Goal: Transaction & Acquisition: Purchase product/service

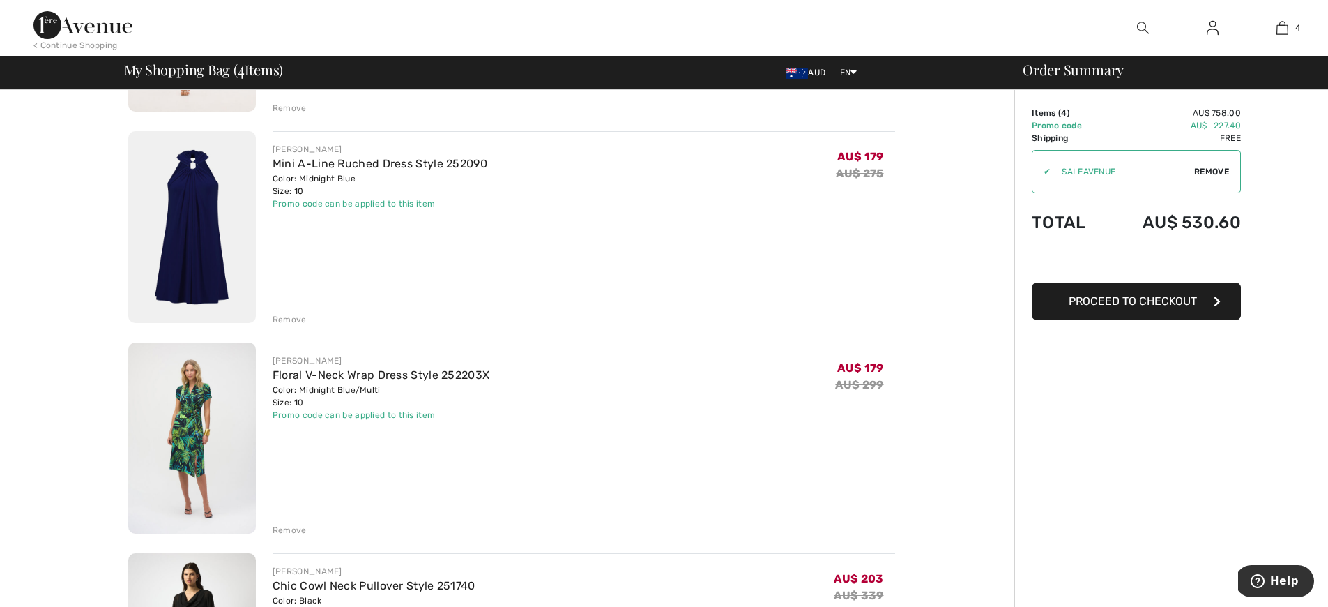
scroll to position [315, 0]
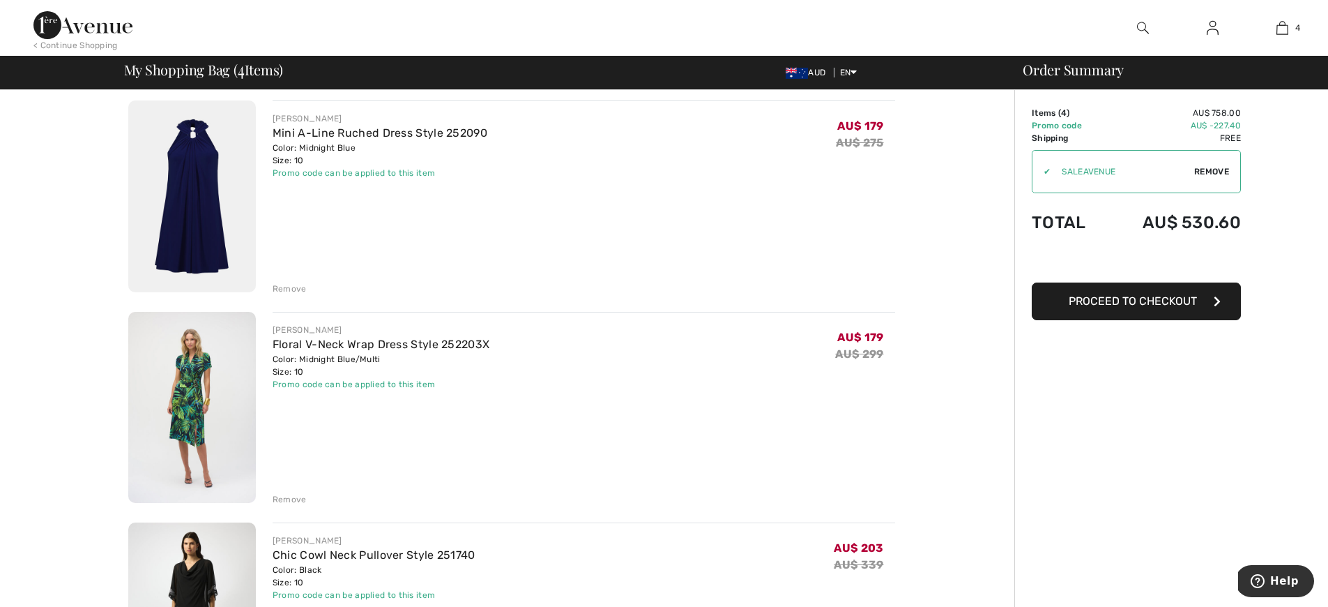
click at [296, 500] on div "Remove" at bounding box center [290, 499] width 34 height 13
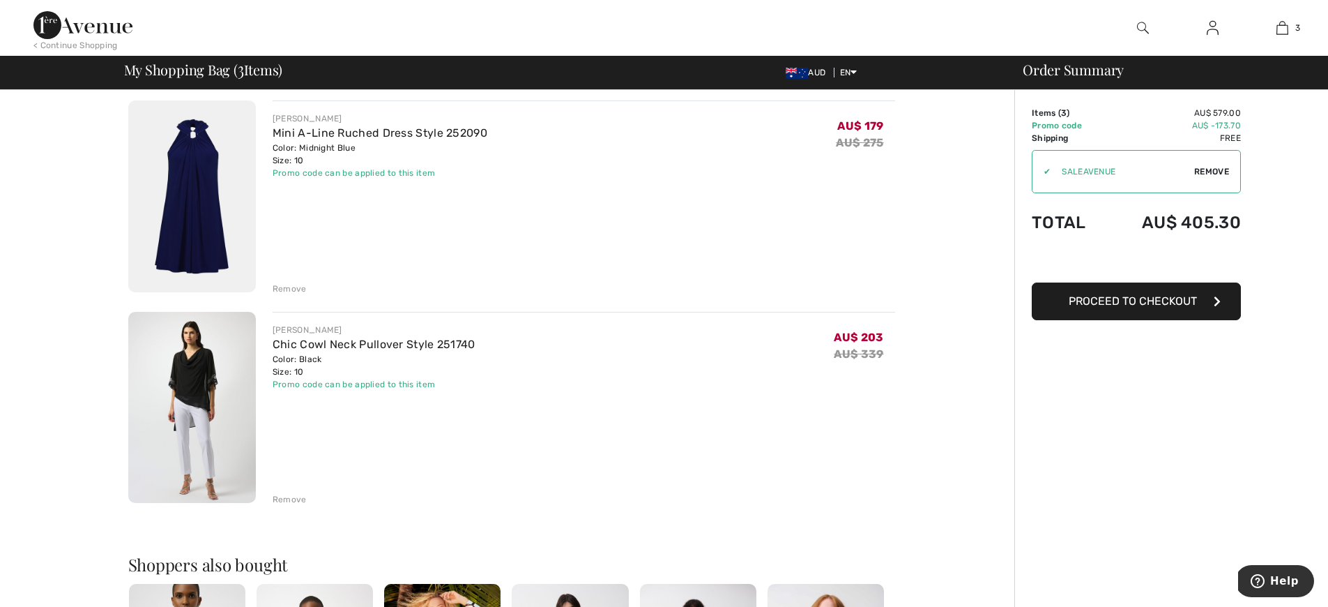
click at [179, 195] on img at bounding box center [192, 196] width 128 height 192
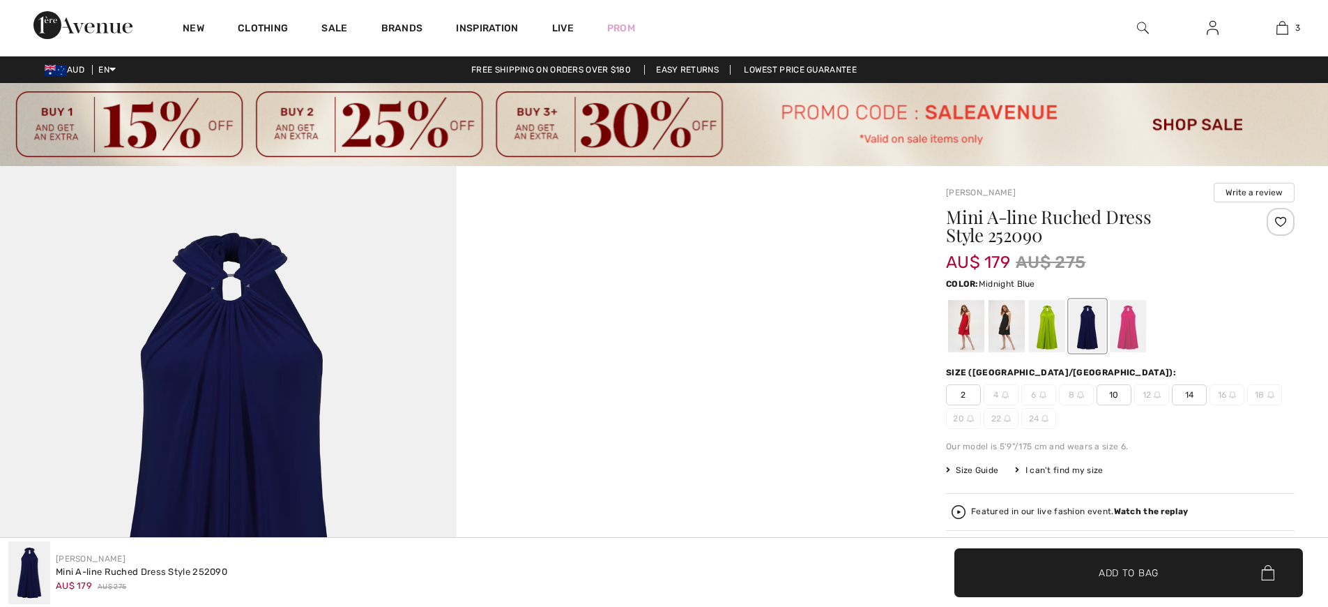
checkbox input "true"
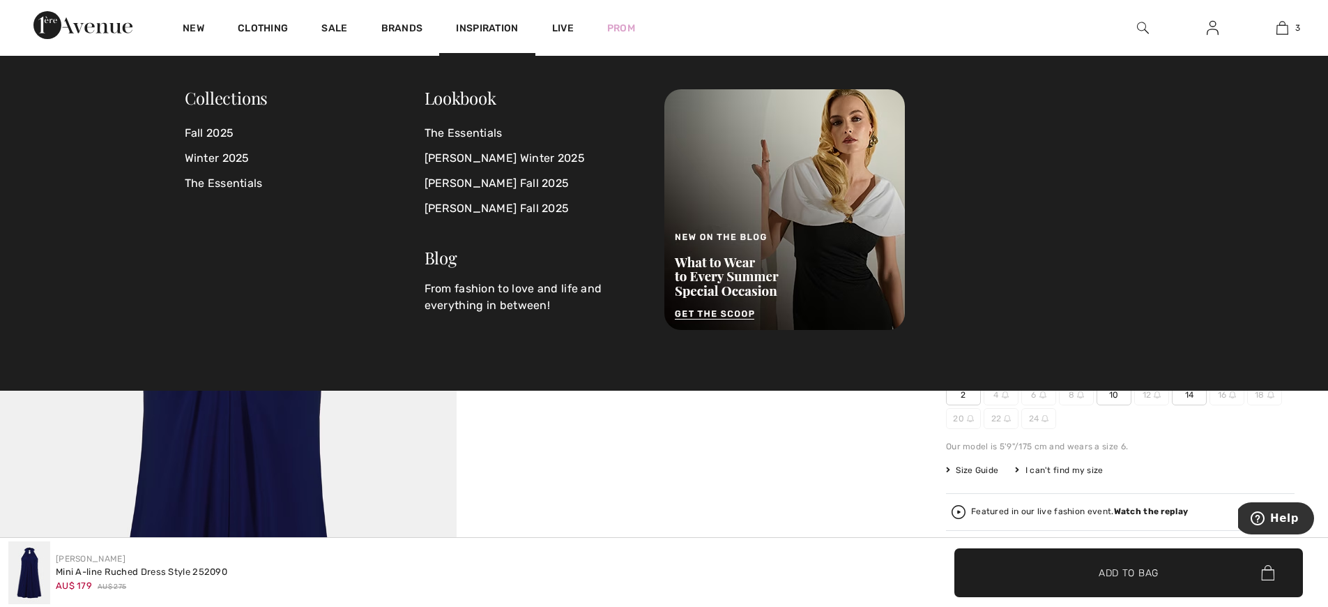
click at [832, 394] on video "Your browser does not support the video tag." at bounding box center [685, 280] width 457 height 228
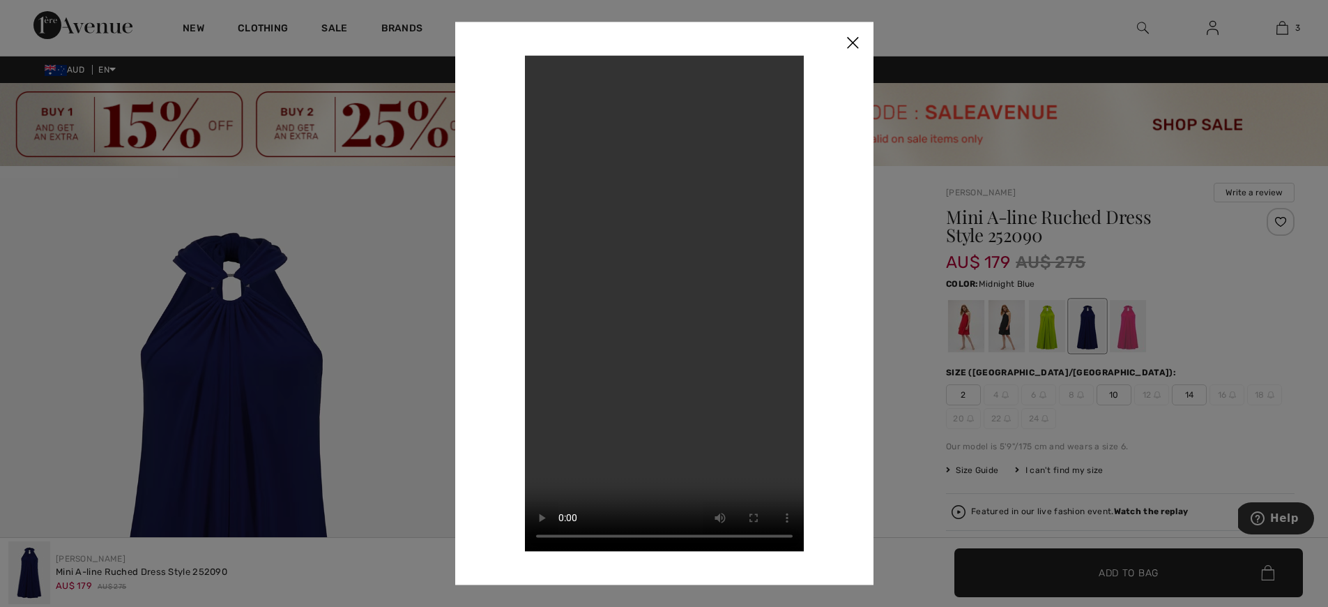
click at [1282, 29] on div at bounding box center [664, 303] width 1328 height 607
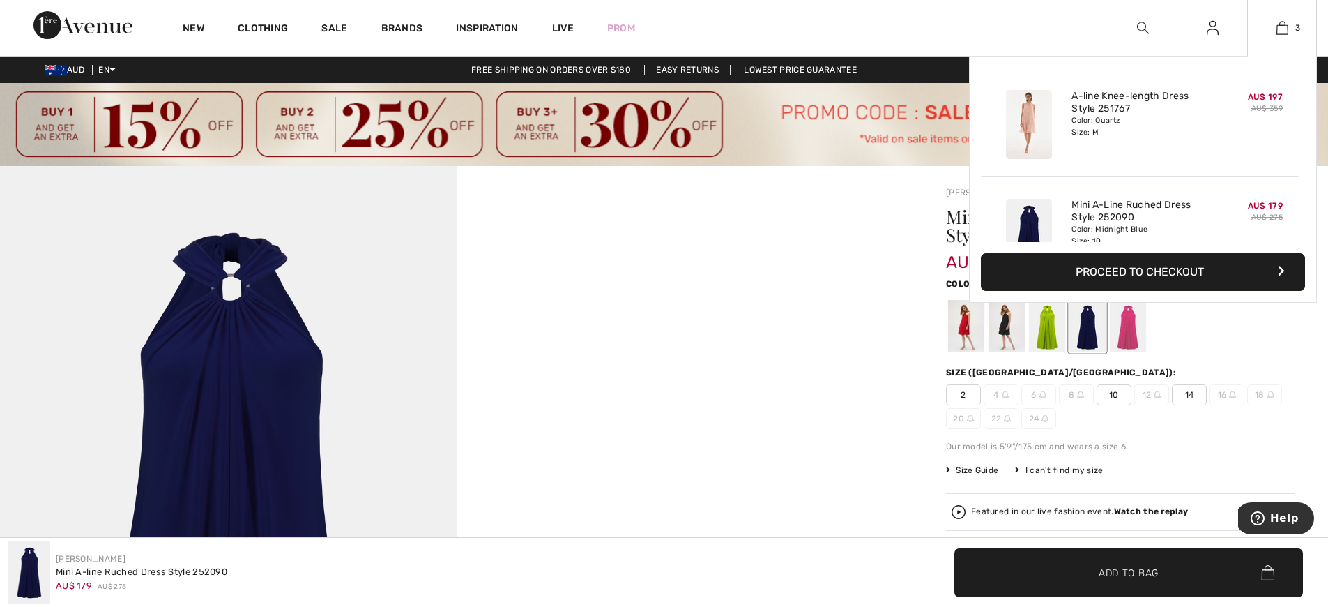
click at [1014, 127] on img at bounding box center [1029, 124] width 46 height 69
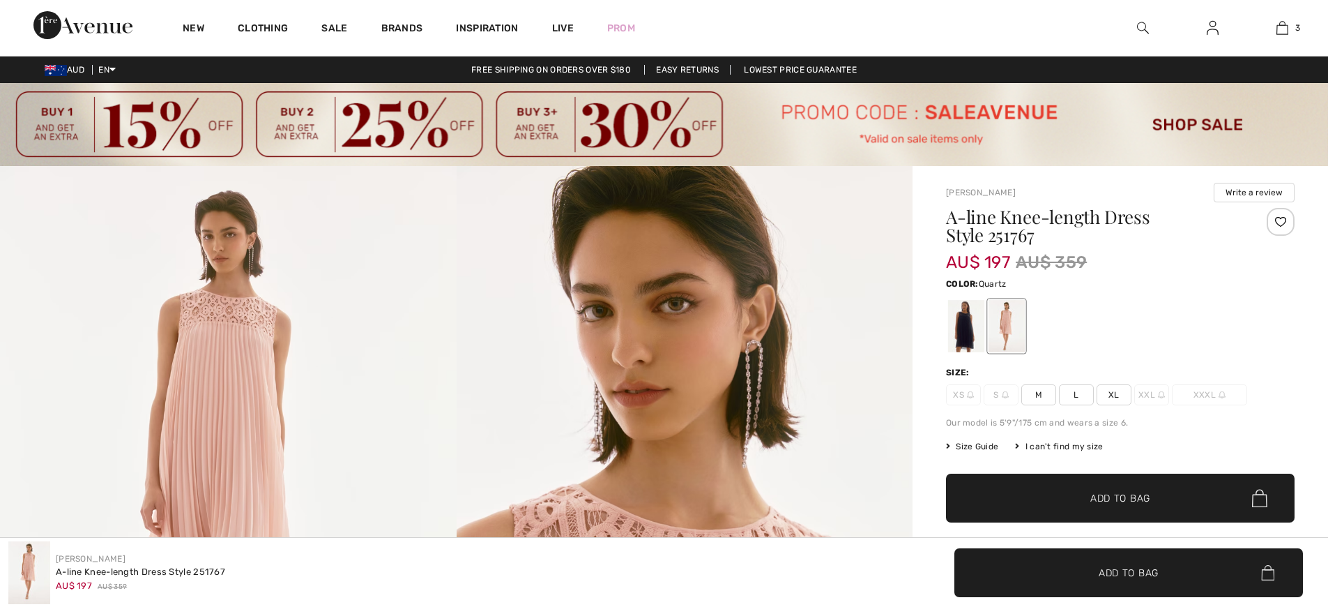
checkbox input "true"
click at [966, 330] on div at bounding box center [966, 326] width 36 height 52
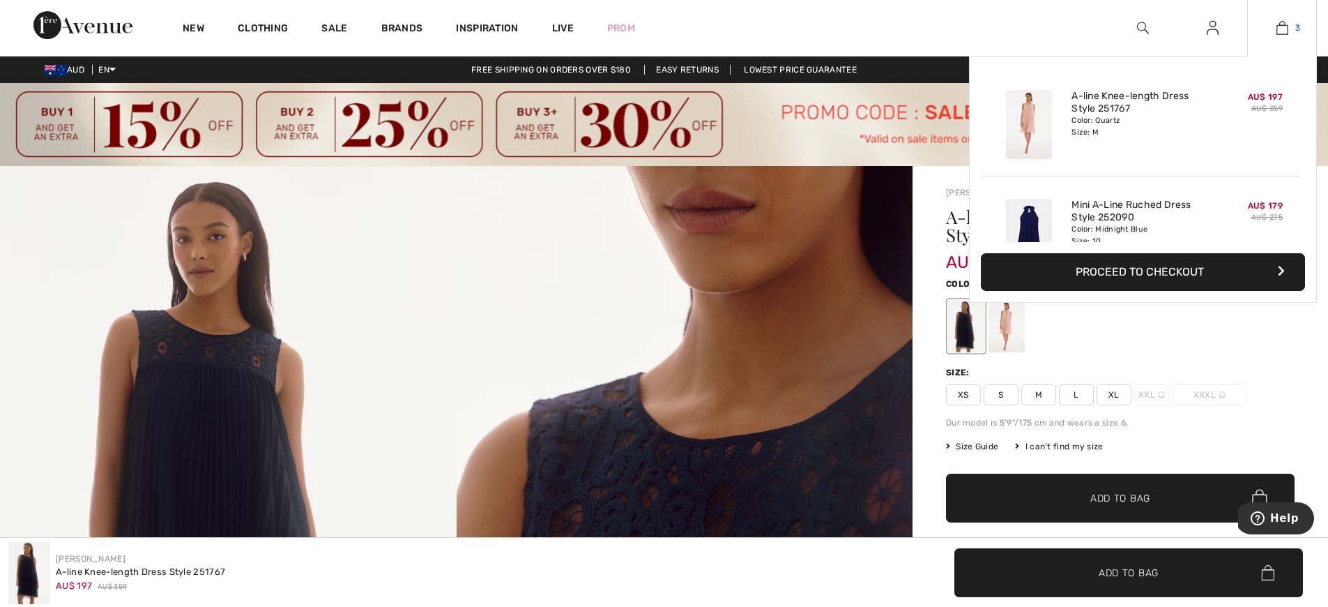
click at [1284, 29] on img at bounding box center [1283, 28] width 12 height 17
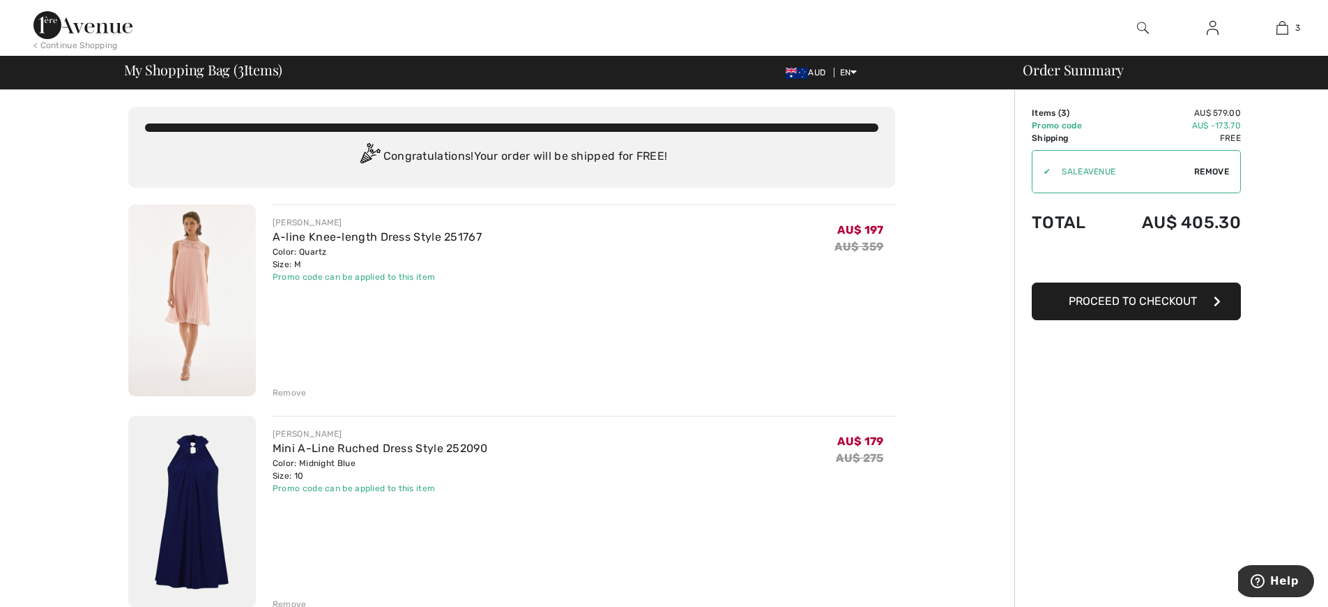
click at [293, 388] on div "Remove" at bounding box center [290, 392] width 34 height 13
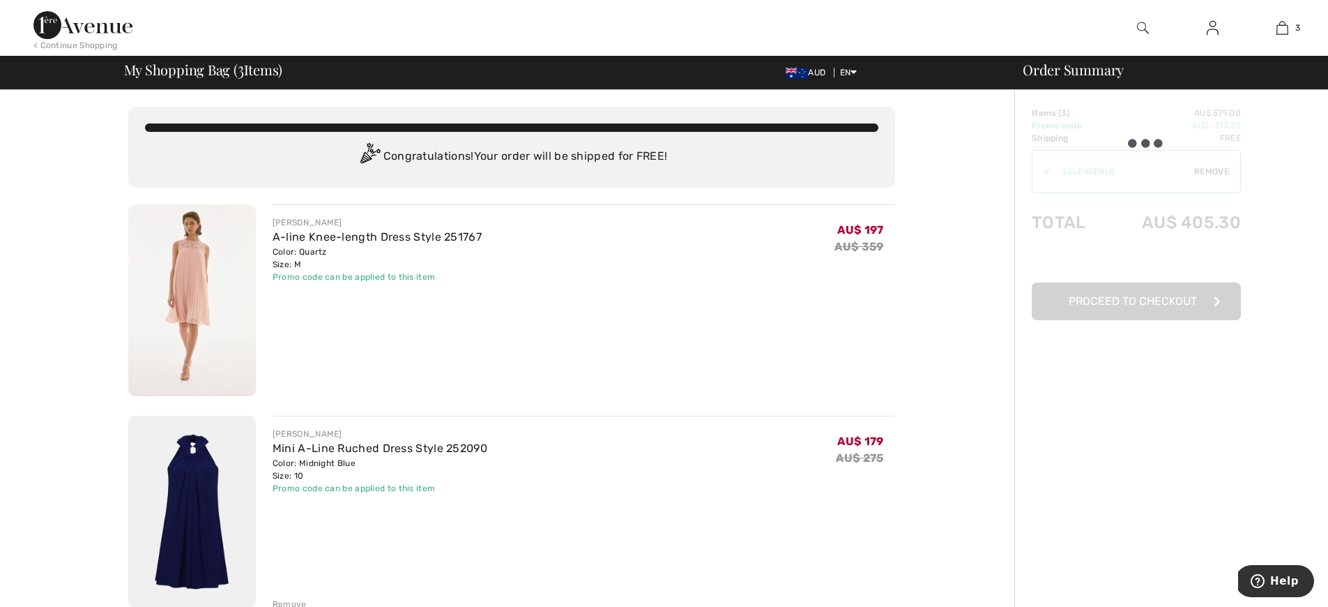
scroll to position [135, 0]
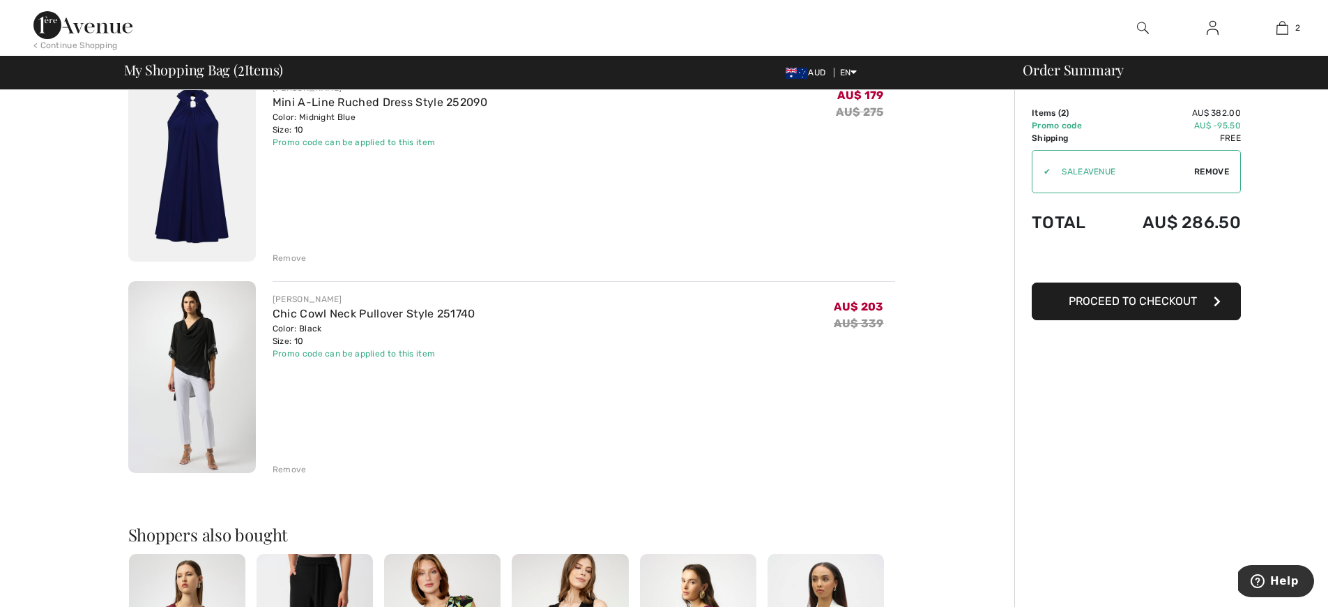
click at [287, 258] on div "Remove" at bounding box center [290, 258] width 34 height 13
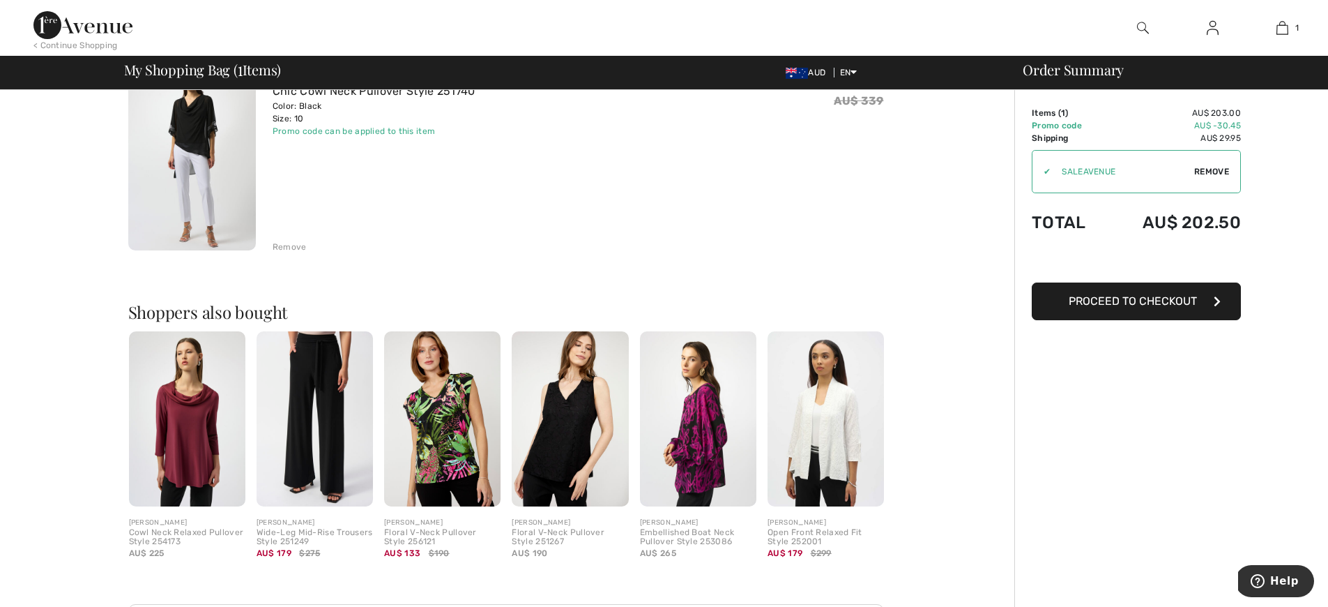
click at [194, 441] on img at bounding box center [187, 418] width 116 height 175
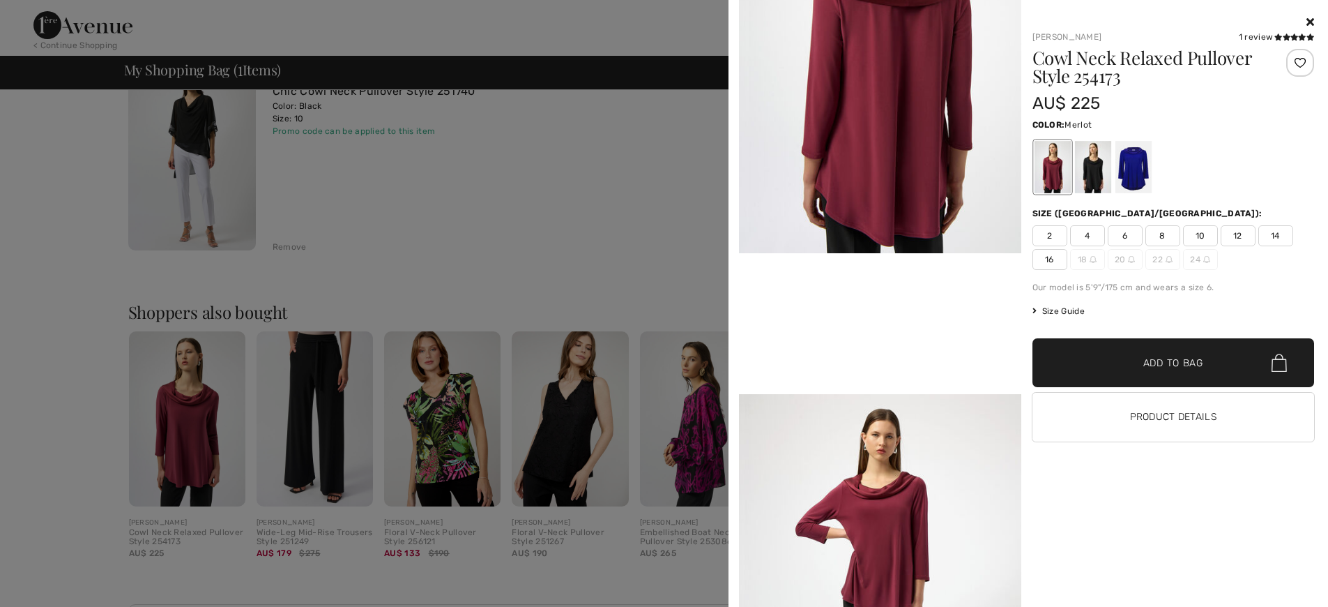
scroll to position [892, 0]
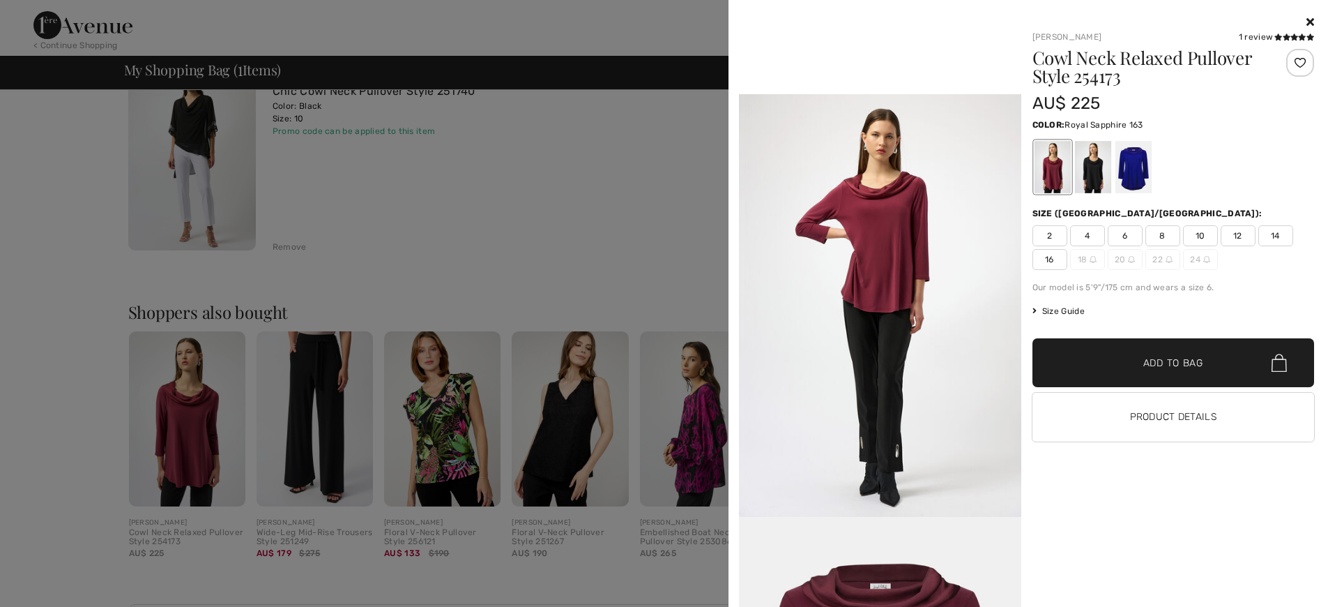
click at [1128, 166] on div at bounding box center [1133, 167] width 36 height 52
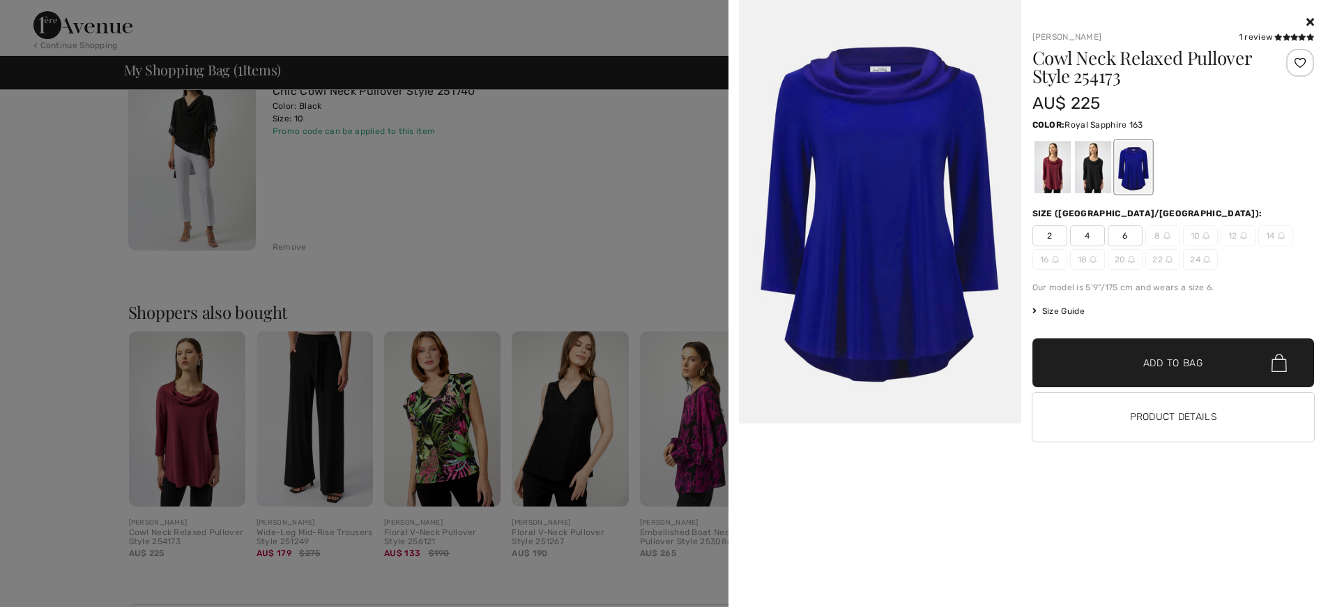
click at [629, 264] on div at bounding box center [664, 303] width 1328 height 607
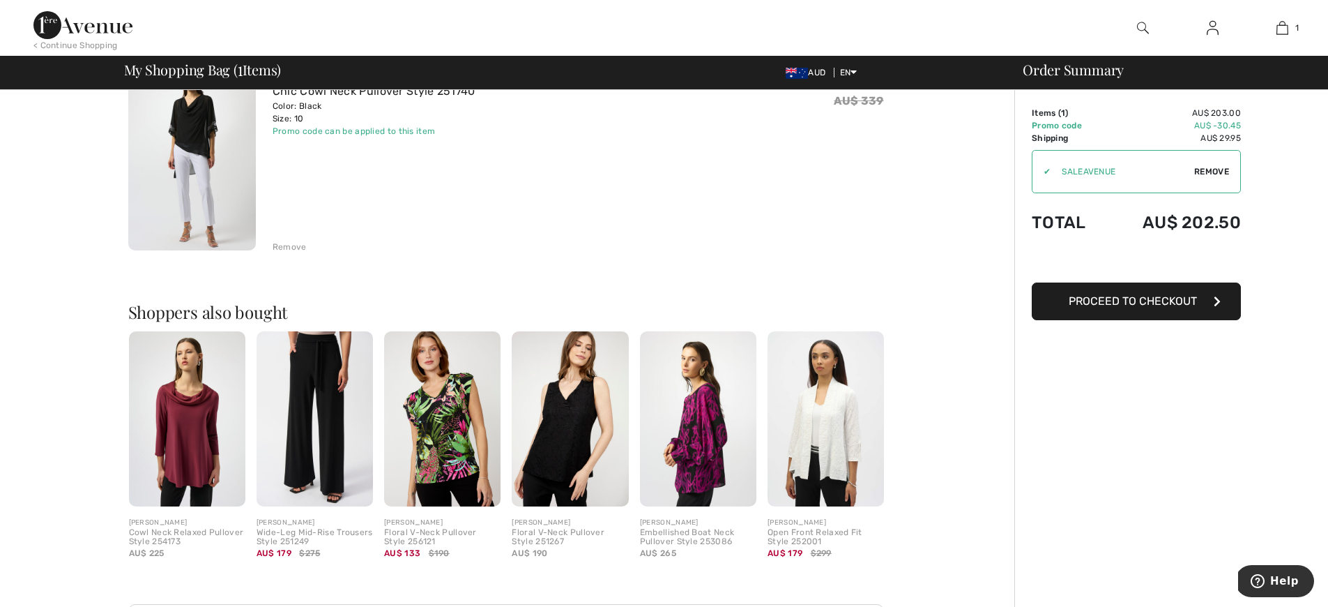
scroll to position [0, 0]
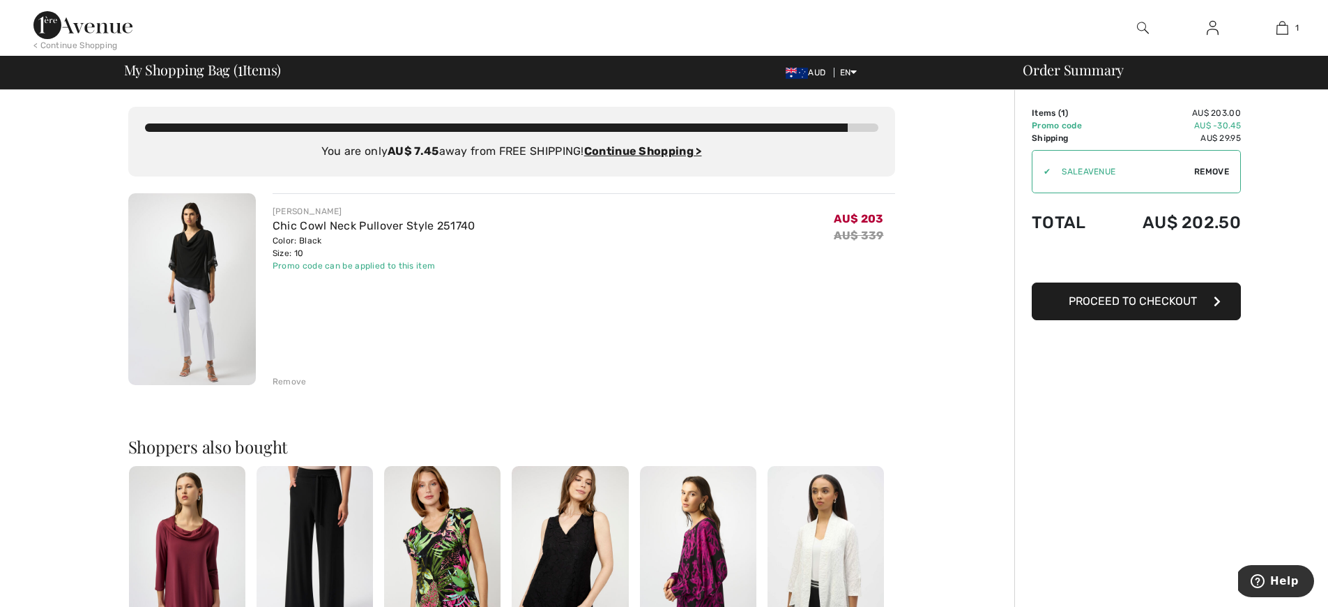
click at [211, 289] on img at bounding box center [192, 289] width 128 height 192
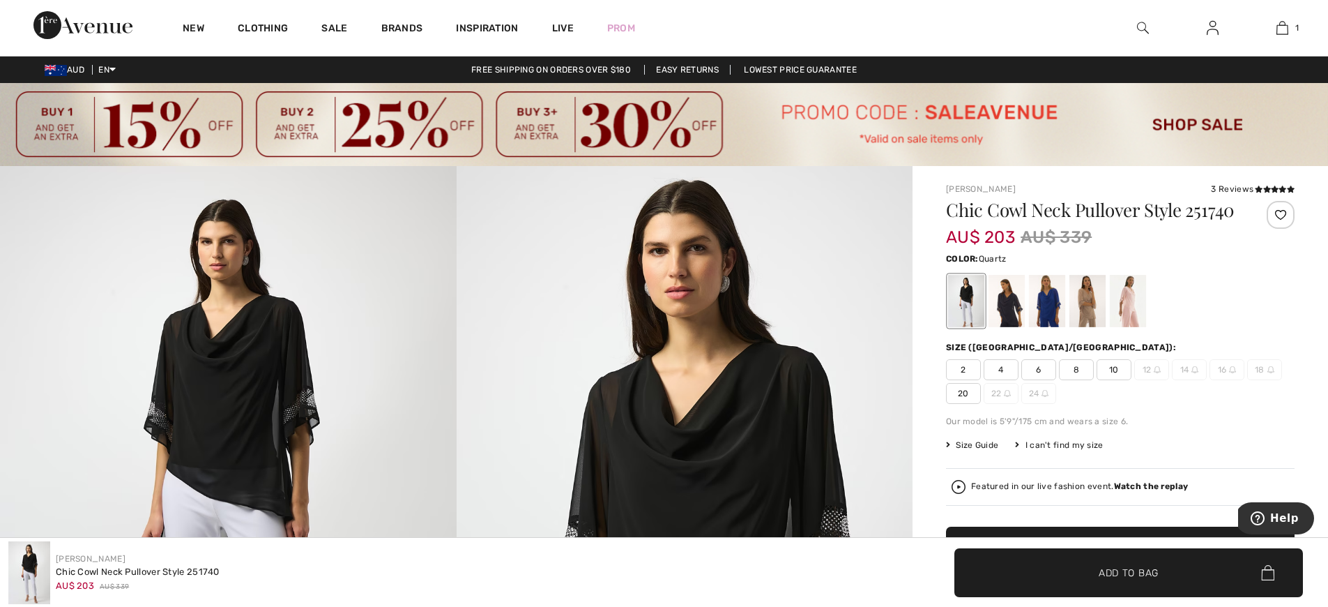
click at [1133, 323] on div at bounding box center [1128, 301] width 36 height 52
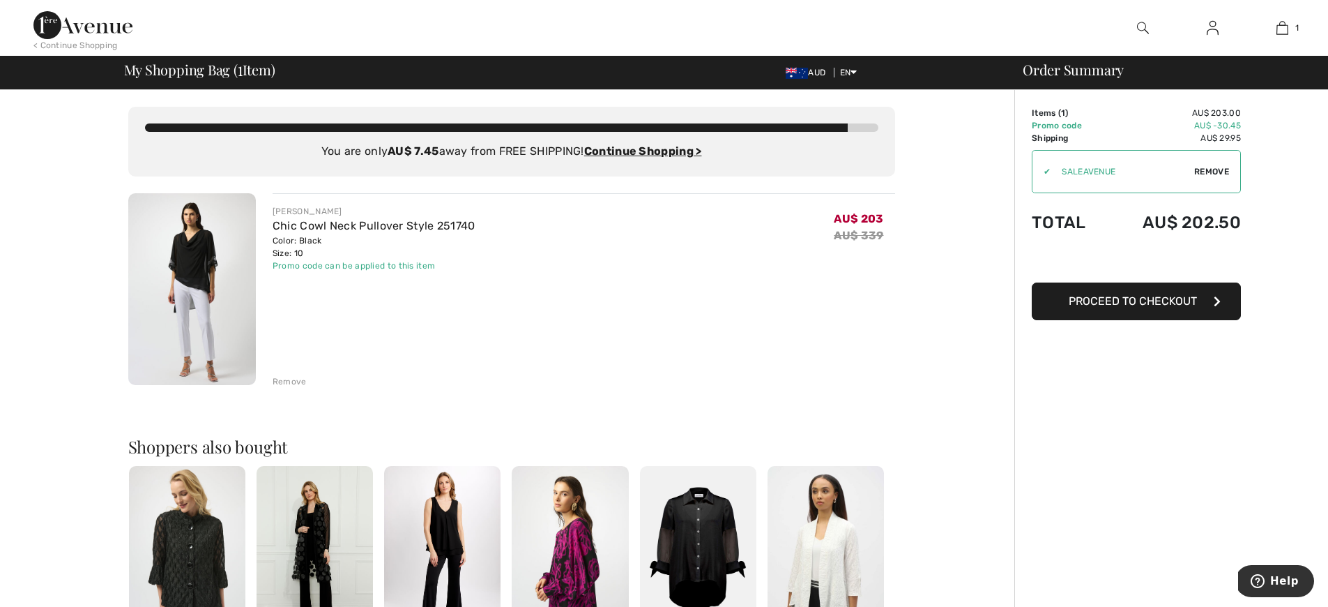
click at [208, 298] on img at bounding box center [192, 289] width 128 height 192
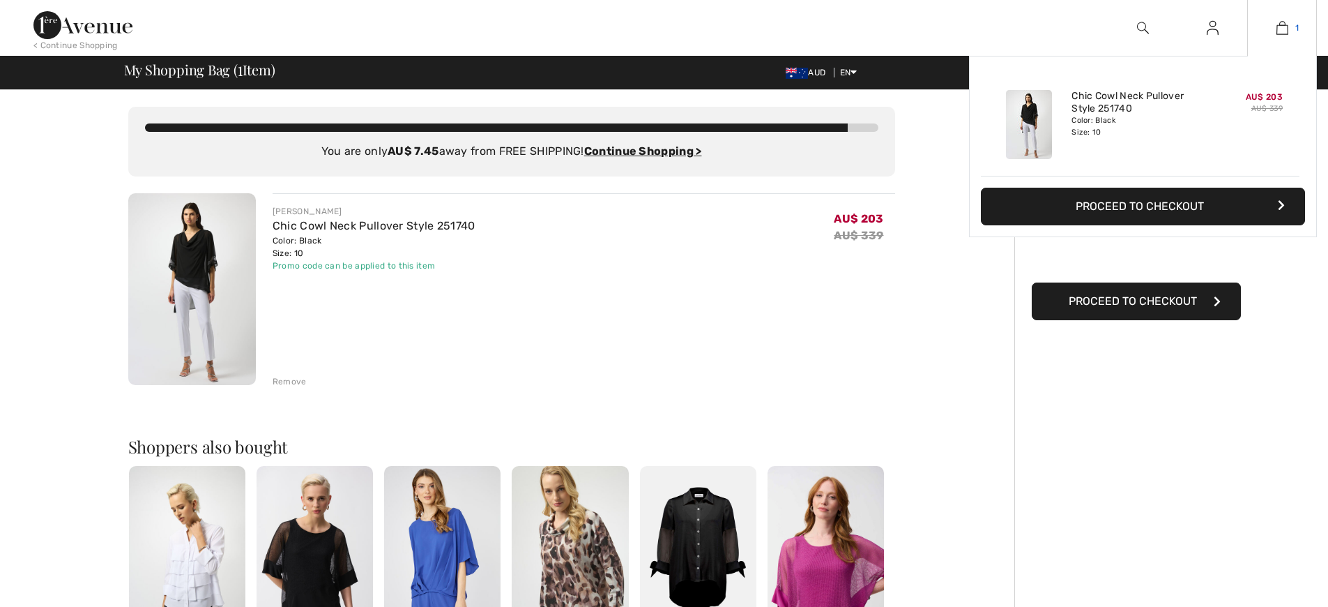
click at [1290, 33] on link "1" at bounding box center [1282, 28] width 68 height 17
click at [1287, 29] on img at bounding box center [1283, 28] width 12 height 17
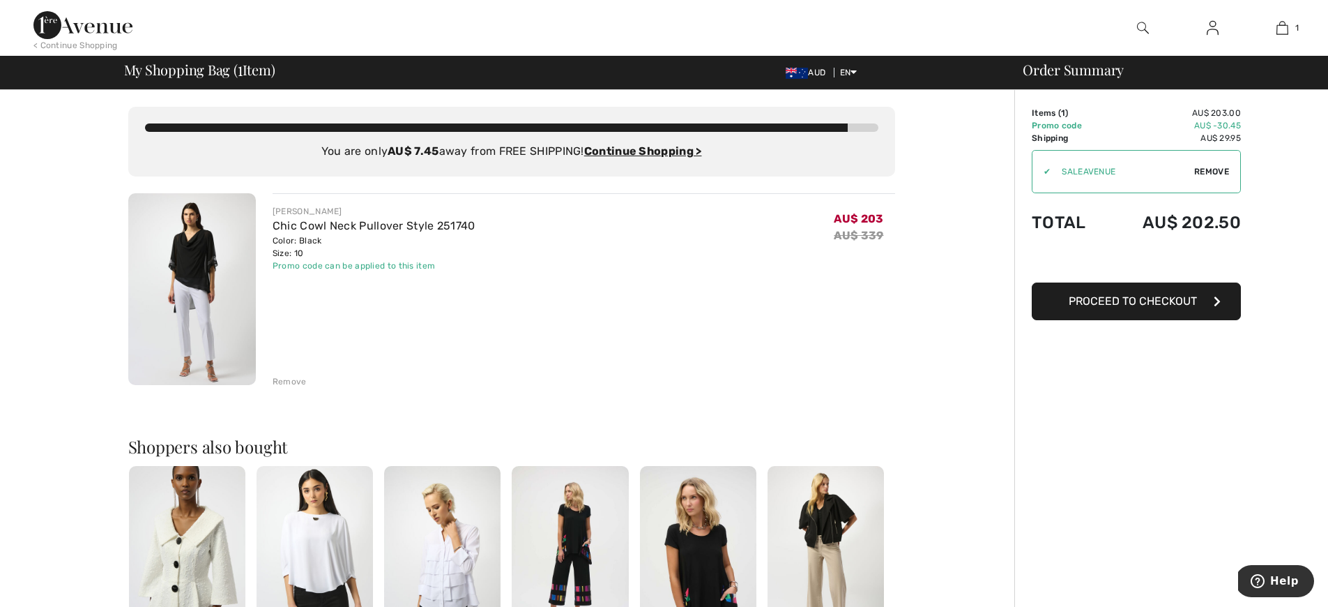
click at [292, 382] on div "Remove" at bounding box center [290, 381] width 34 height 13
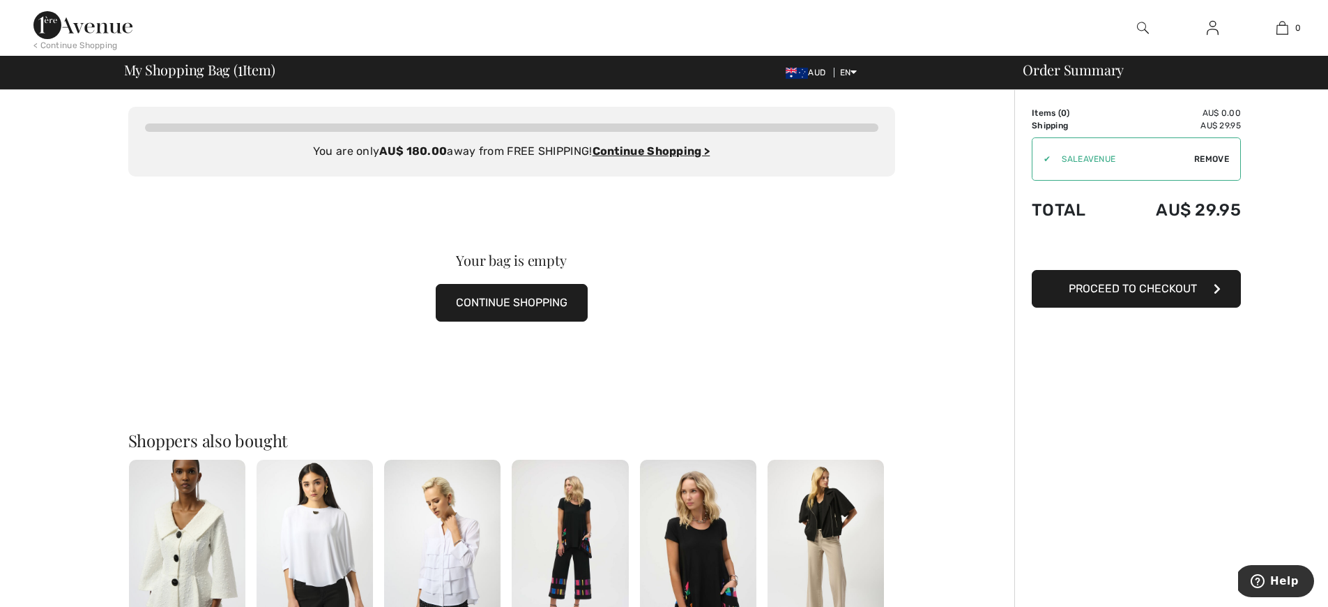
click at [542, 305] on button "CONTINUE SHOPPING" at bounding box center [512, 303] width 152 height 38
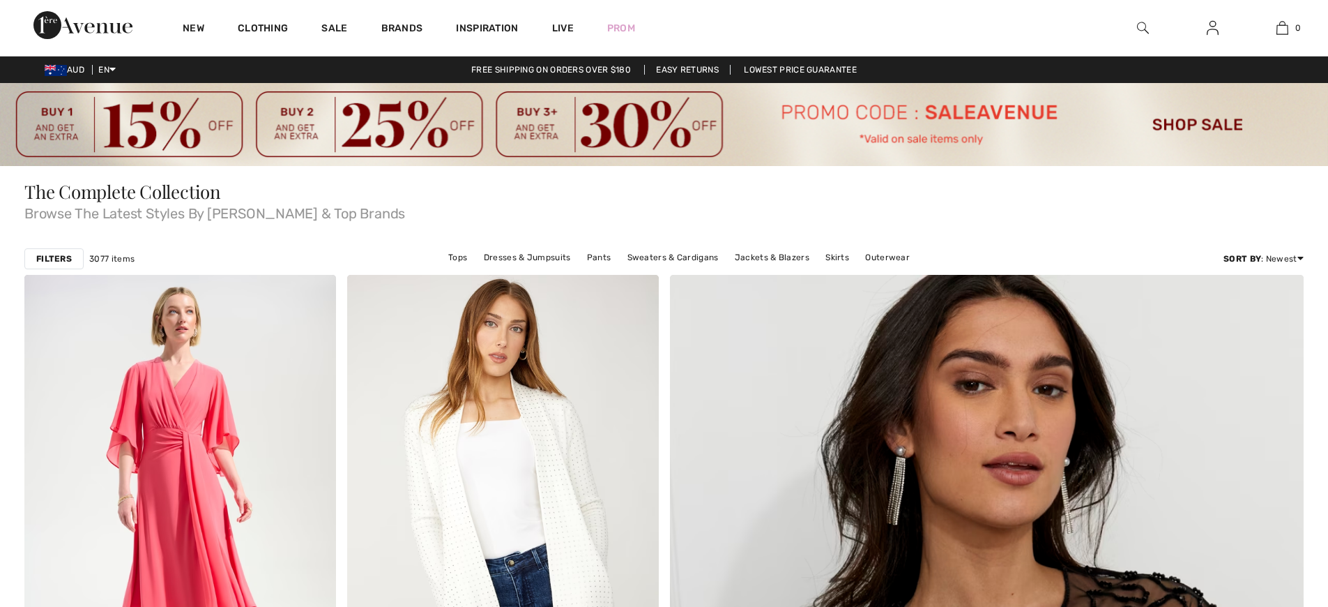
click at [462, 256] on link "Tops" at bounding box center [457, 257] width 33 height 18
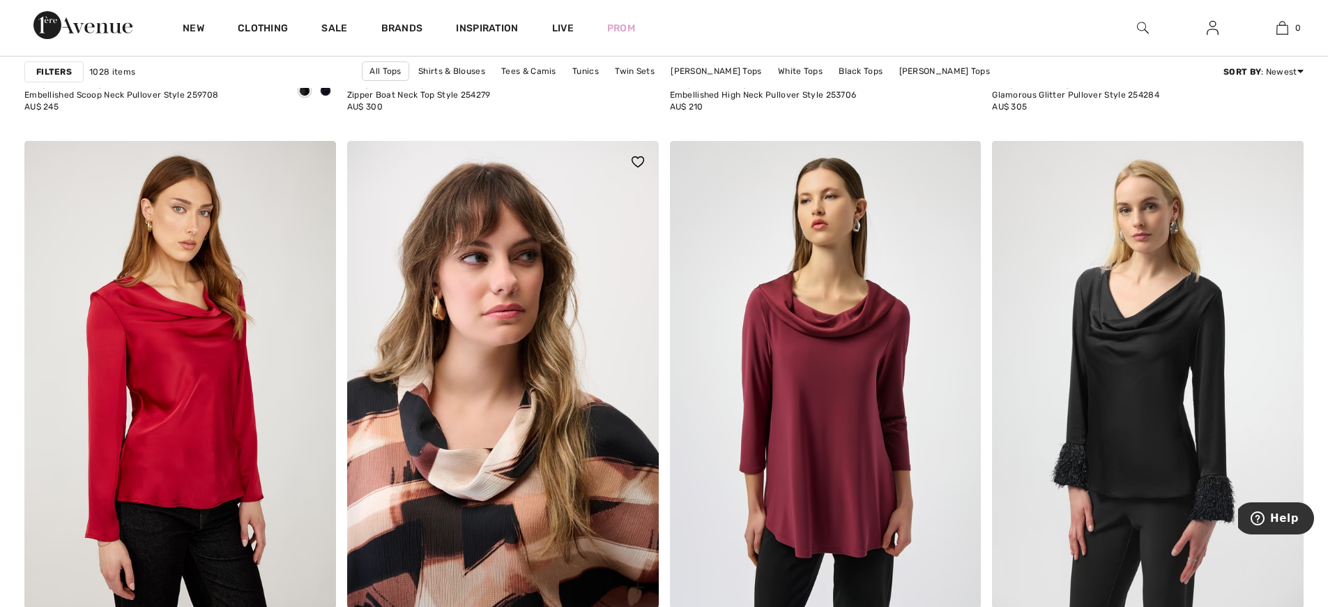
scroll to position [3159, 0]
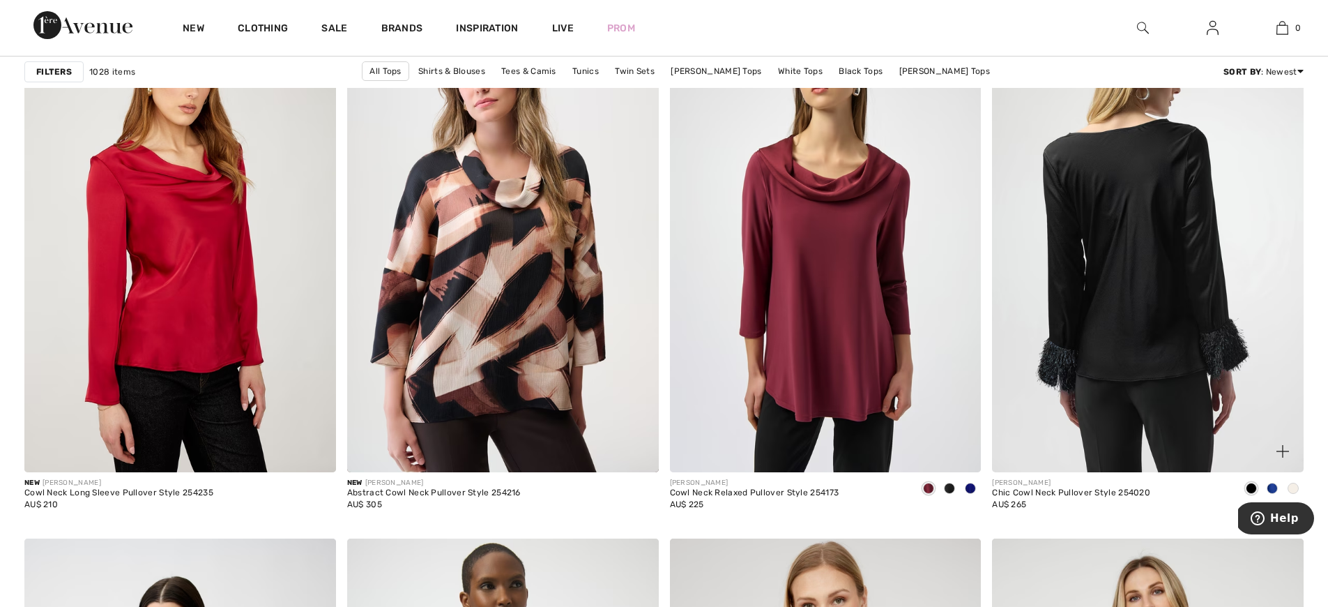
click at [1133, 291] on img at bounding box center [1148, 238] width 312 height 467
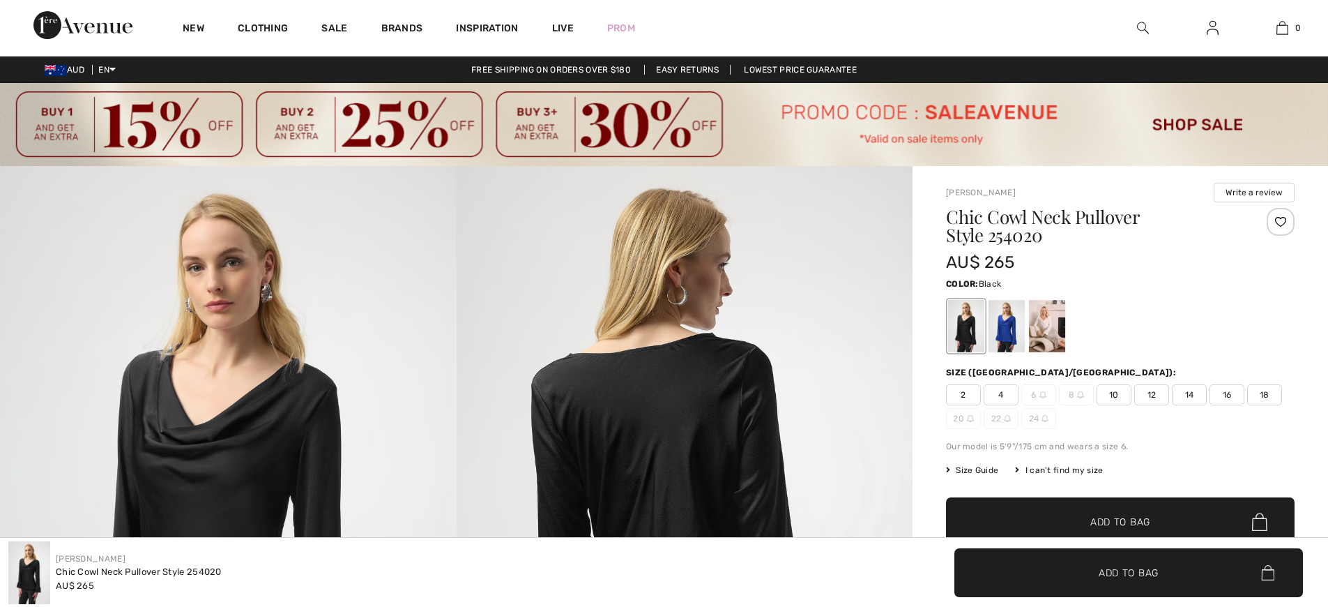
checkbox input "true"
click at [997, 317] on div at bounding box center [1007, 326] width 36 height 52
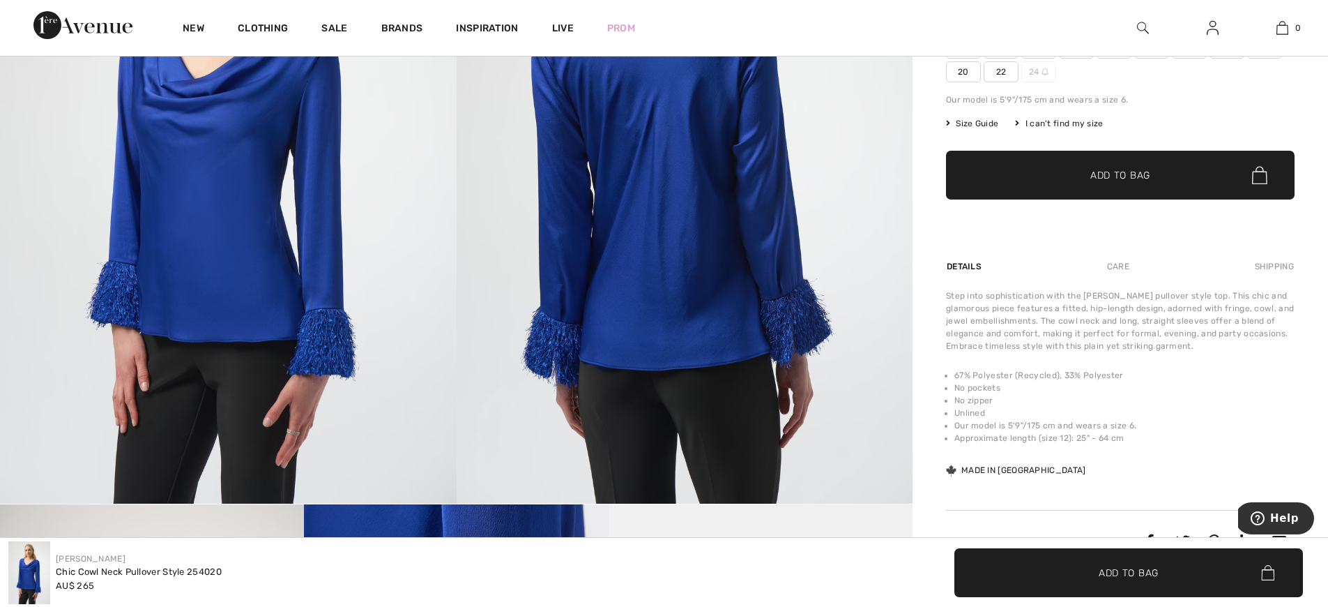
scroll to position [204, 0]
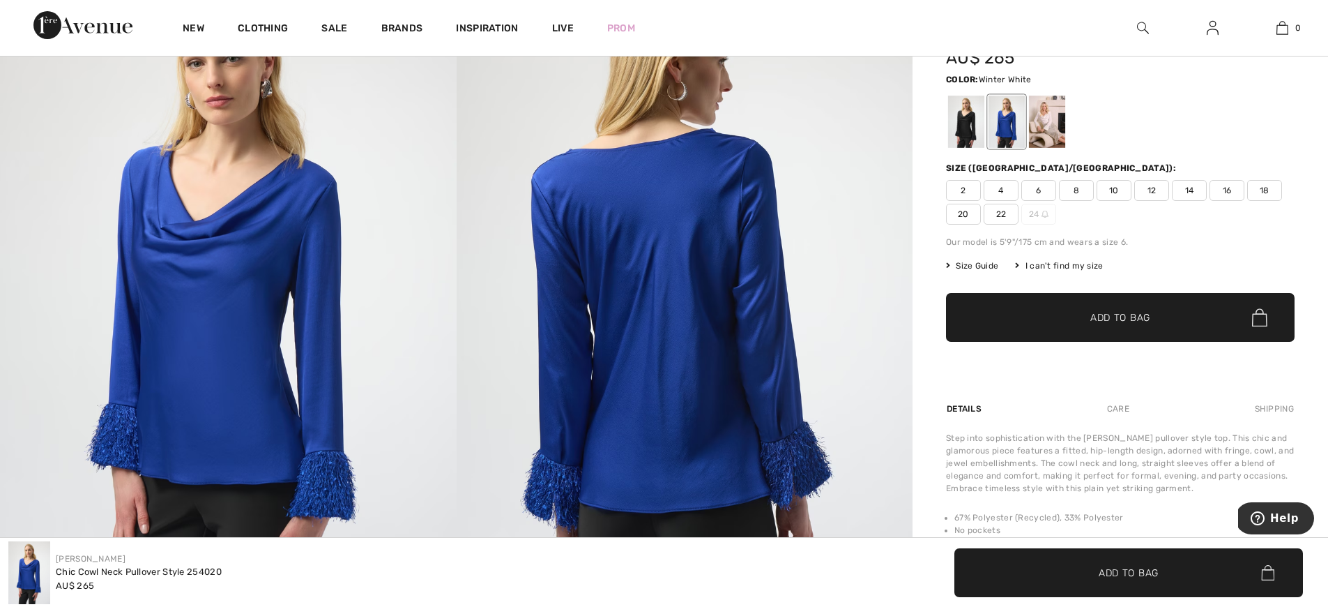
click at [1051, 109] on div at bounding box center [1047, 122] width 36 height 52
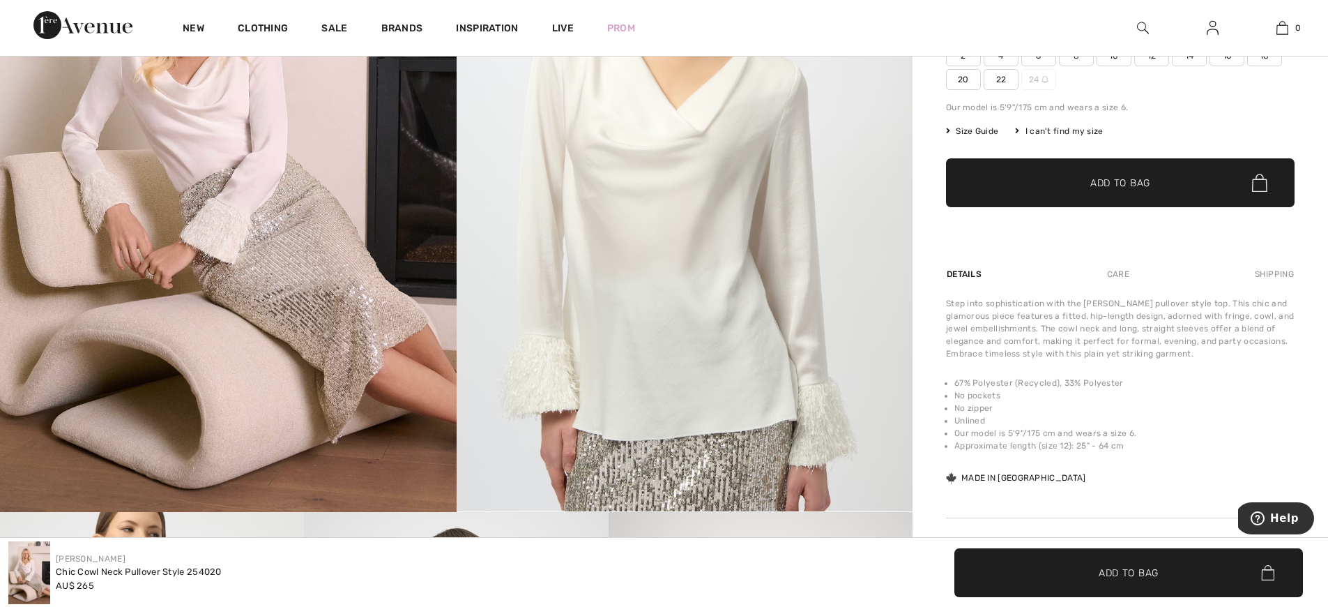
scroll to position [191, 0]
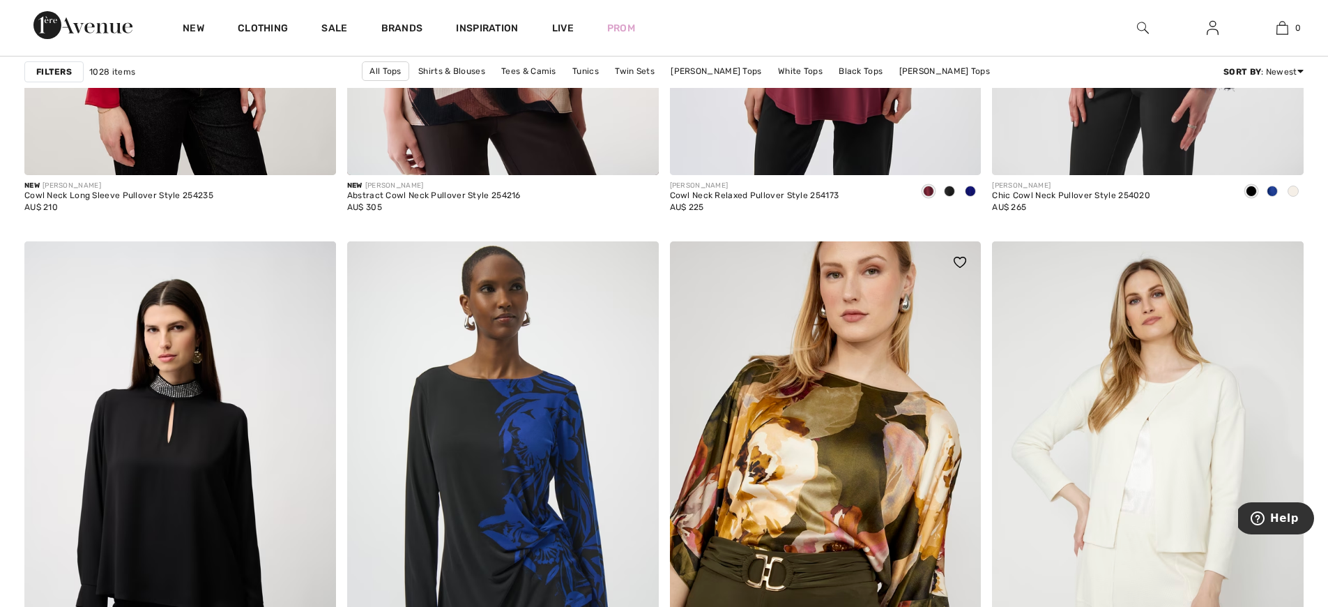
scroll to position [3598, 0]
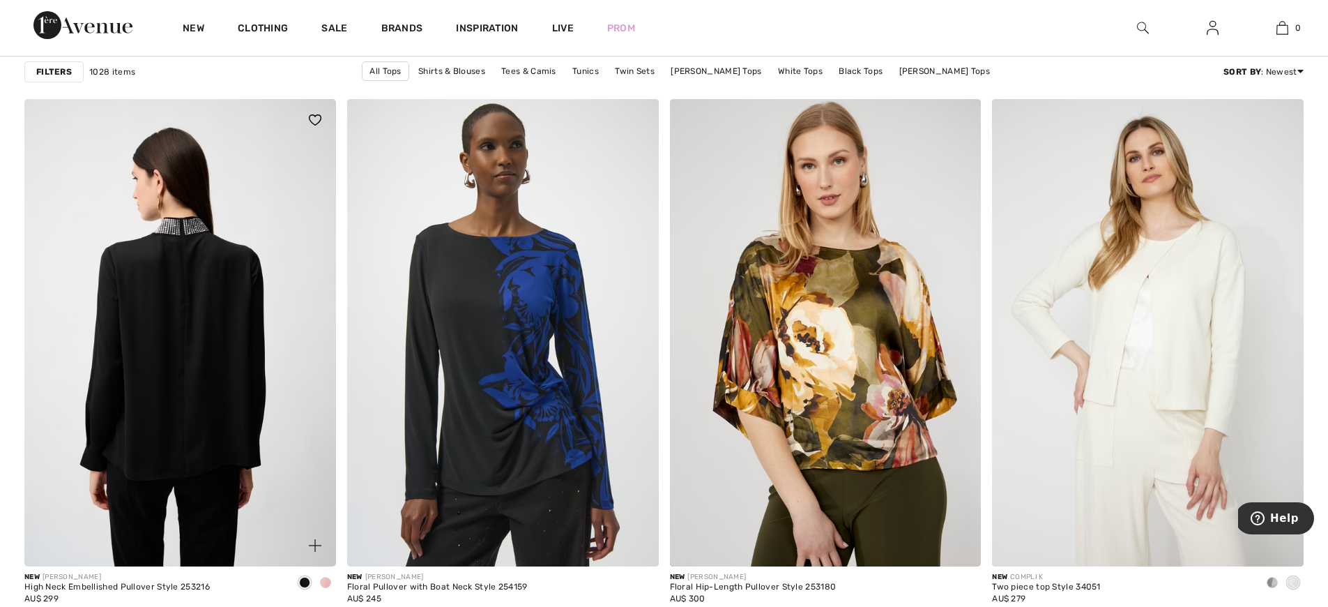
click at [227, 364] on img at bounding box center [180, 332] width 312 height 467
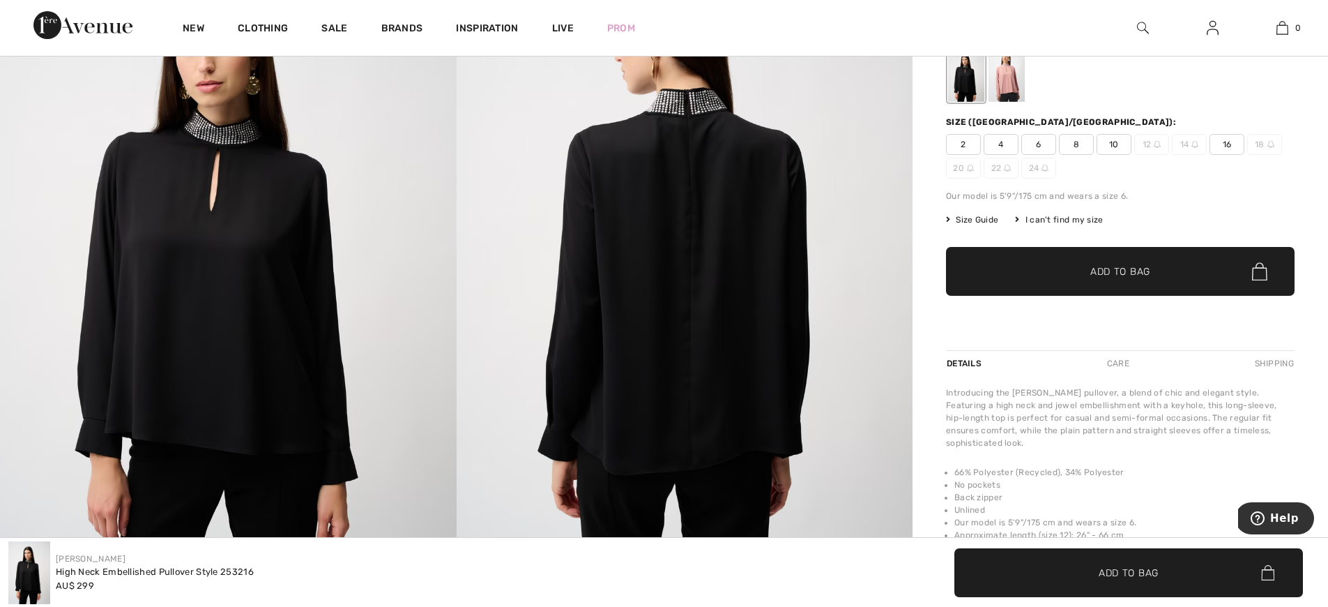
scroll to position [108, 0]
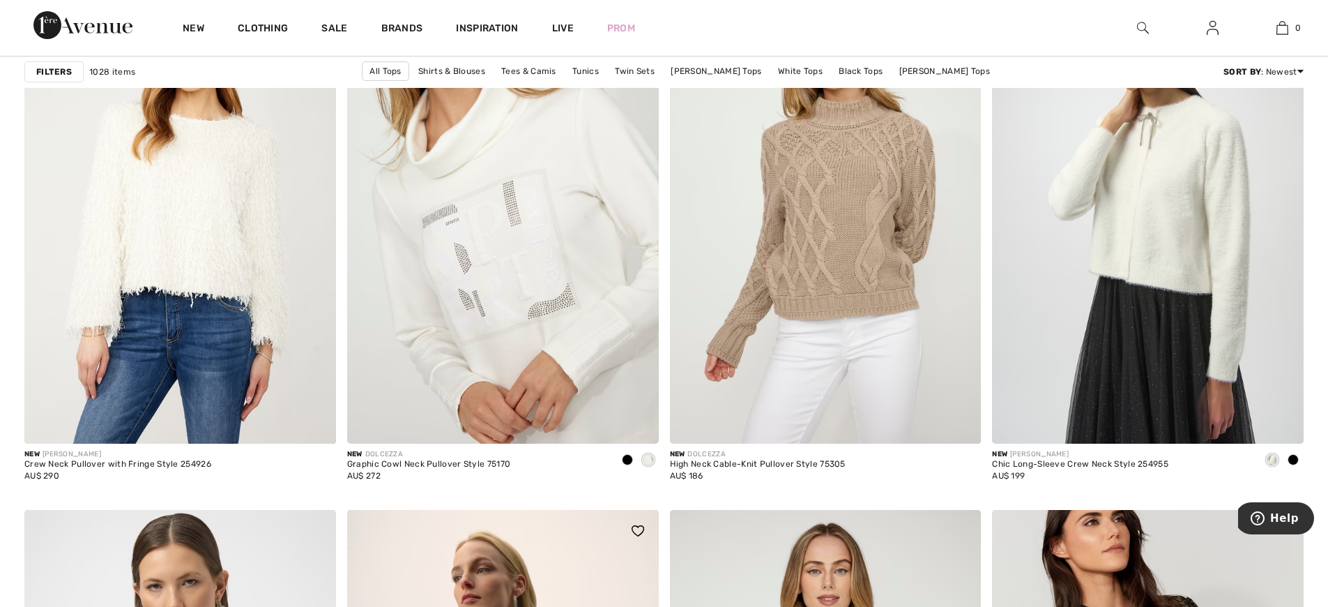
scroll to position [5998, 0]
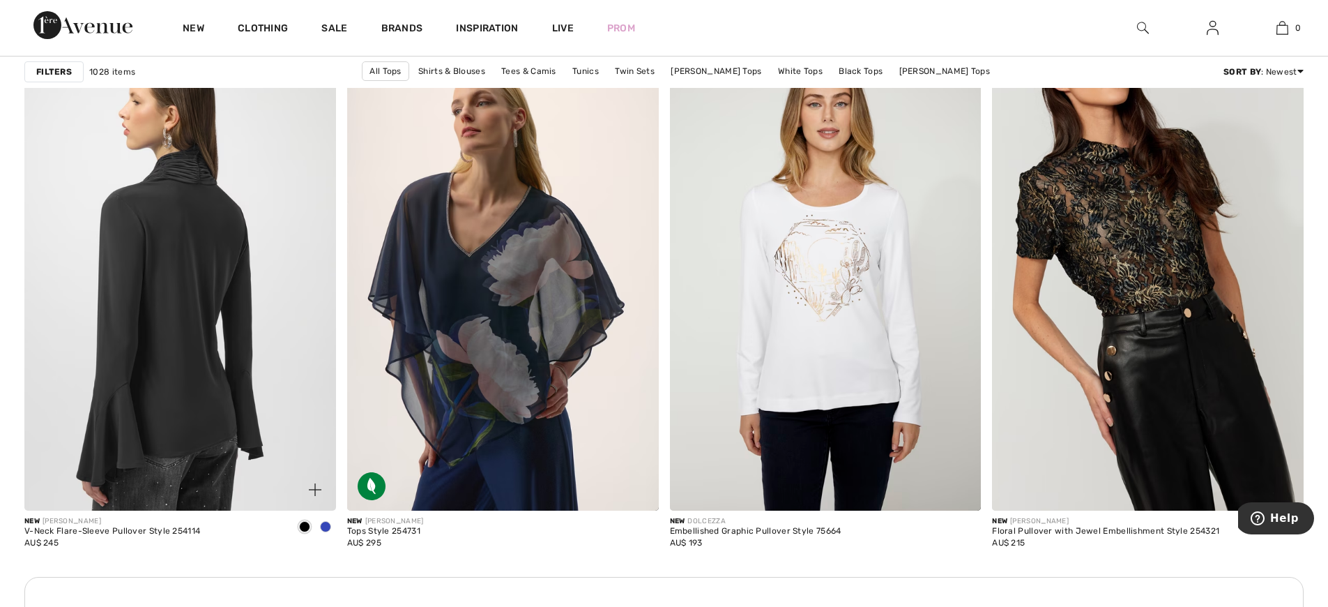
click at [241, 375] on img at bounding box center [180, 276] width 312 height 467
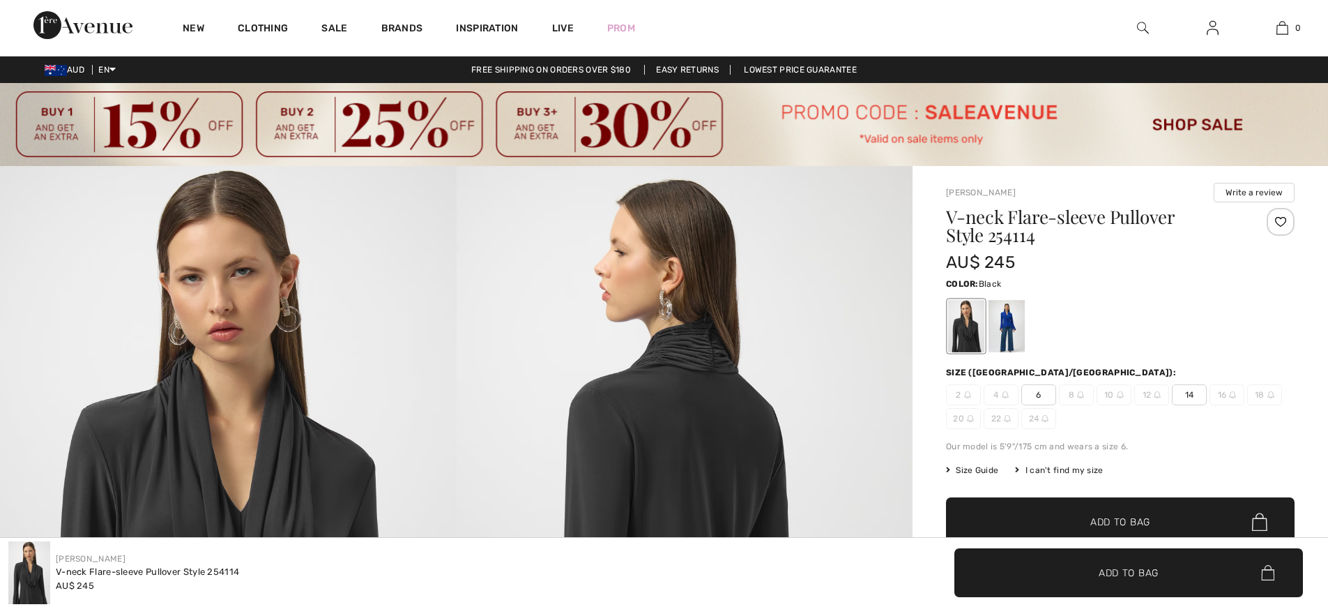
checkbox input "true"
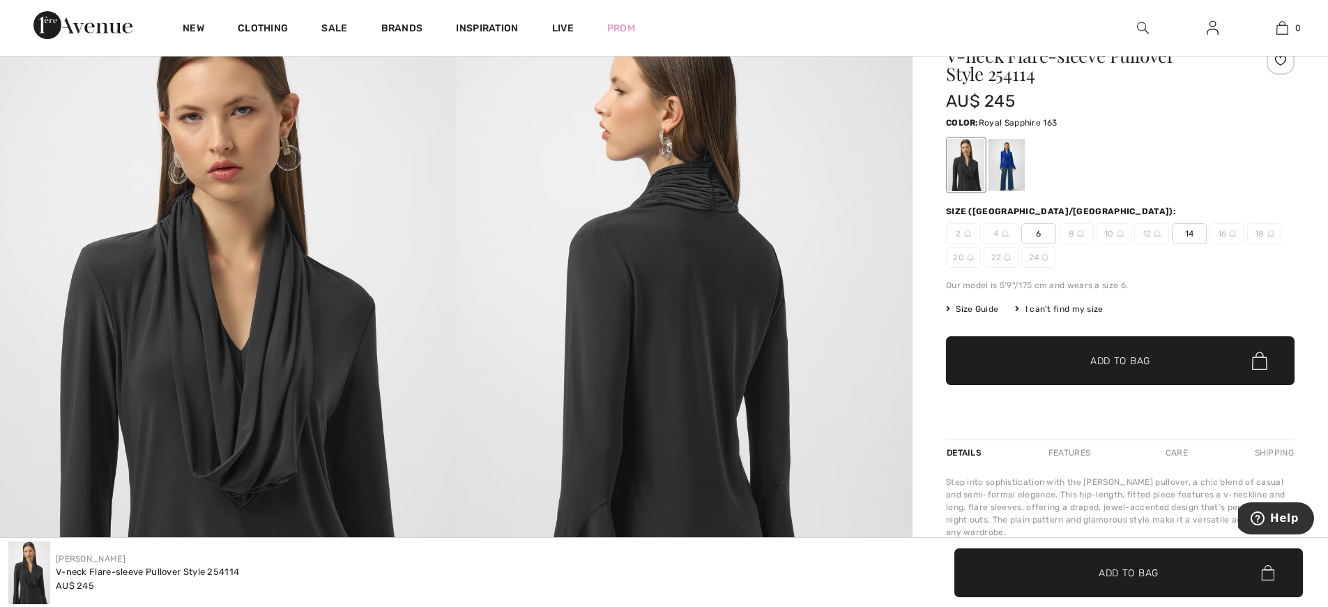
click at [1018, 170] on div at bounding box center [1007, 165] width 36 height 52
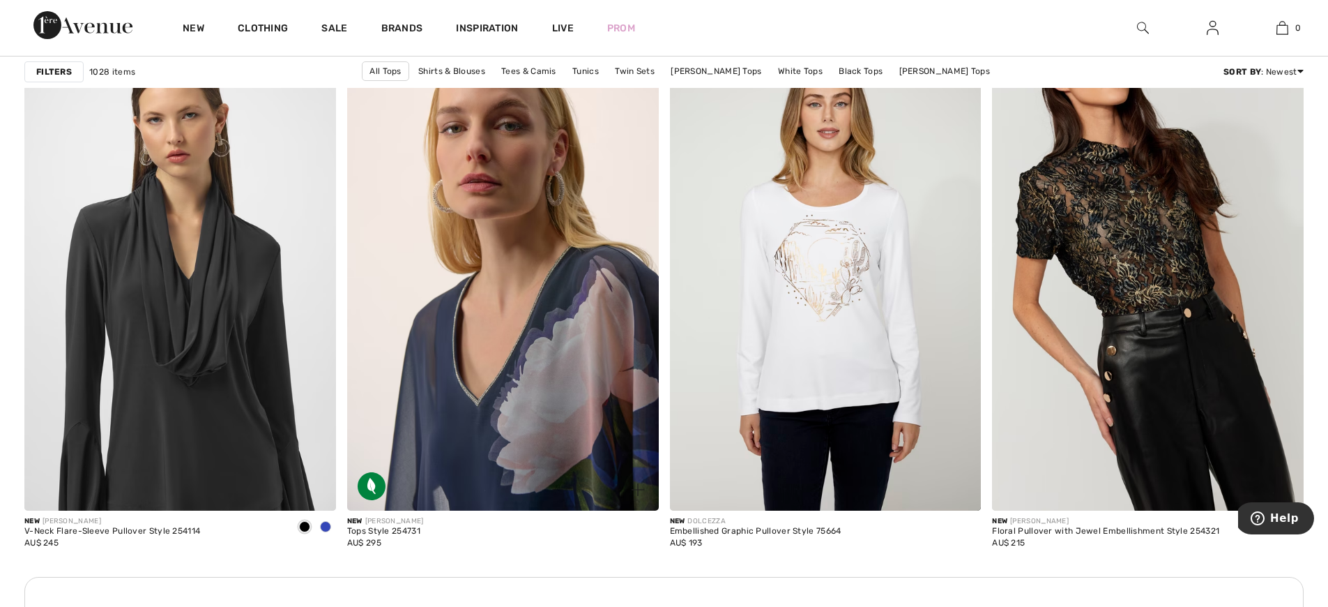
click at [487, 422] on img at bounding box center [503, 276] width 312 height 467
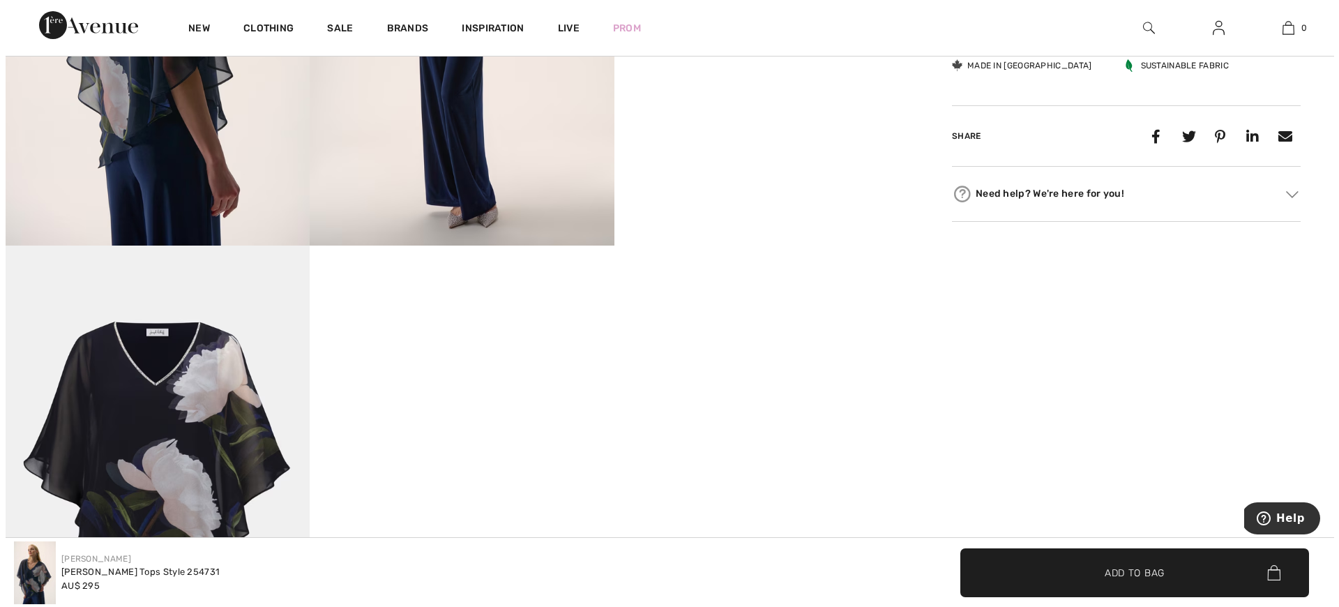
scroll to position [1197, 0]
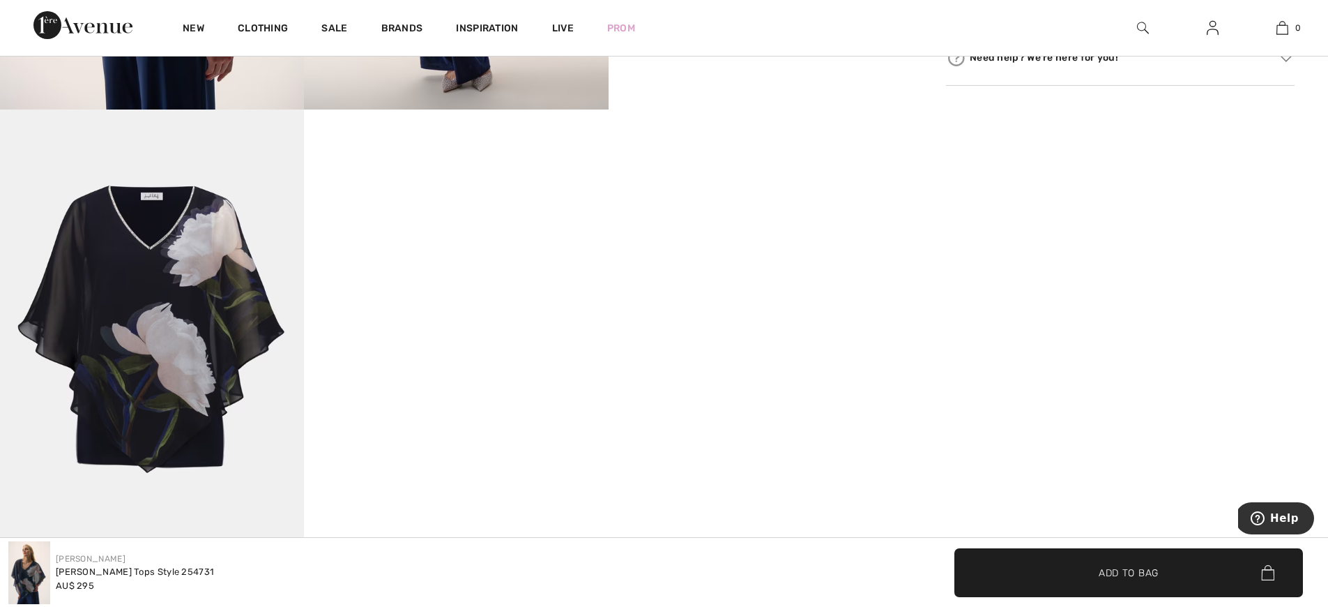
click at [227, 314] on img at bounding box center [152, 337] width 304 height 456
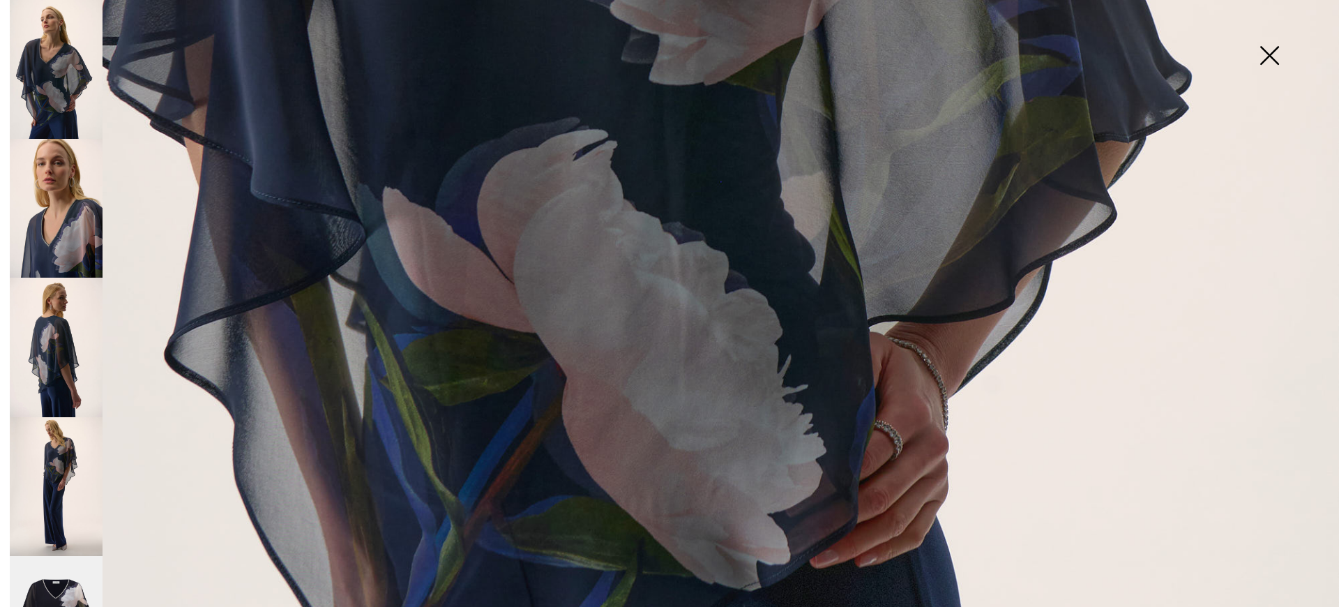
scroll to position [731, 0]
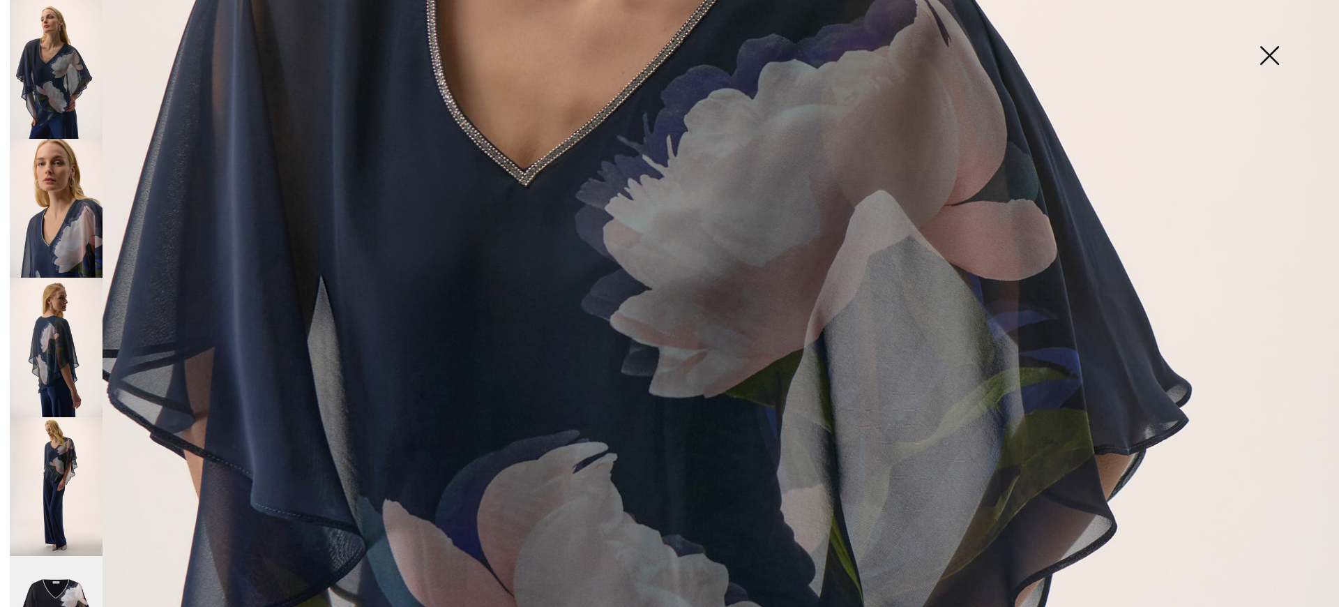
click at [58, 315] on img at bounding box center [56, 346] width 93 height 139
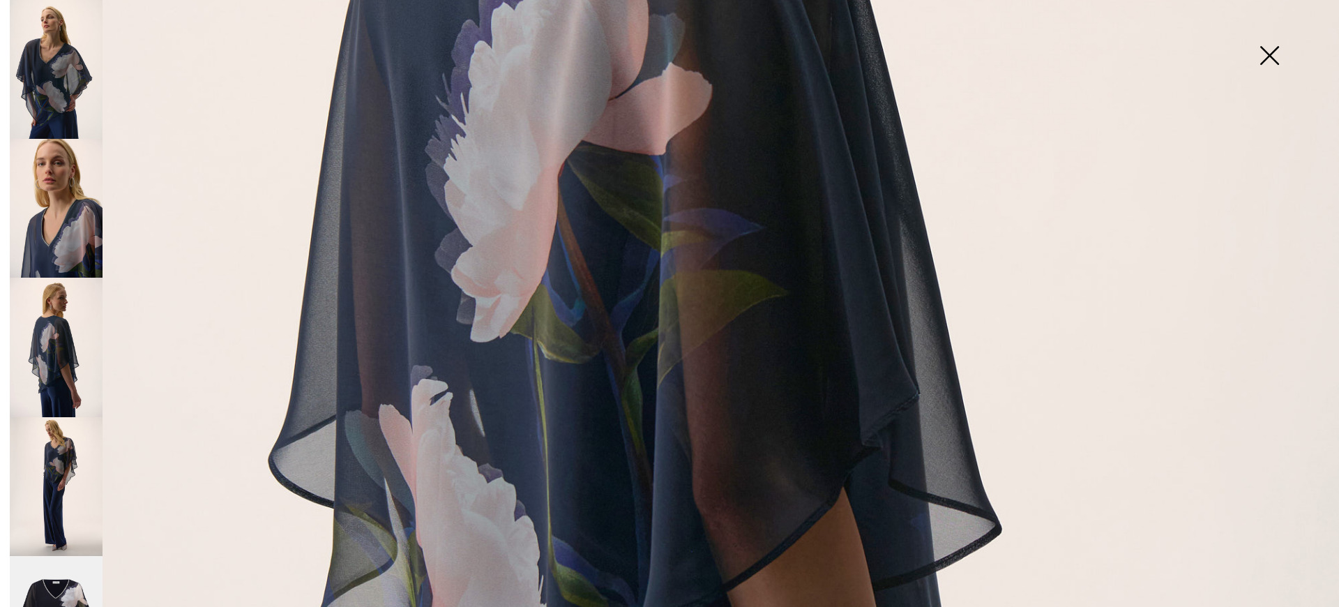
scroll to position [431, 0]
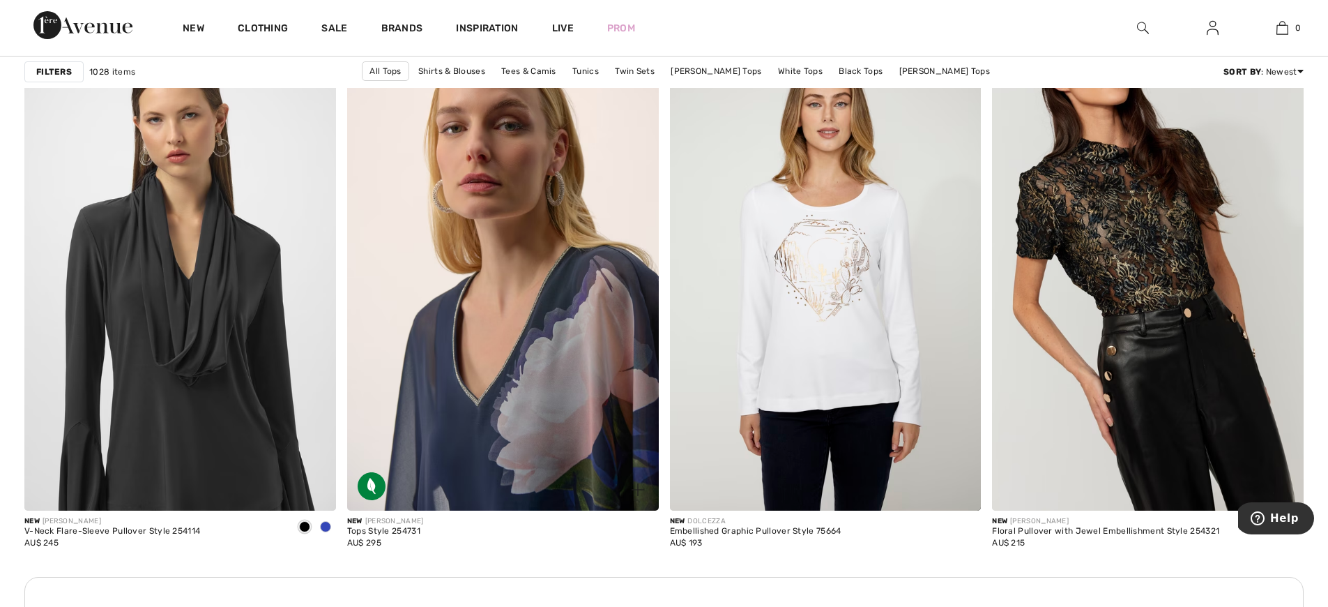
click at [532, 370] on img at bounding box center [503, 276] width 312 height 467
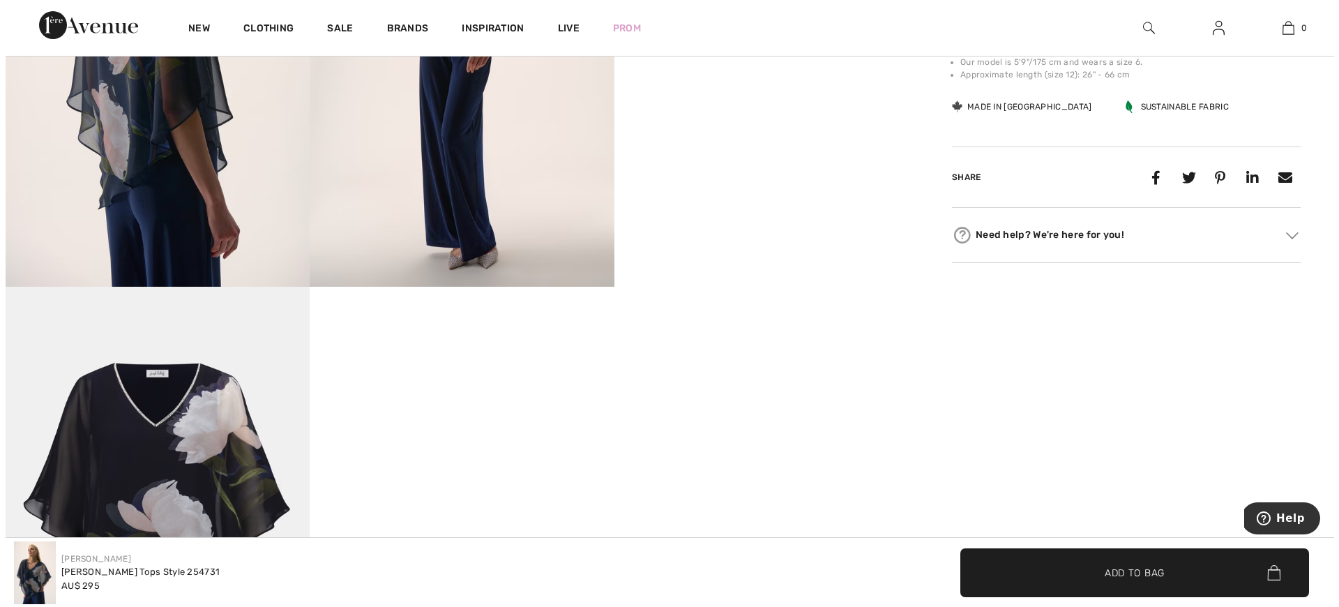
scroll to position [1155, 0]
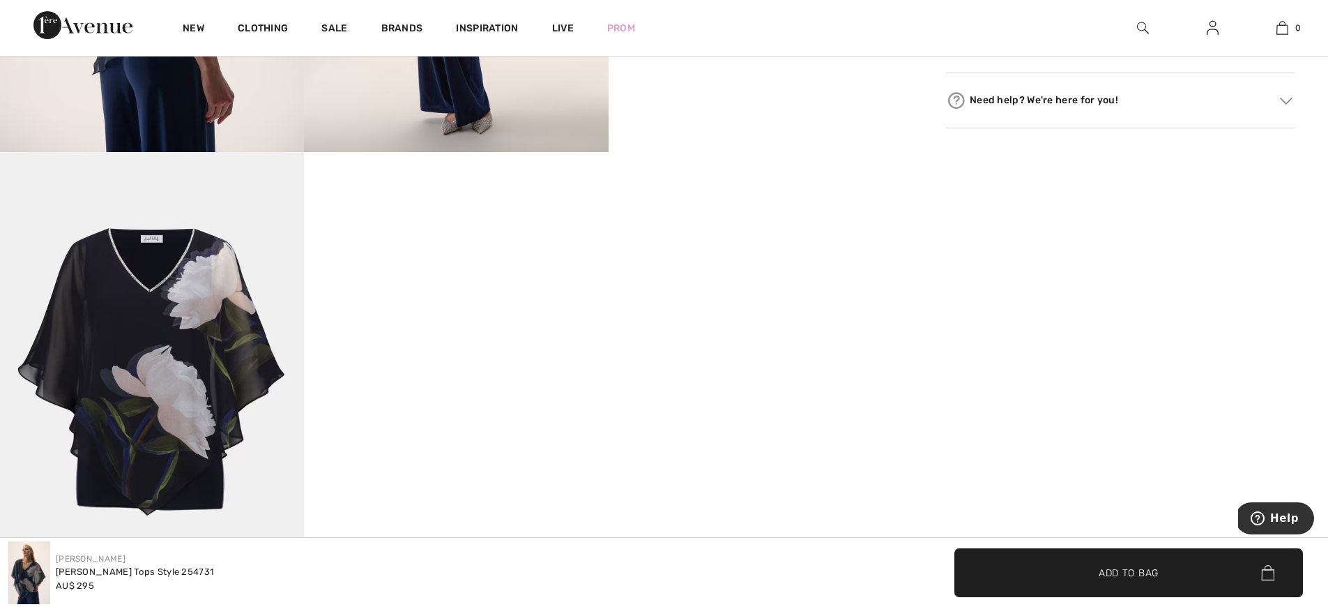
click at [222, 404] on img at bounding box center [152, 380] width 304 height 456
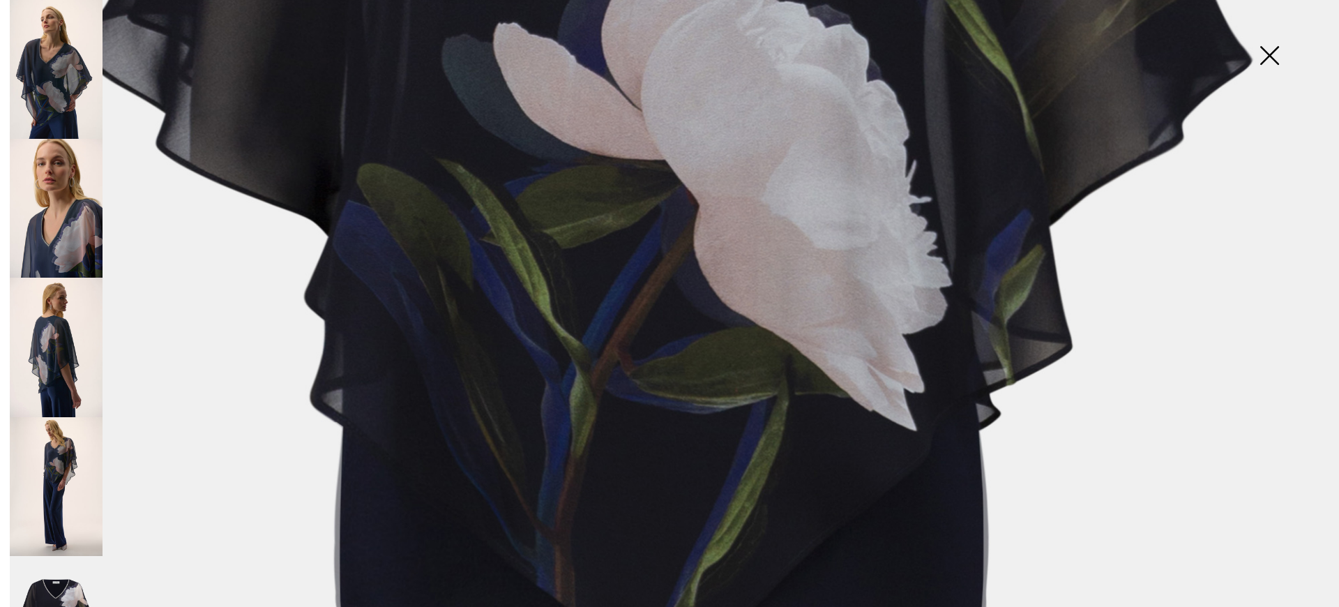
scroll to position [1224, 0]
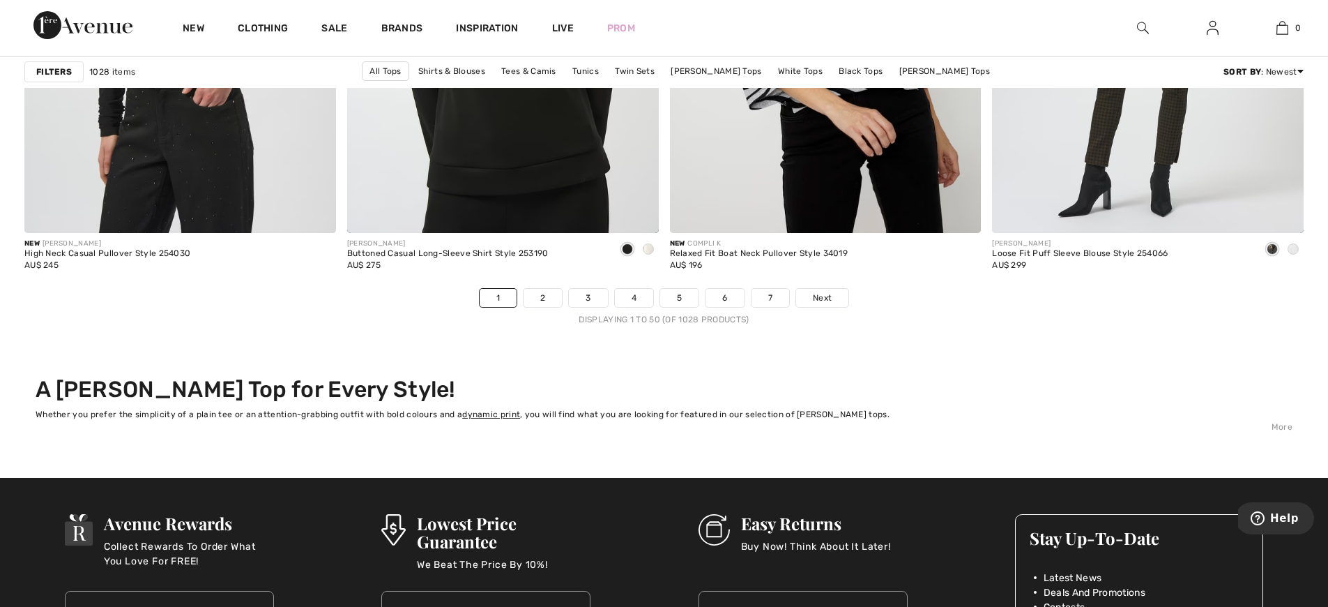
scroll to position [8239, 0]
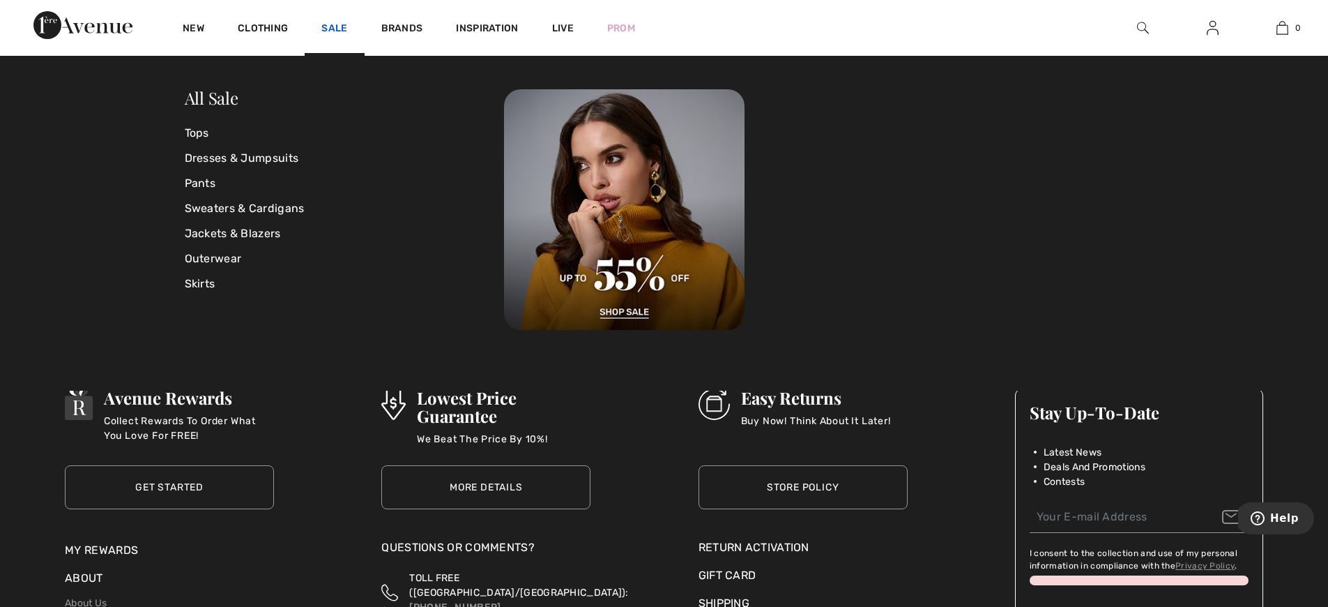
click at [332, 26] on link "Sale" at bounding box center [334, 29] width 26 height 15
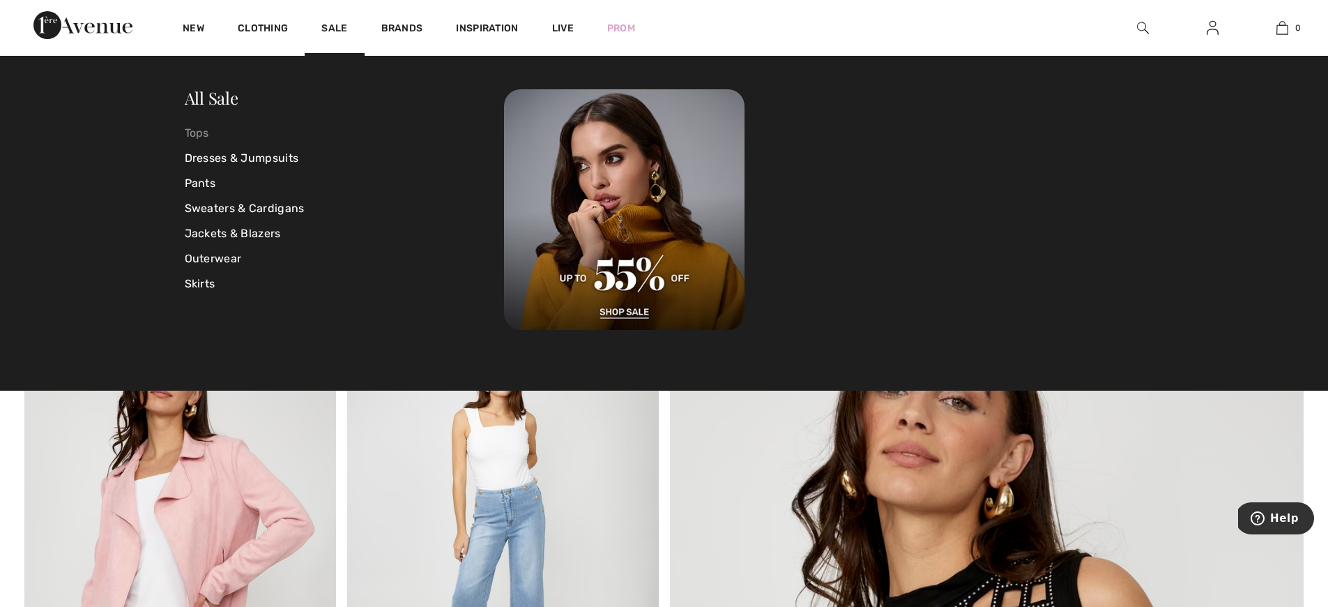
click at [201, 134] on link "Tops" at bounding box center [345, 133] width 320 height 25
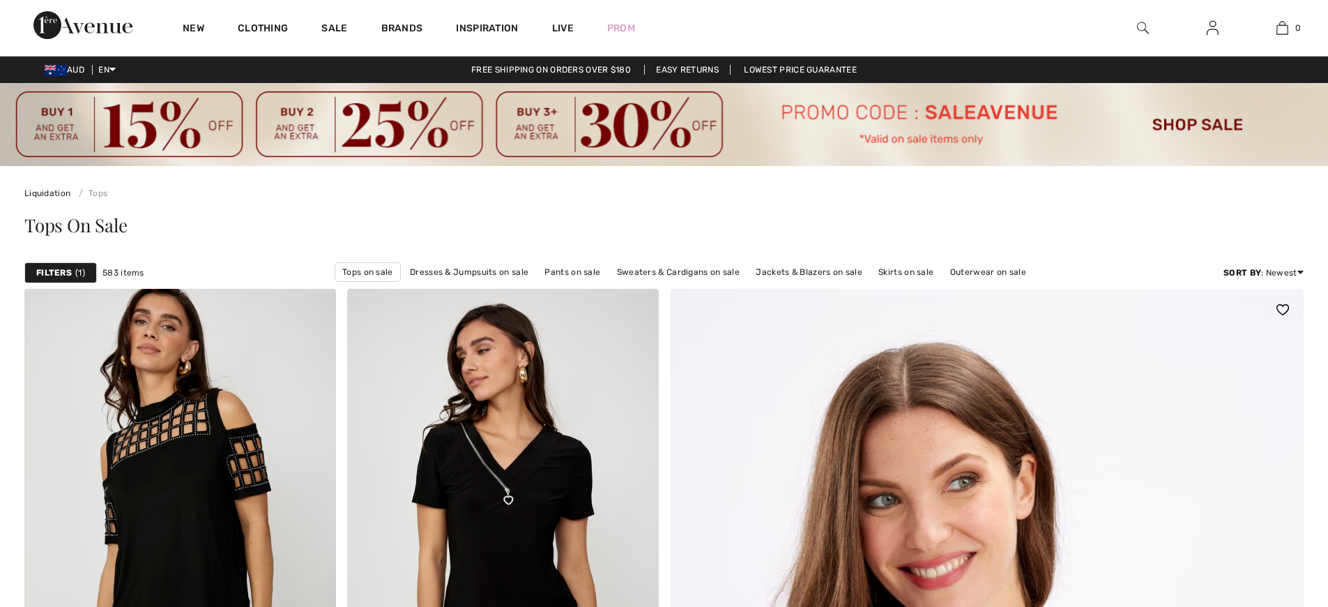
checkbox input "true"
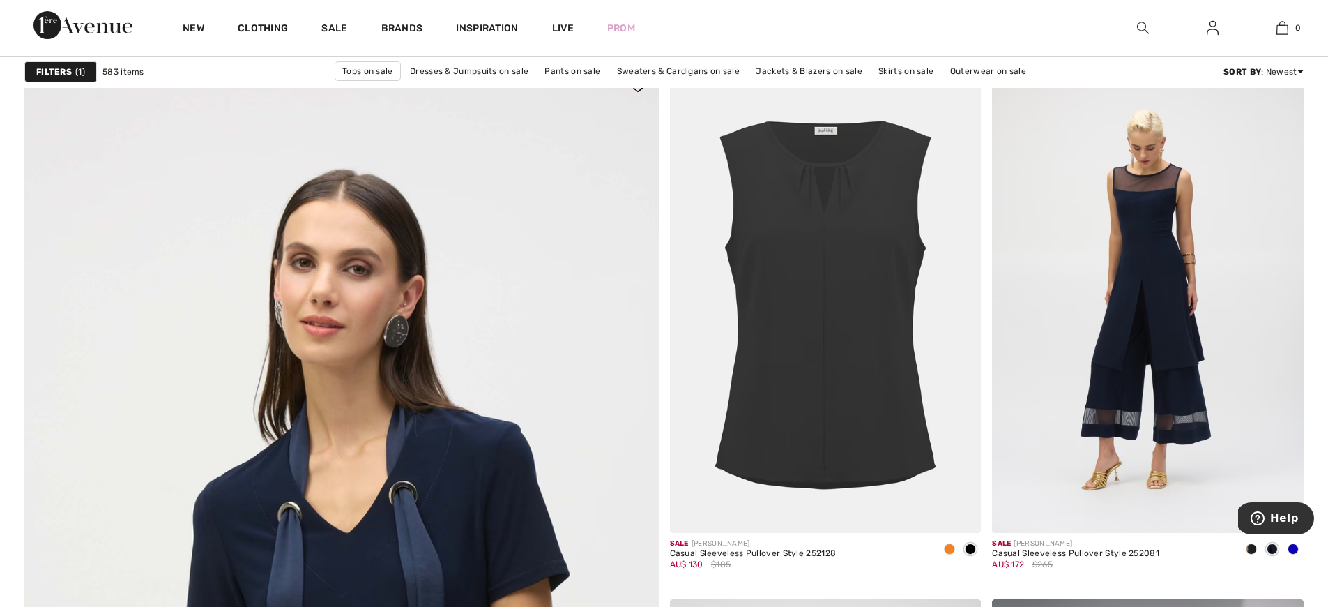
scroll to position [4505, 0]
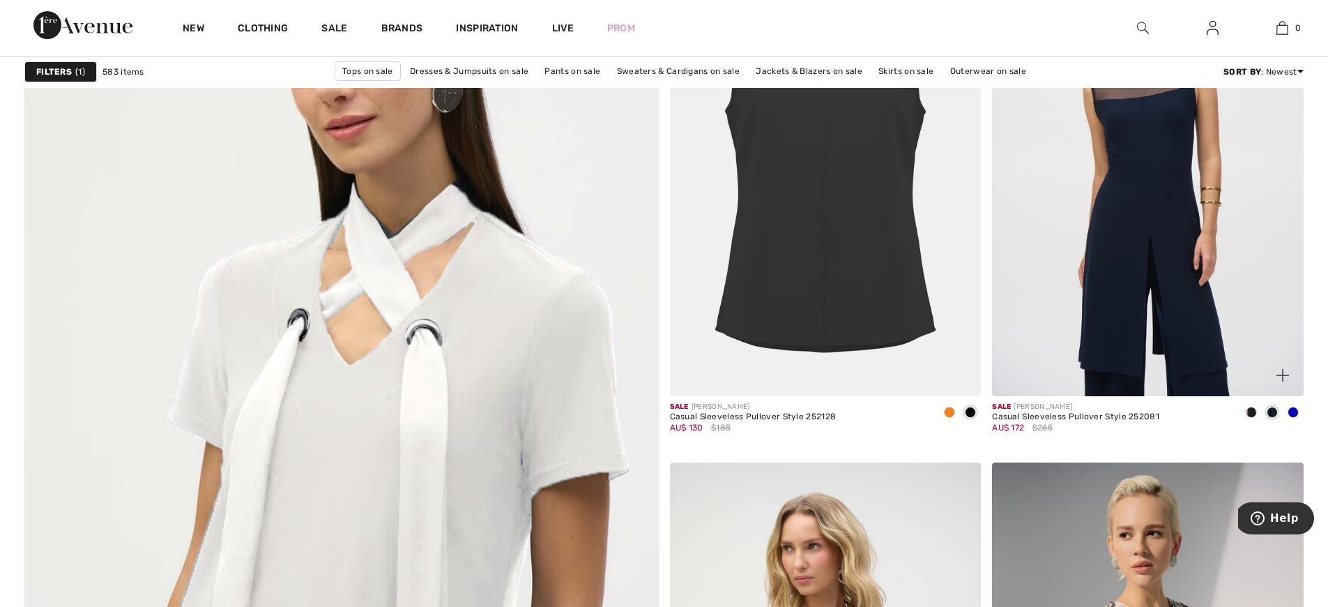
click at [1148, 272] on img at bounding box center [1148, 162] width 312 height 467
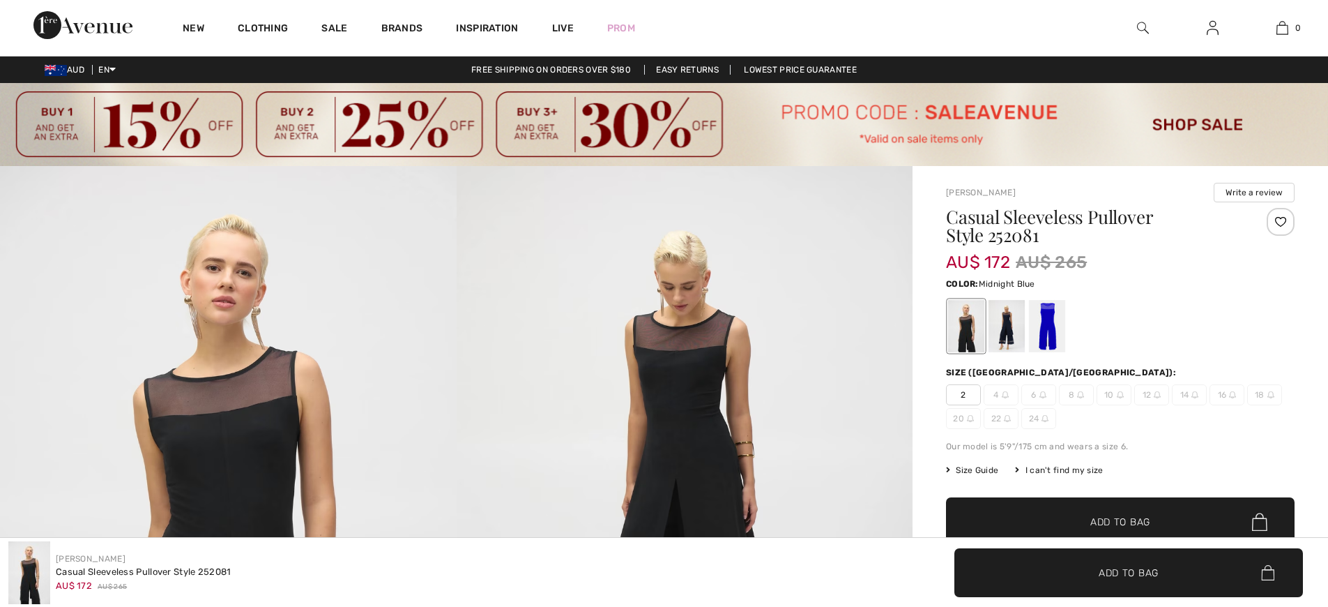
click at [1006, 334] on div at bounding box center [1007, 326] width 36 height 52
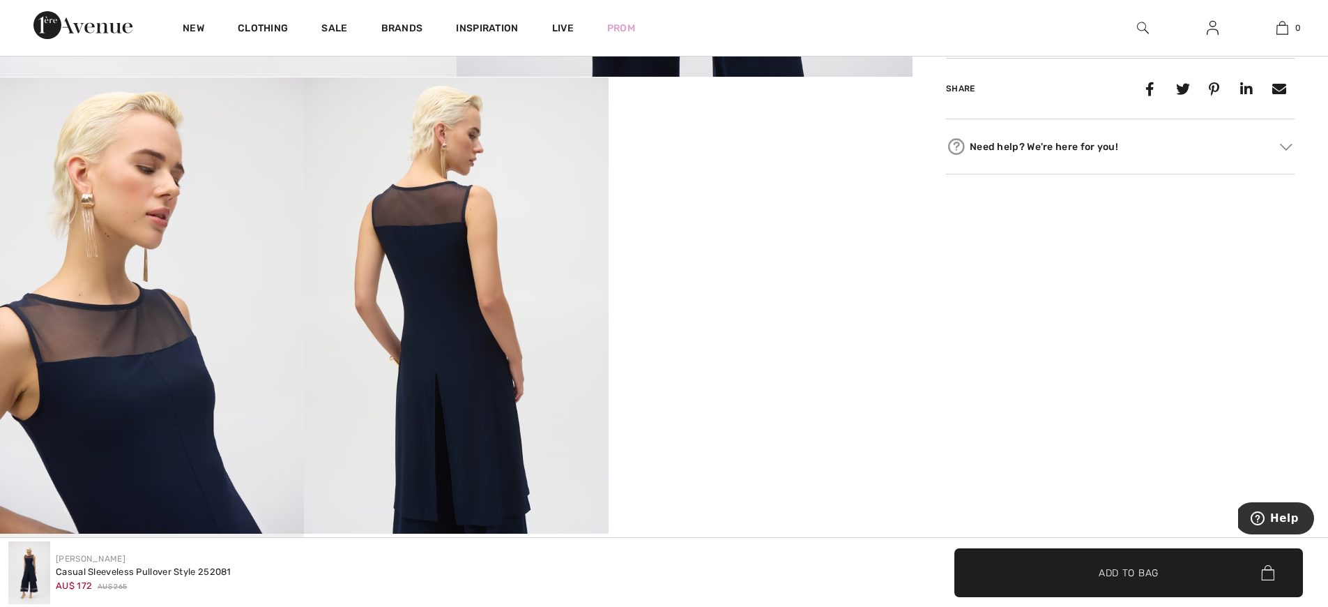
scroll to position [908, 0]
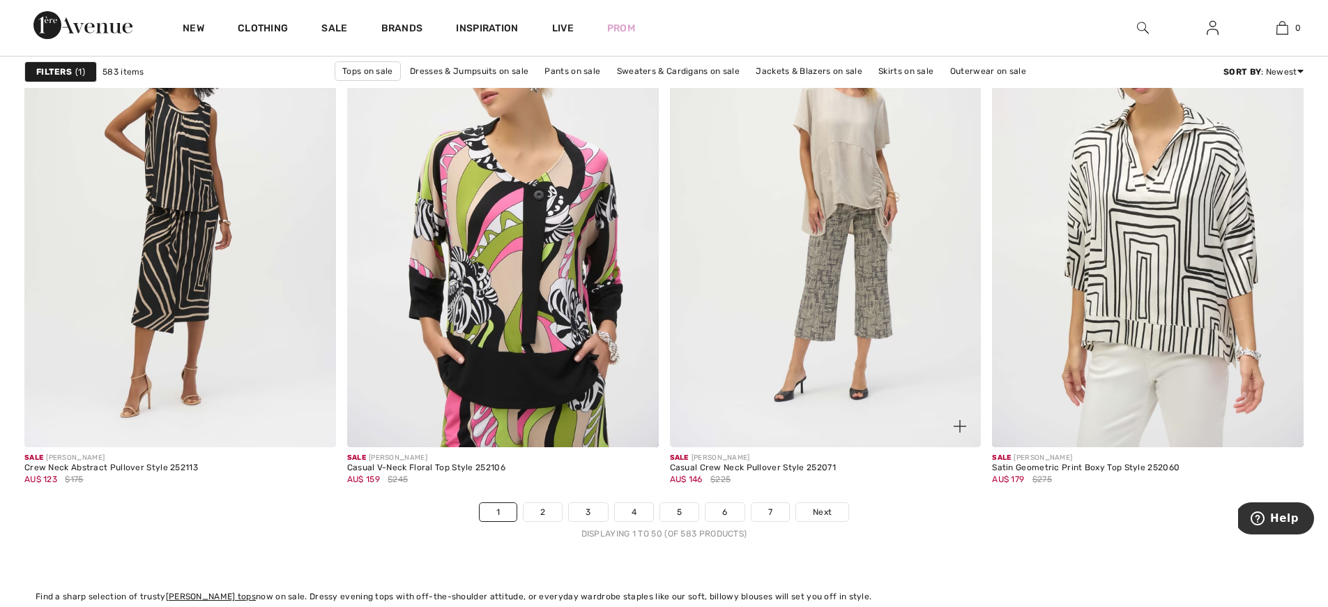
scroll to position [7924, 0]
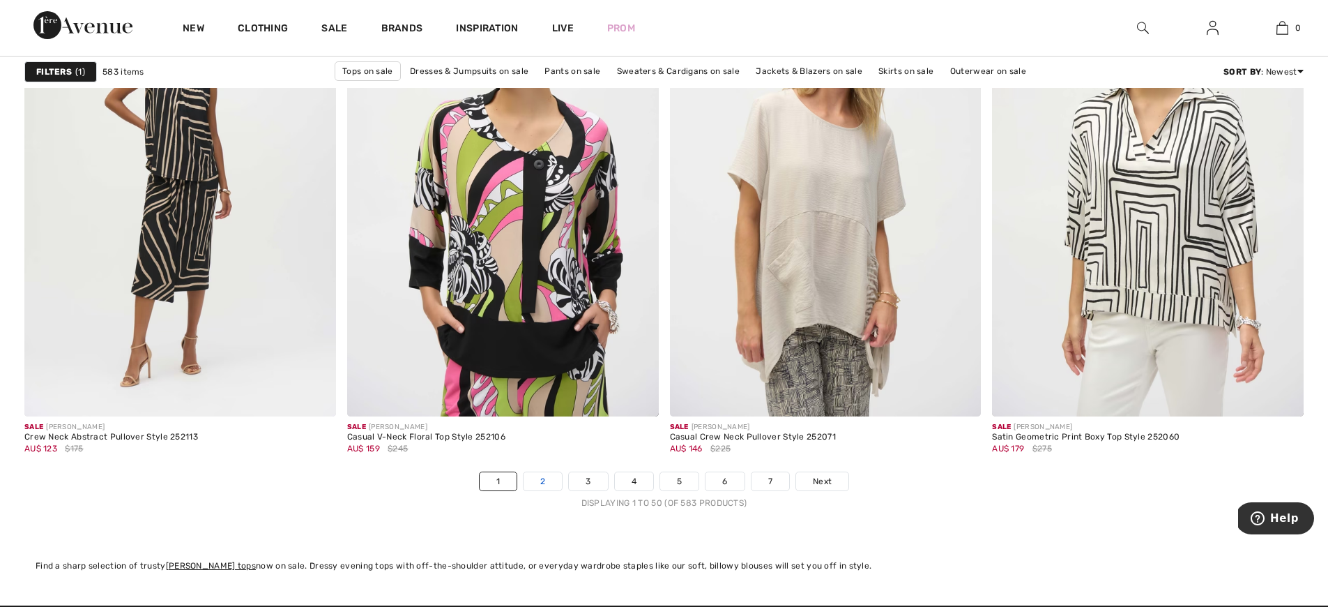
click at [538, 478] on link "2" at bounding box center [543, 481] width 38 height 18
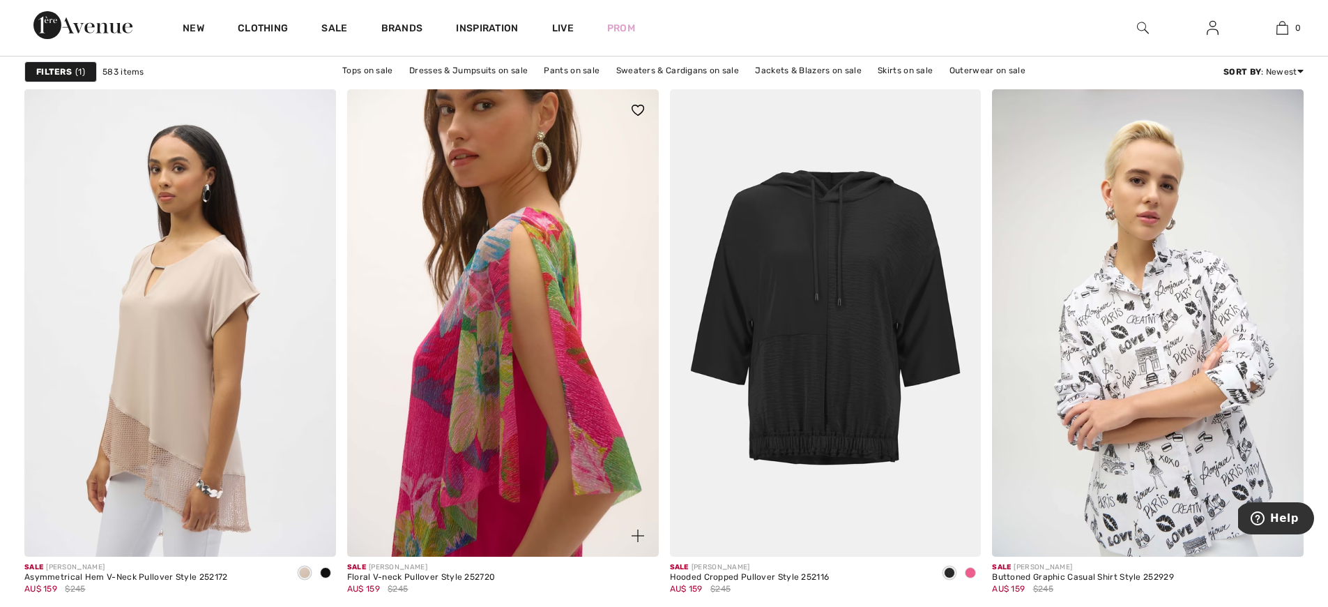
scroll to position [1408, 0]
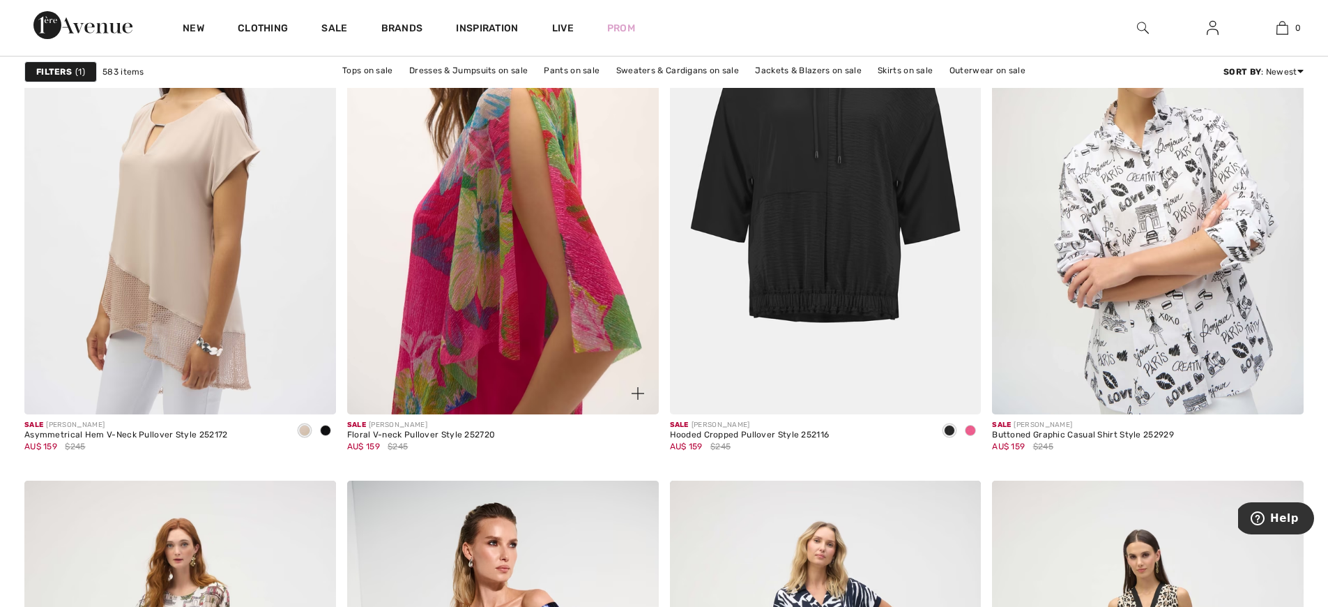
click at [510, 326] on img at bounding box center [503, 180] width 312 height 467
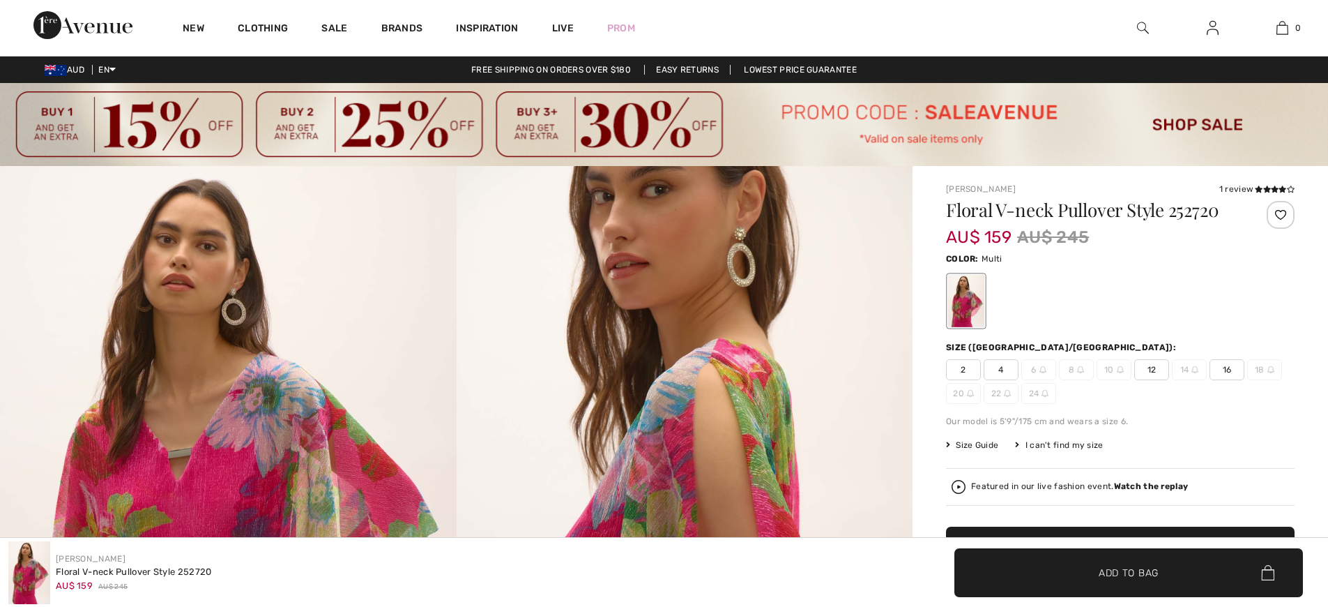
checkbox input "true"
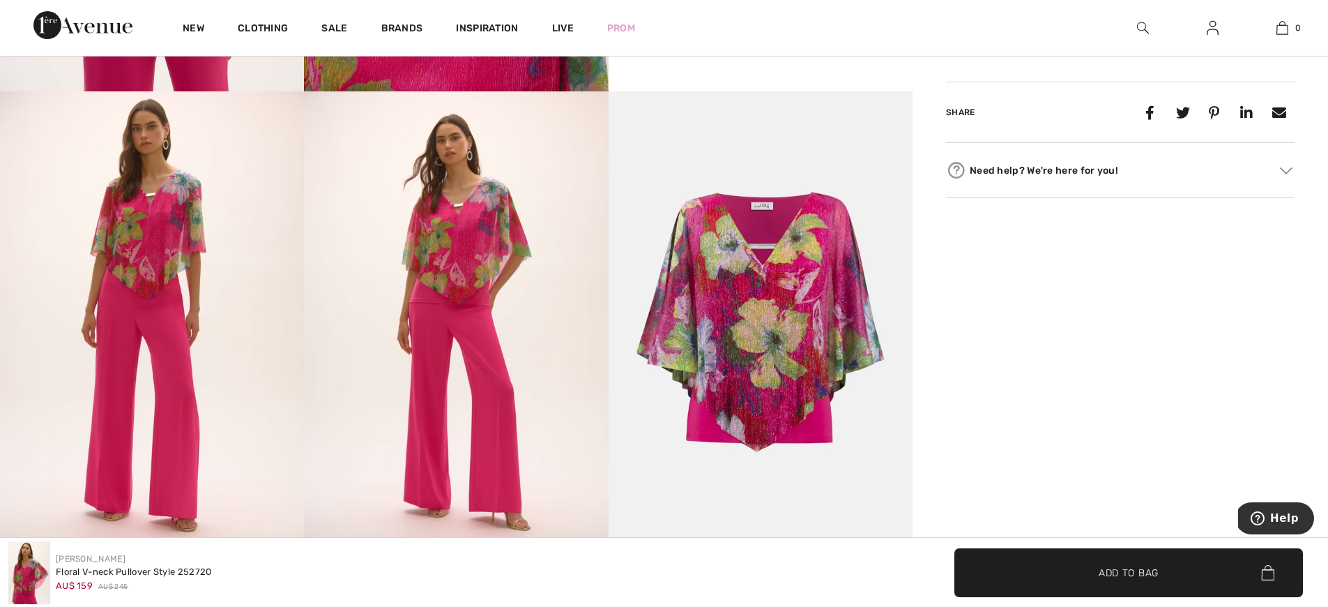
scroll to position [918, 0]
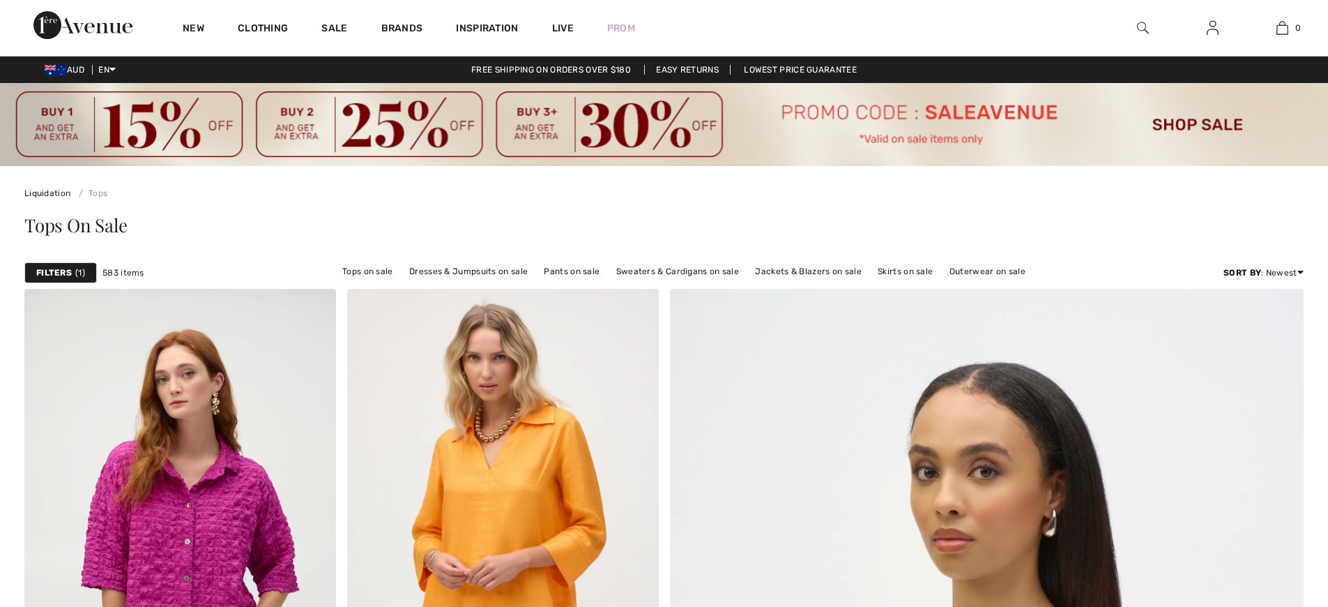
checkbox input "true"
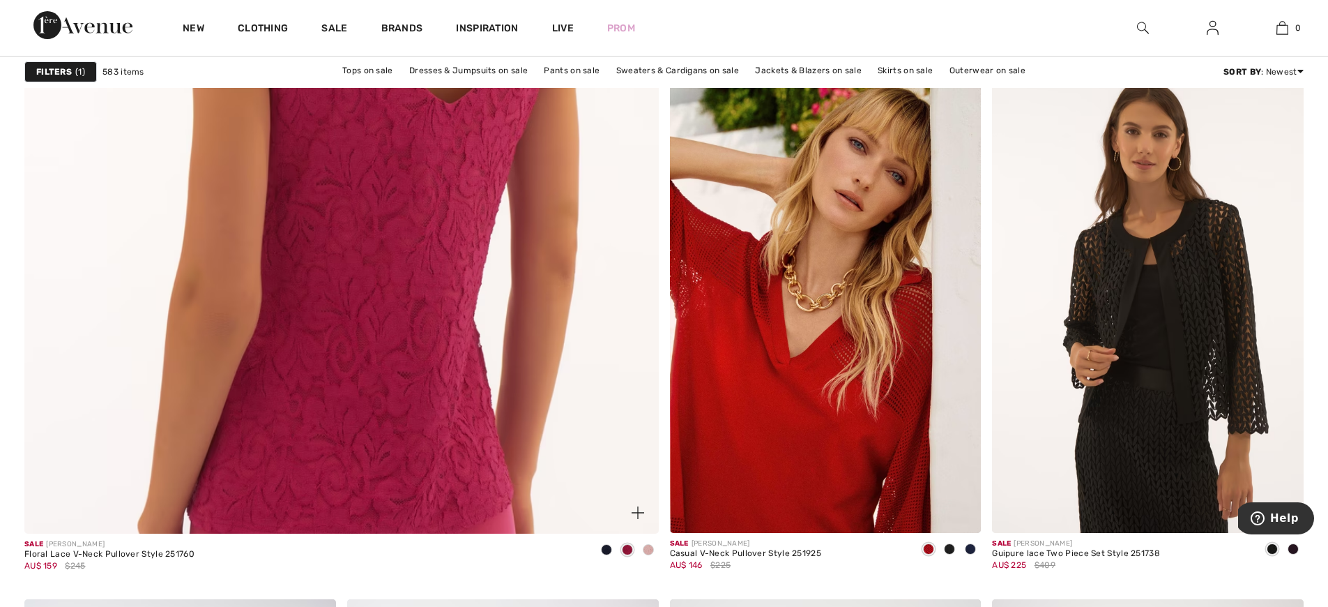
scroll to position [4765, 0]
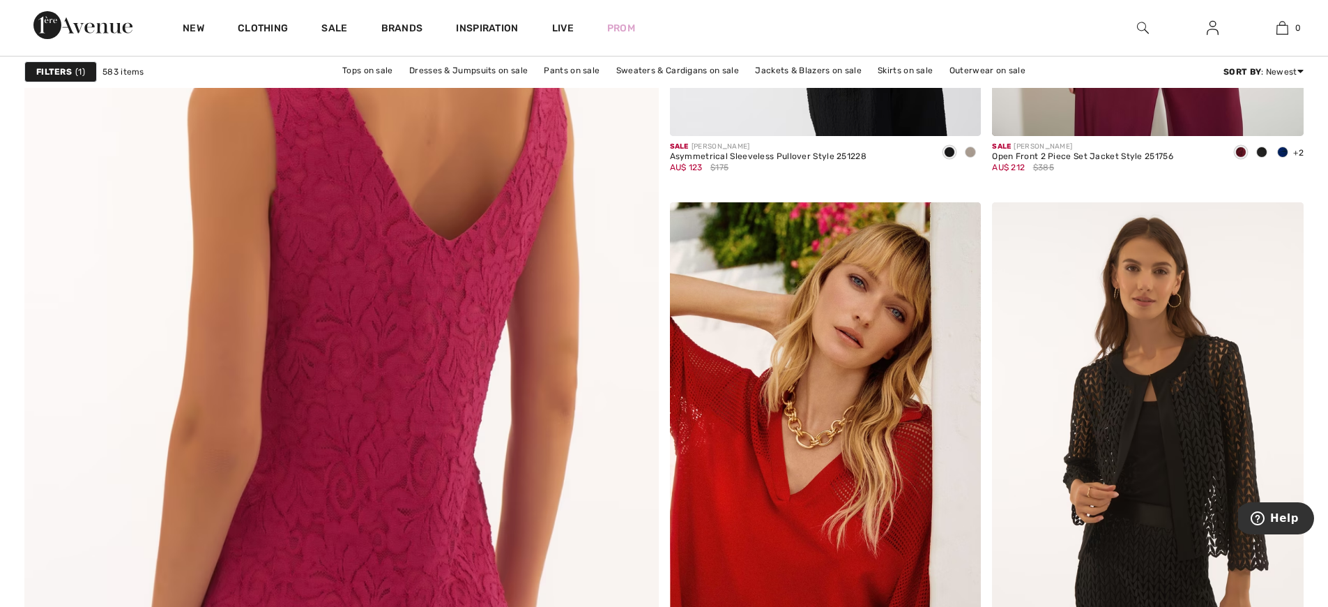
click at [357, 396] on img at bounding box center [341, 239] width 761 height 1141
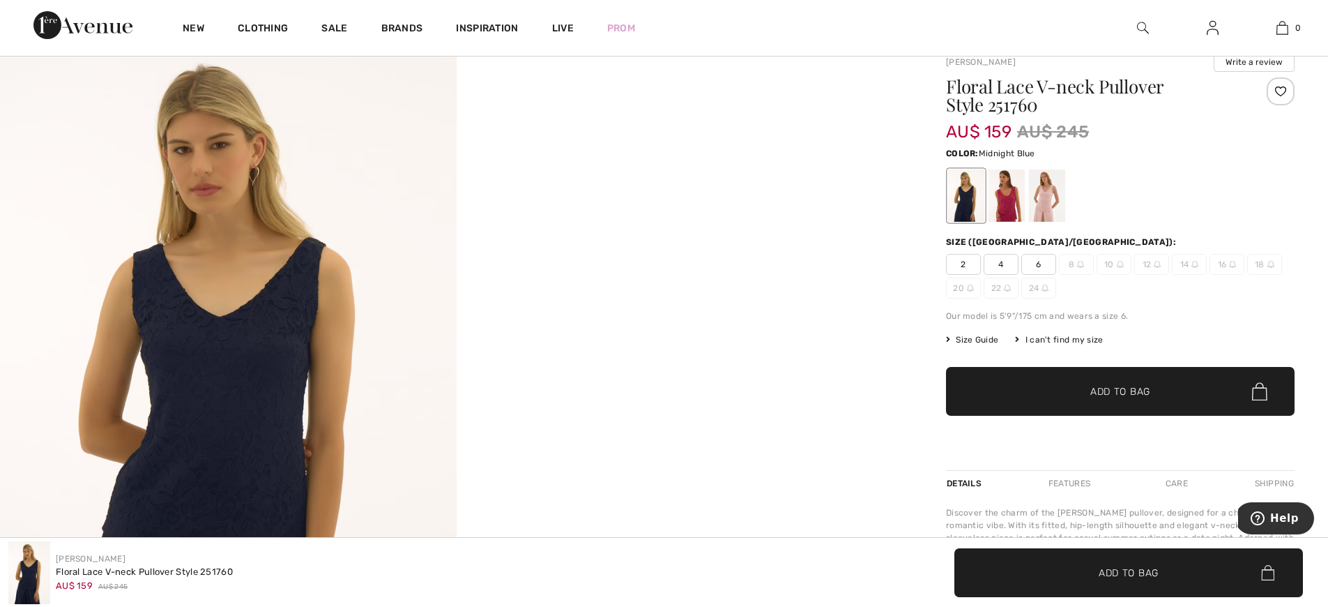
scroll to position [255, 0]
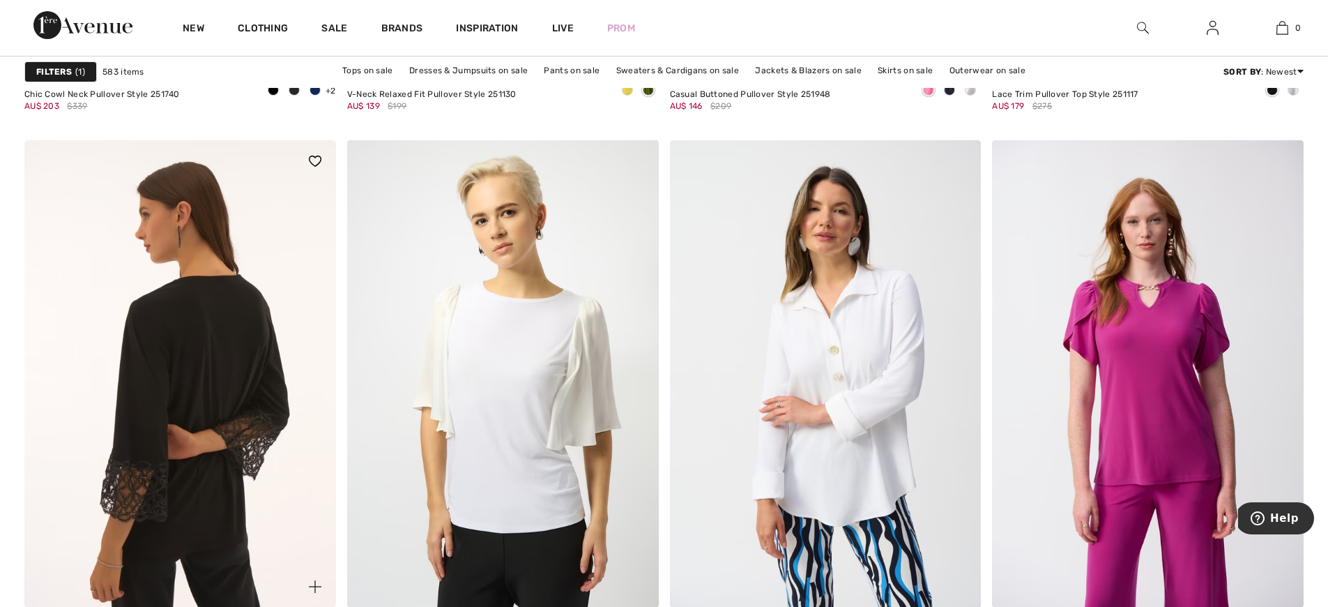
scroll to position [7855, 0]
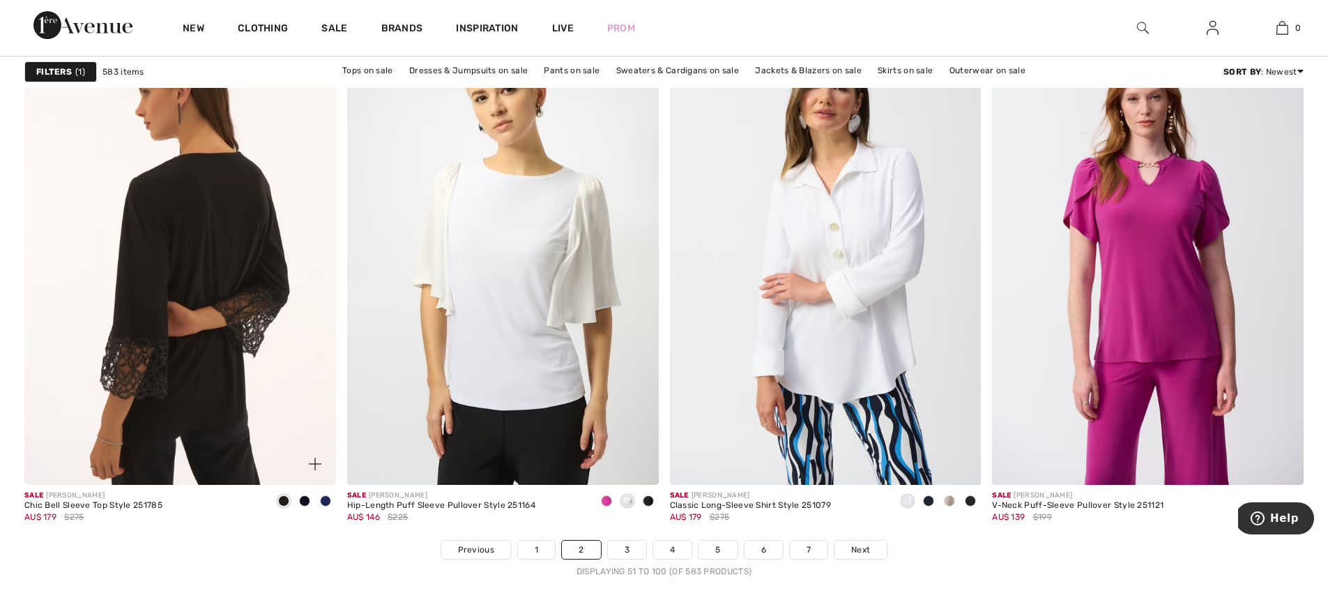
click at [212, 370] on img at bounding box center [180, 250] width 312 height 467
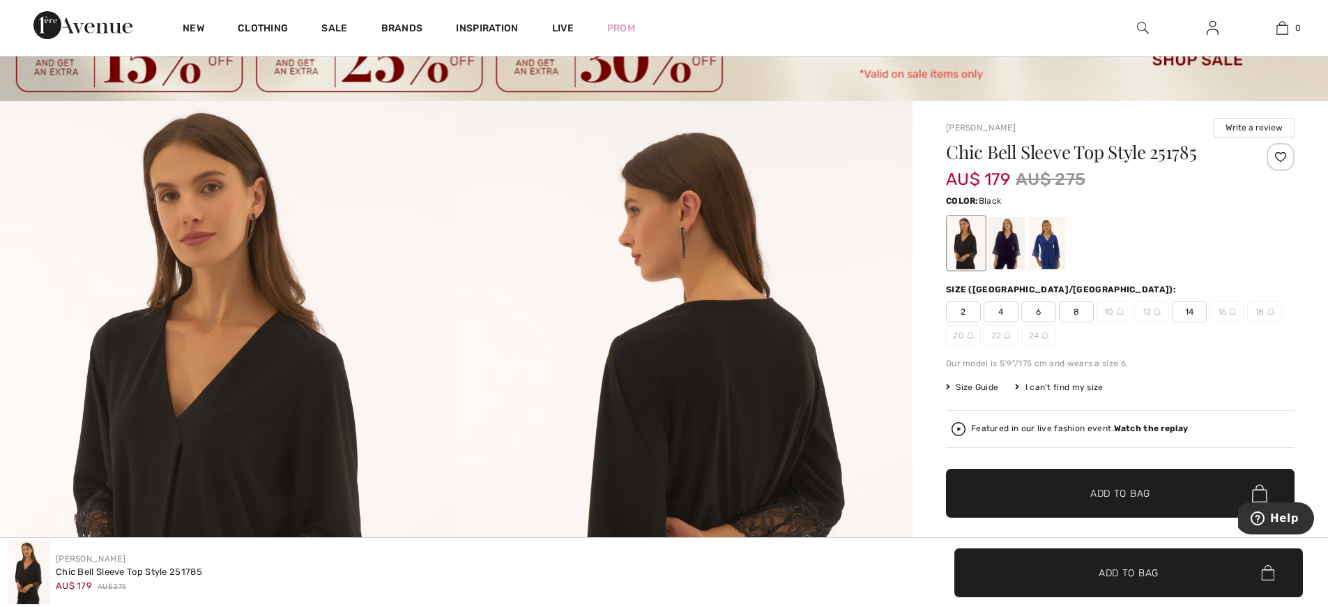
scroll to position [96, 0]
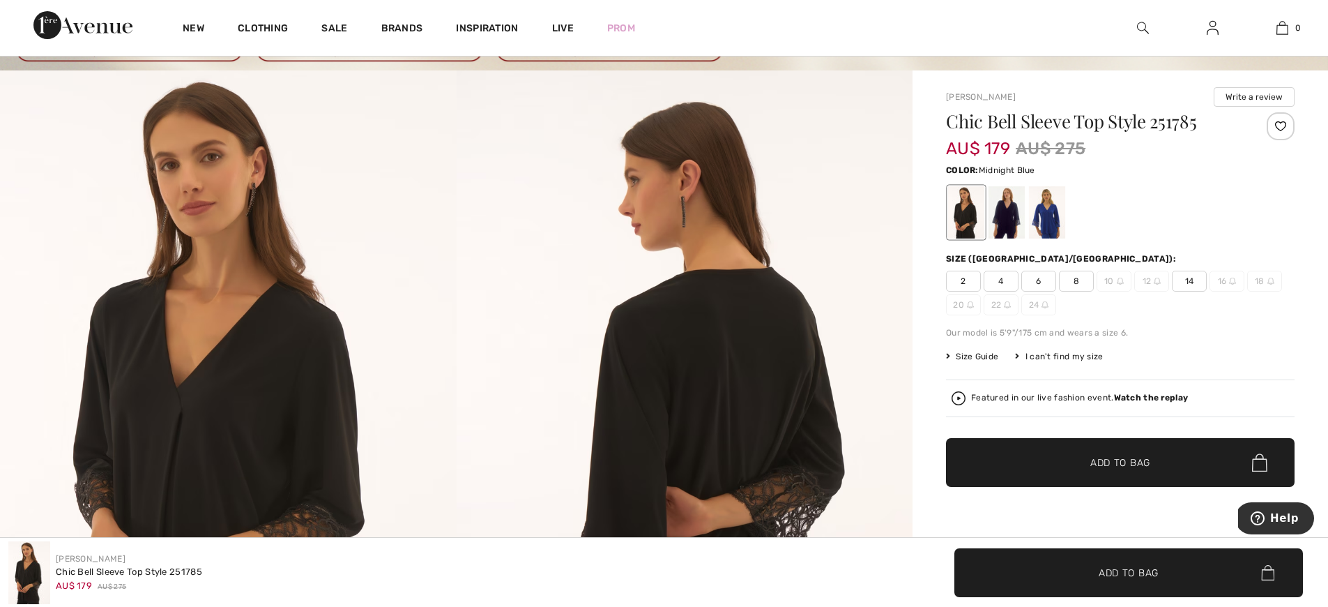
click at [1005, 228] on div at bounding box center [1007, 212] width 36 height 52
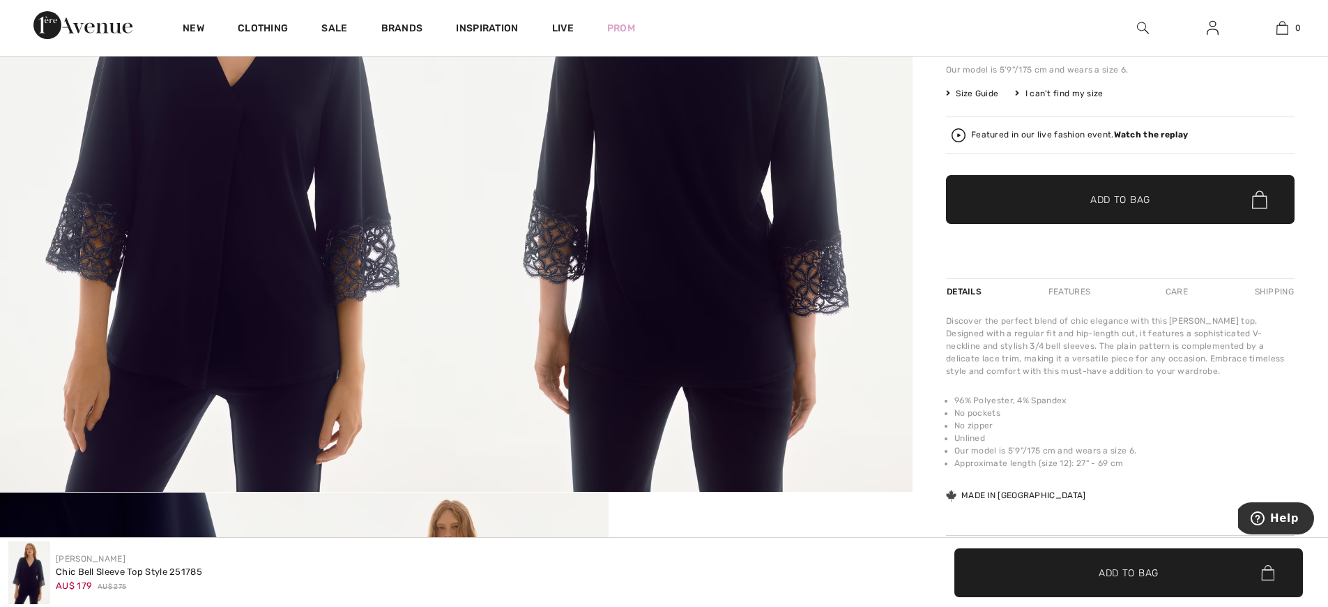
scroll to position [208, 0]
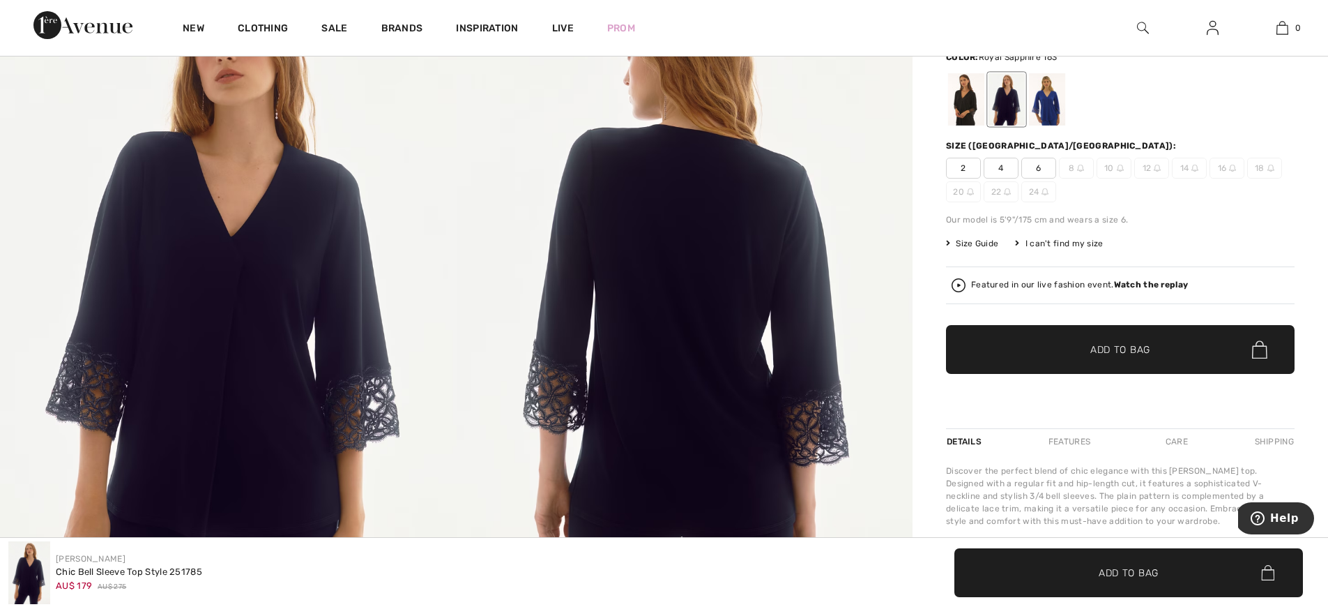
click at [1060, 107] on div at bounding box center [1047, 99] width 36 height 52
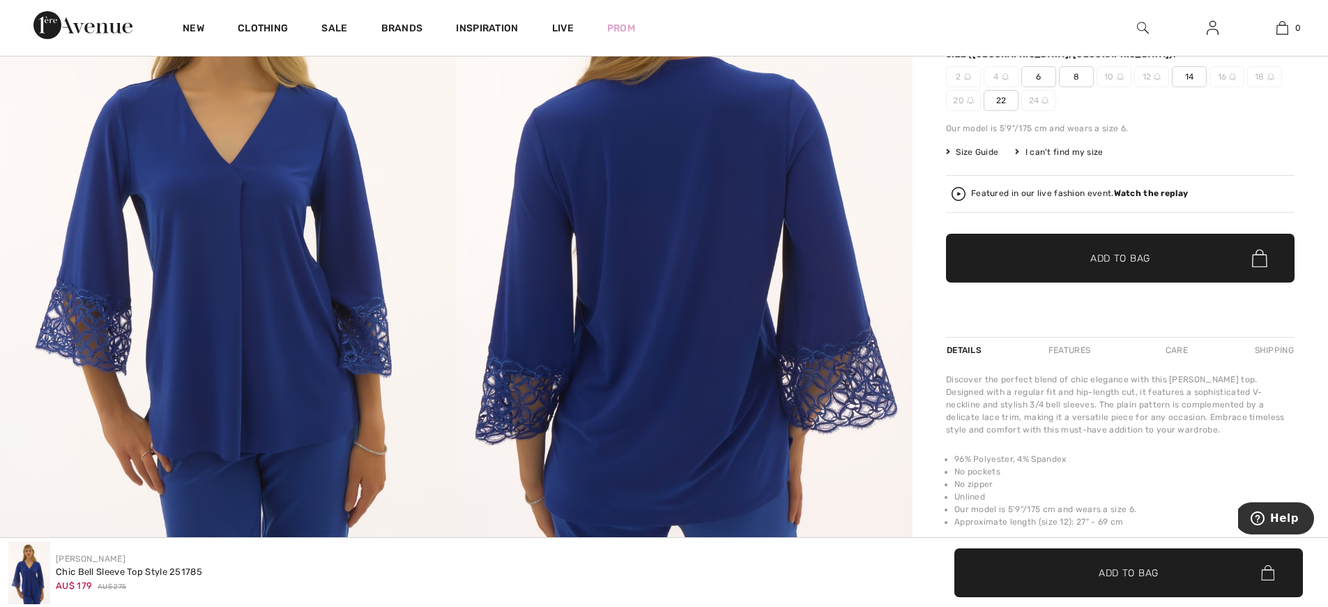
scroll to position [778, 0]
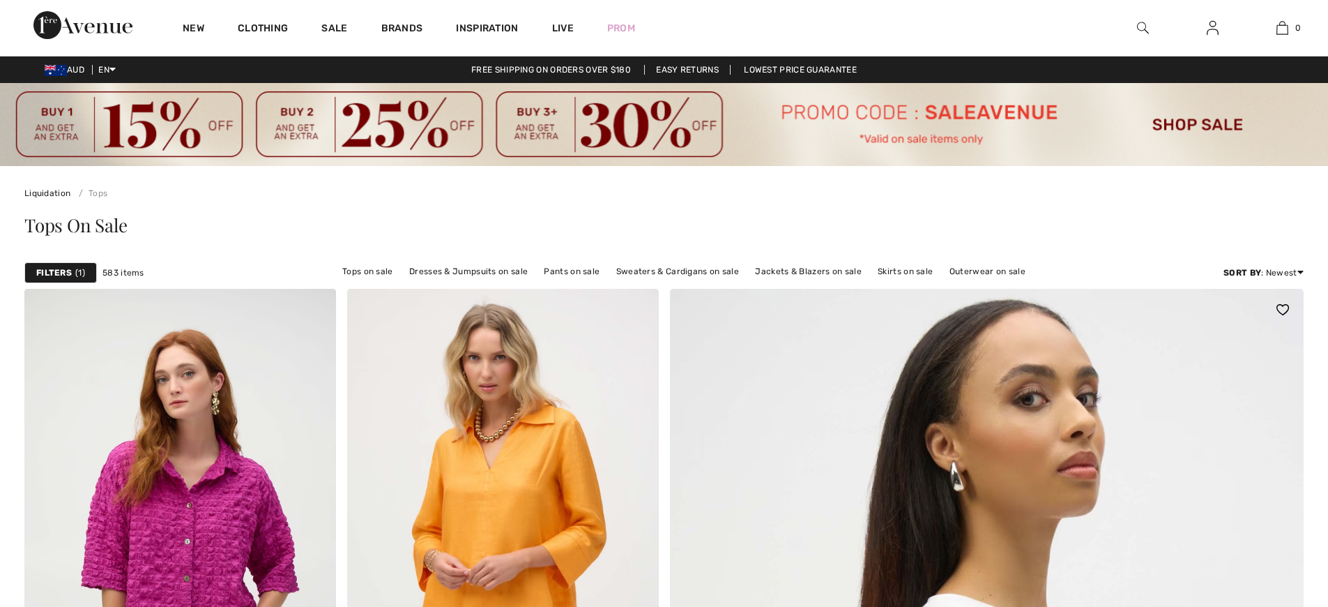
checkbox input "true"
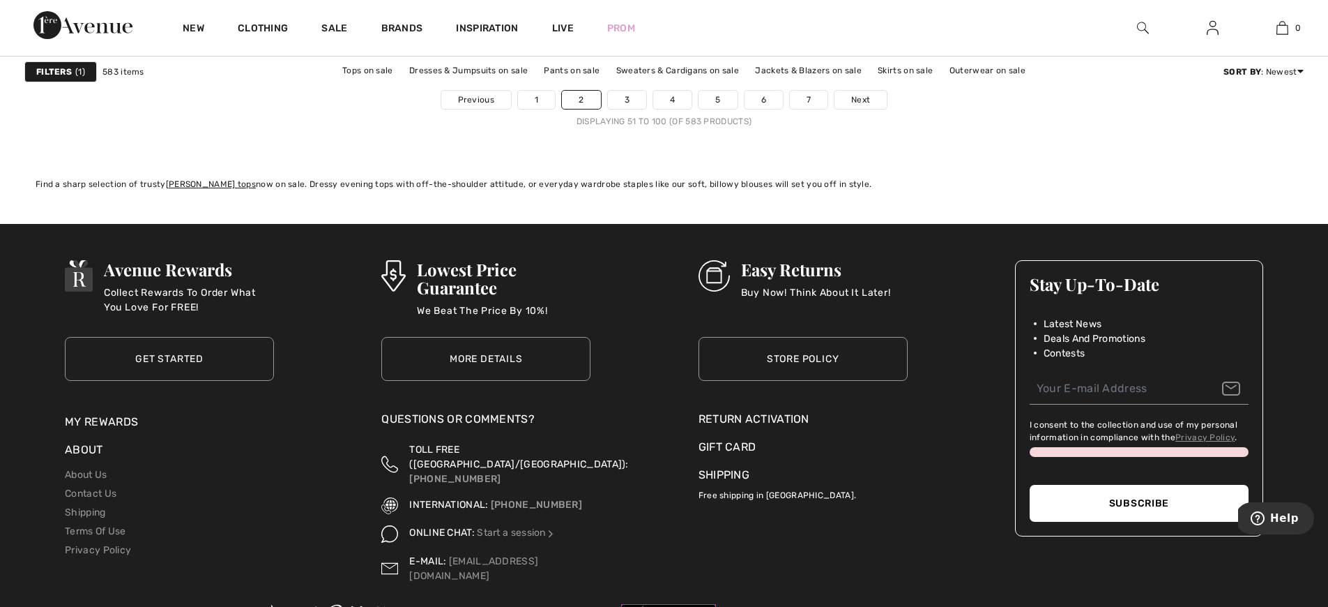
scroll to position [7993, 0]
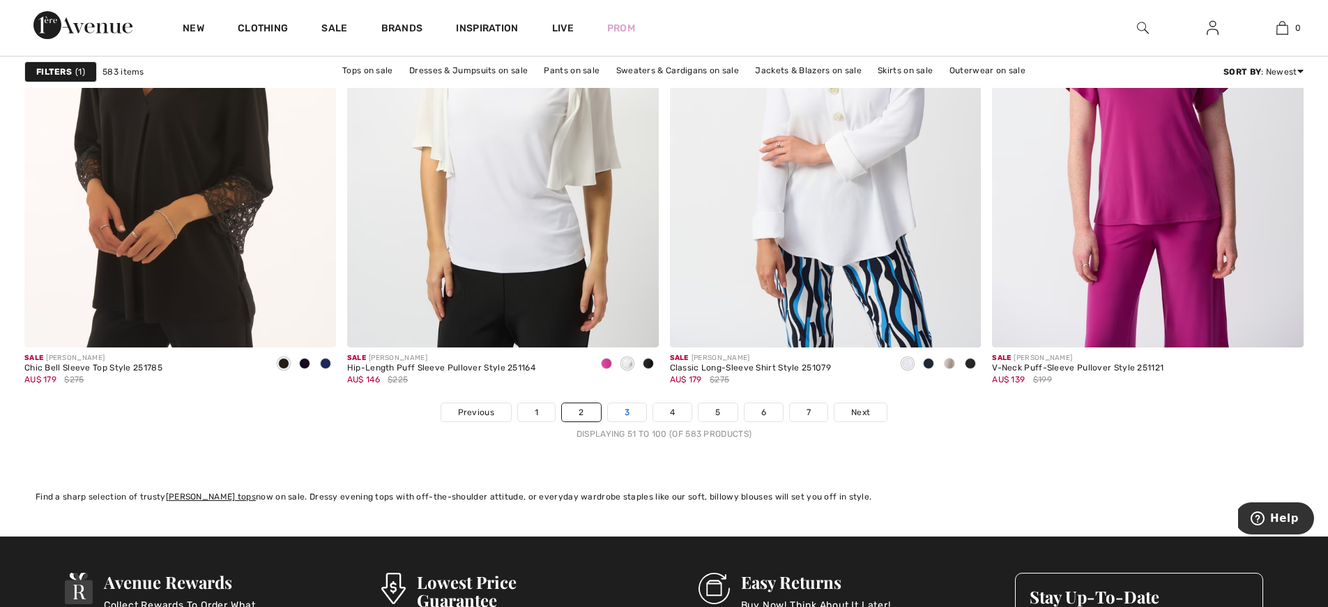
click at [627, 413] on link "3" at bounding box center [627, 412] width 38 height 18
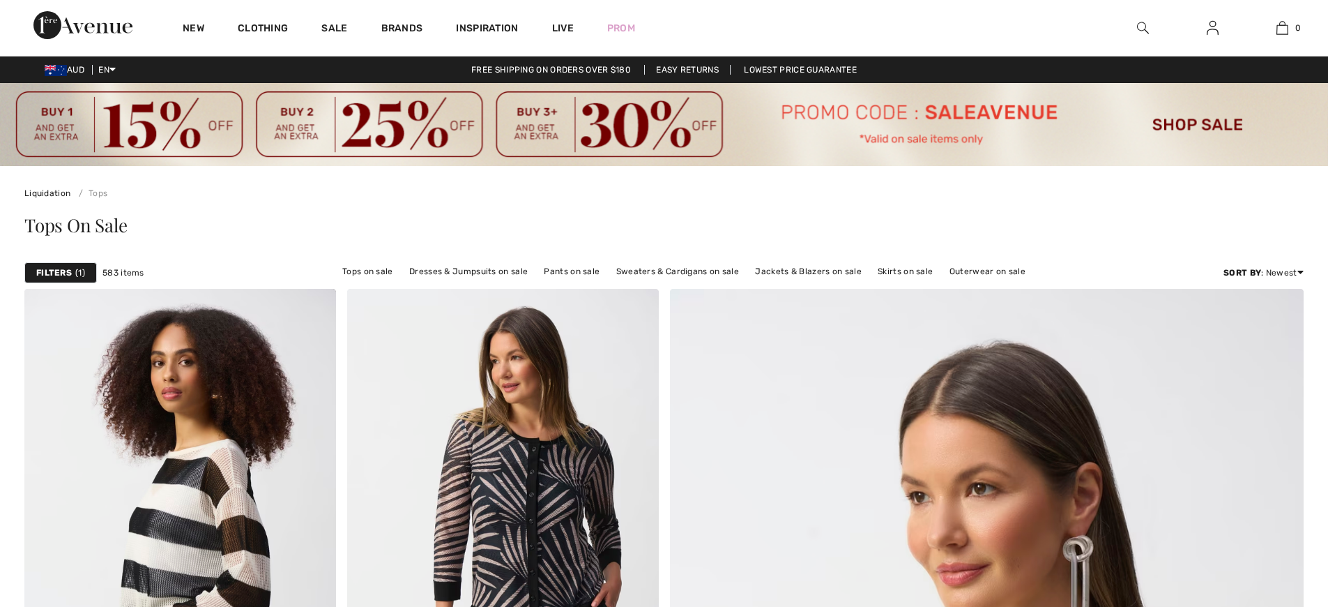
checkbox input "true"
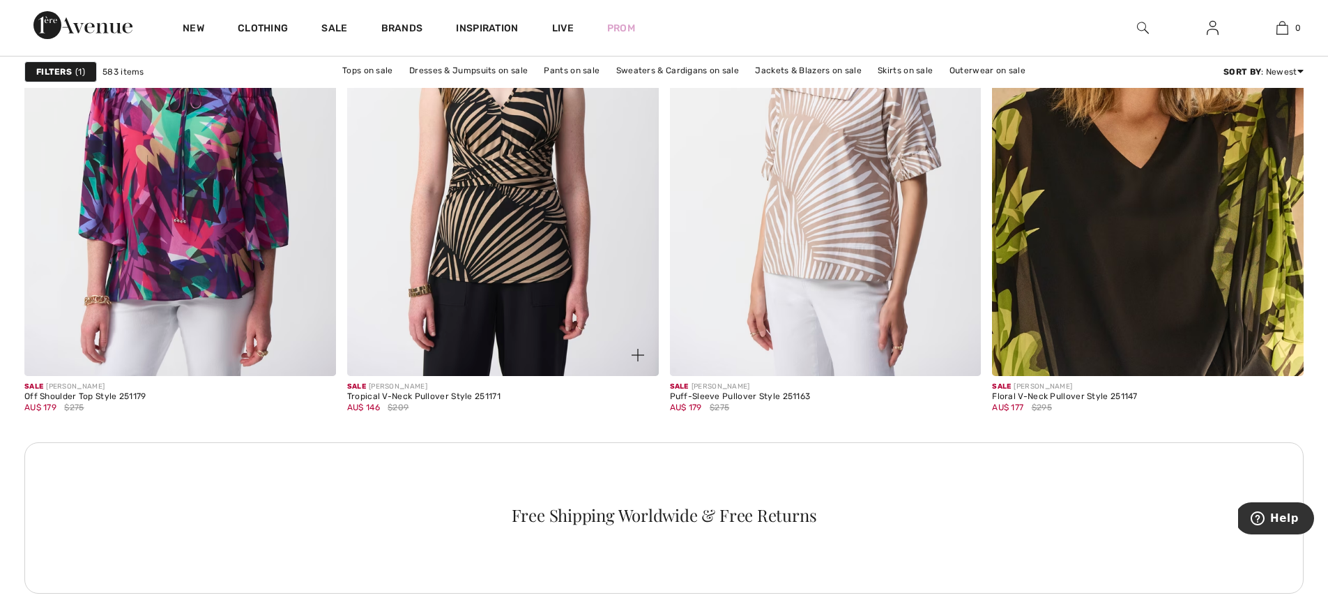
scroll to position [1852, 0]
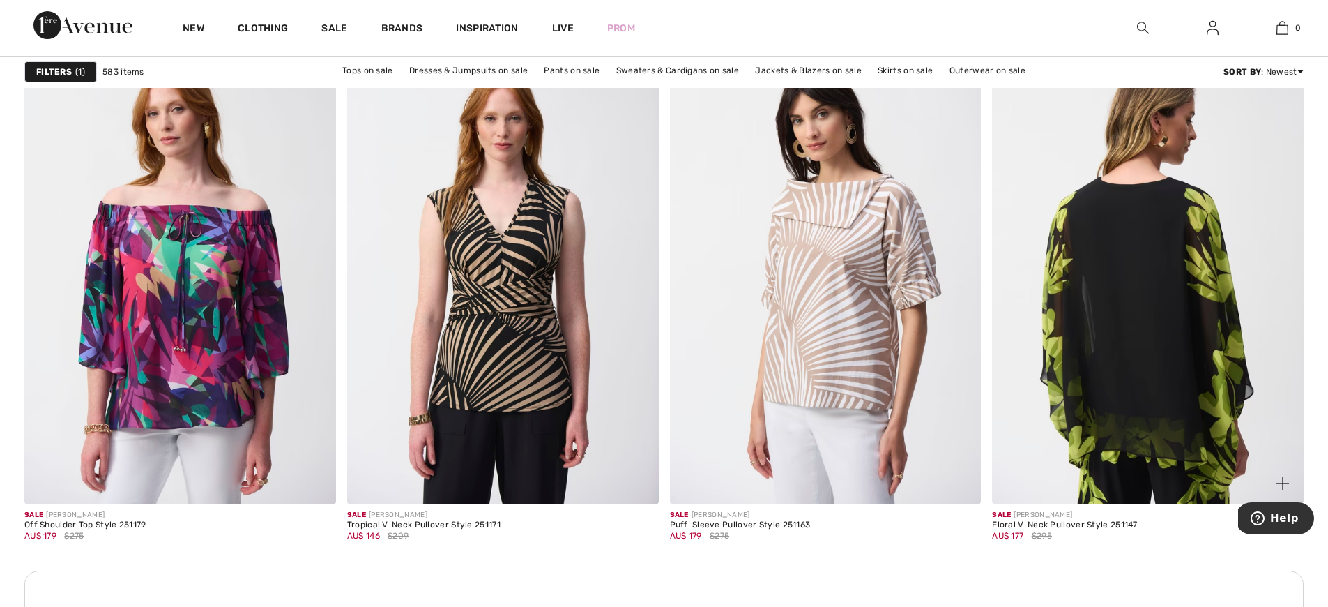
click at [1104, 359] on img at bounding box center [1148, 269] width 312 height 467
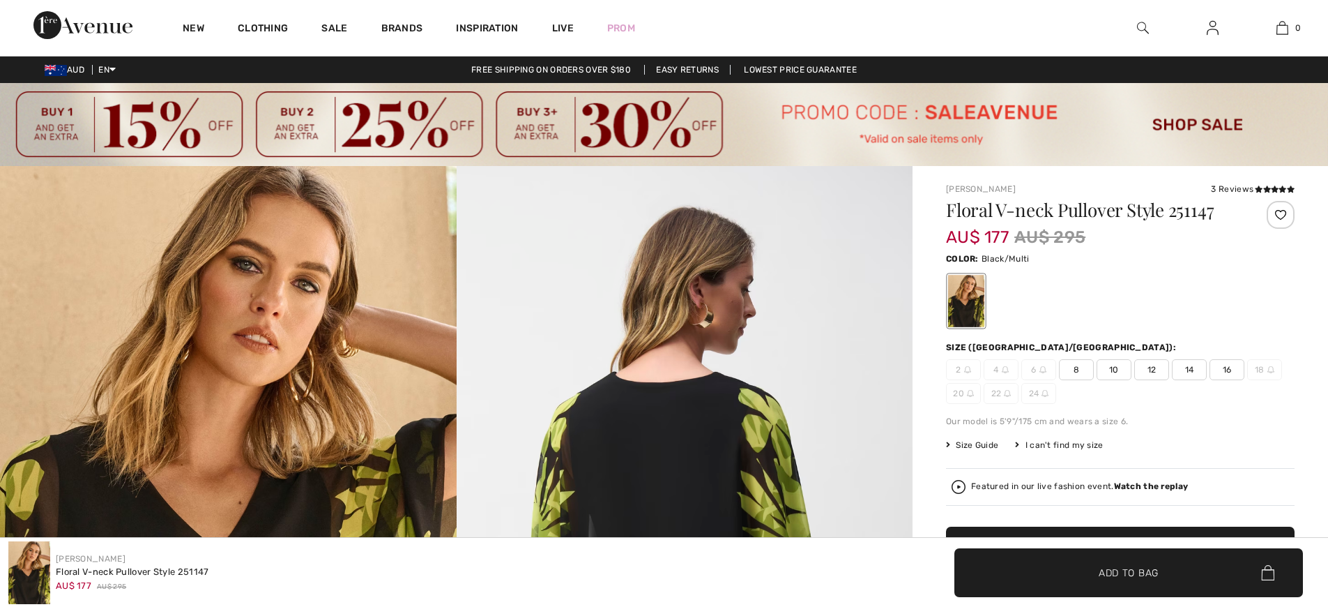
checkbox input "true"
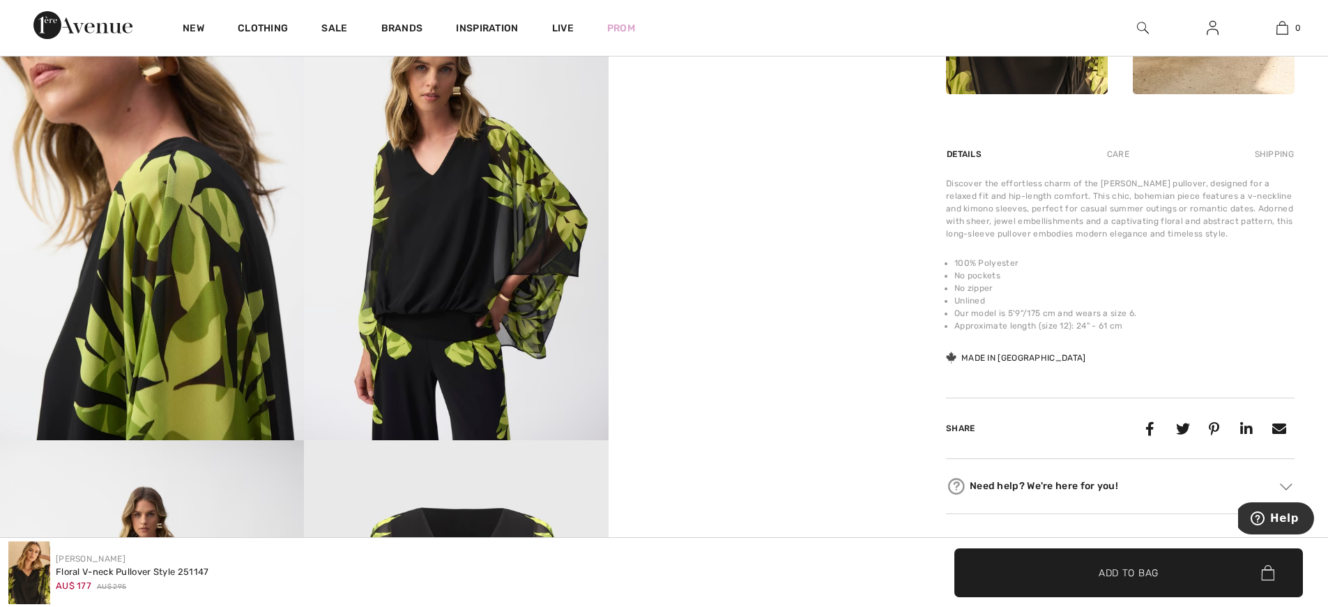
scroll to position [556, 0]
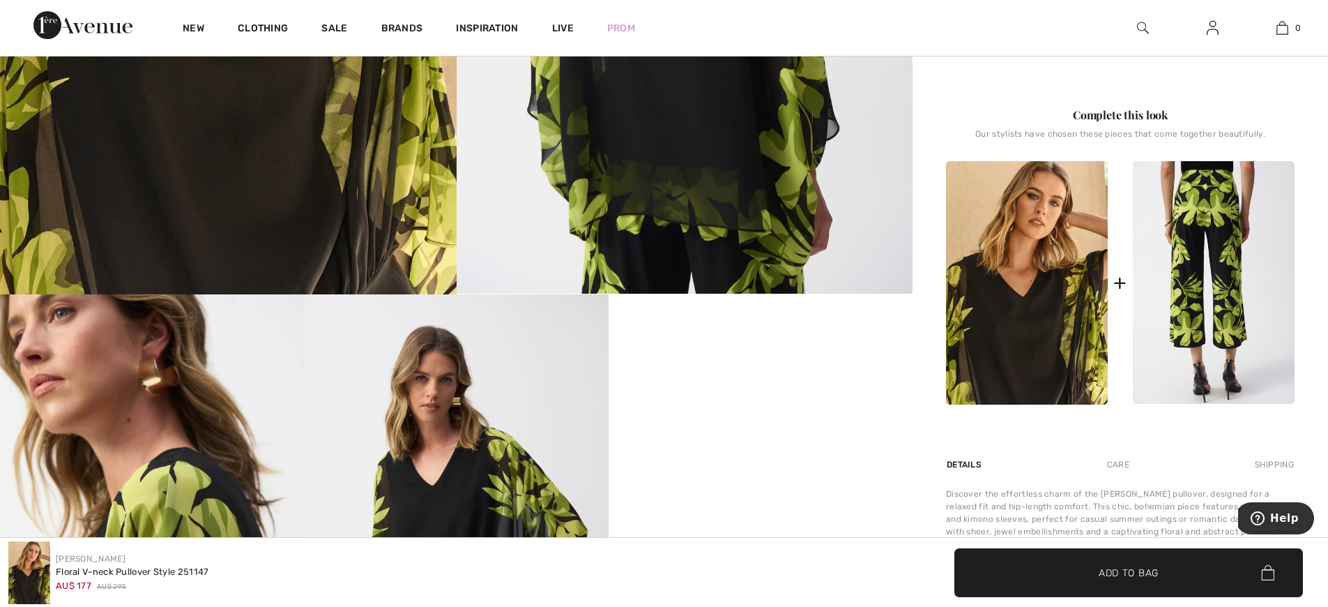
click at [1238, 280] on img at bounding box center [1214, 282] width 162 height 243
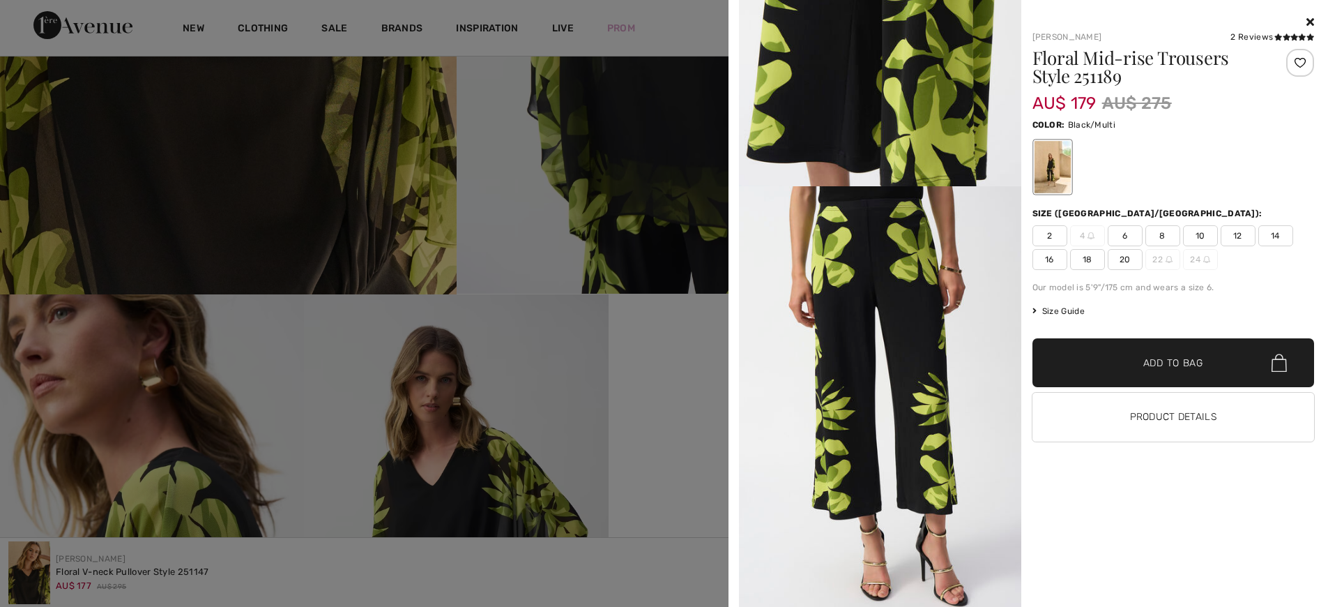
scroll to position [867, 0]
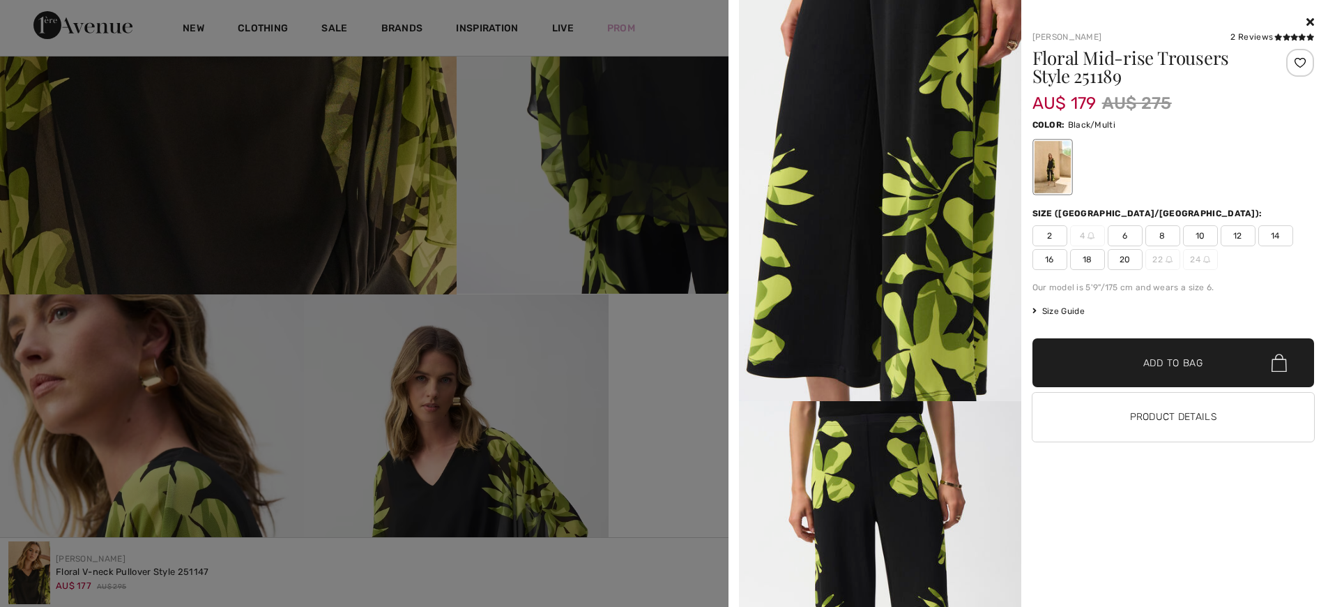
click at [605, 411] on div at bounding box center [664, 303] width 1328 height 607
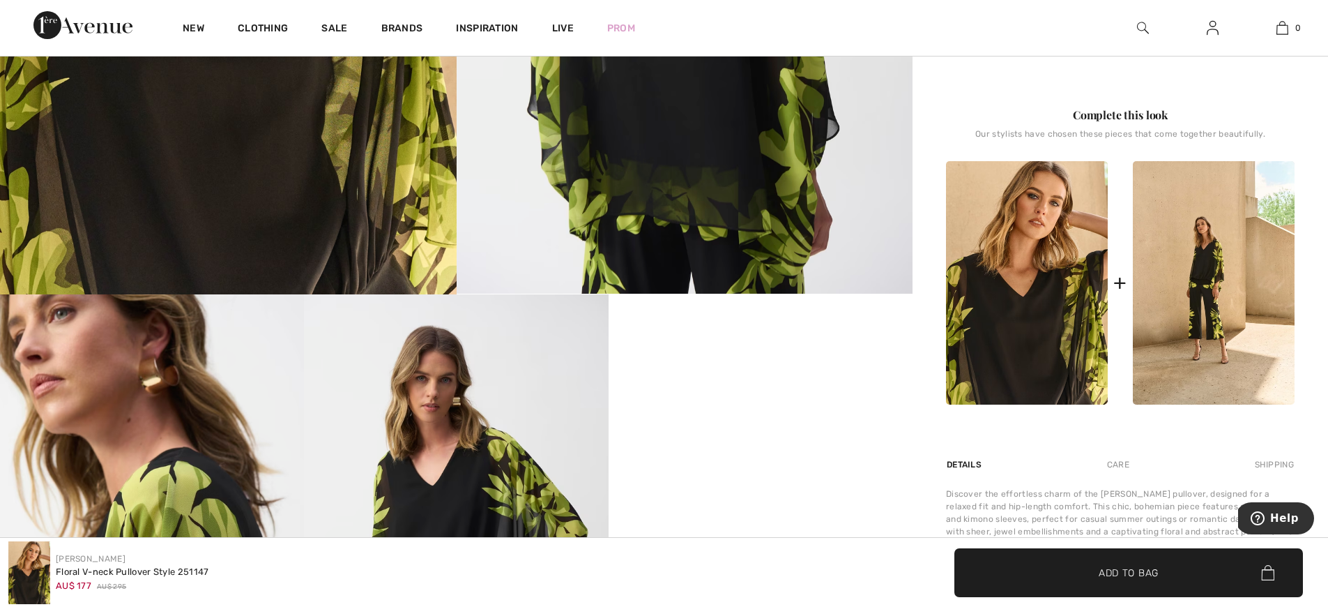
scroll to position [59, 0]
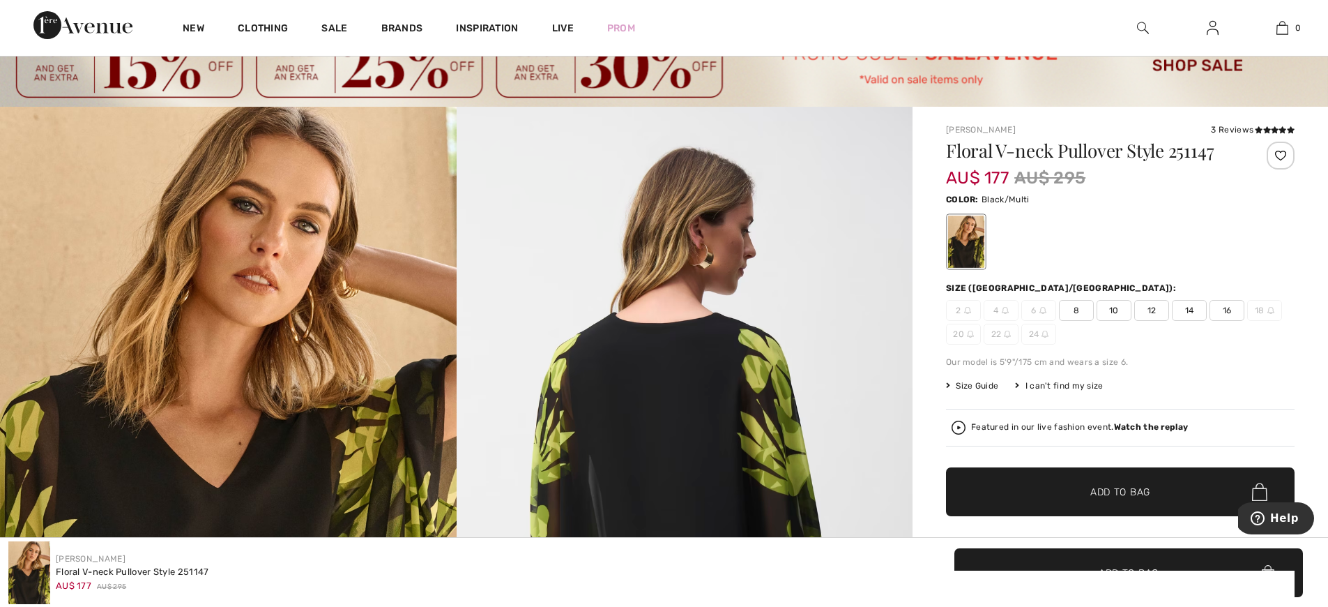
click at [1122, 312] on span "10" at bounding box center [1114, 310] width 35 height 21
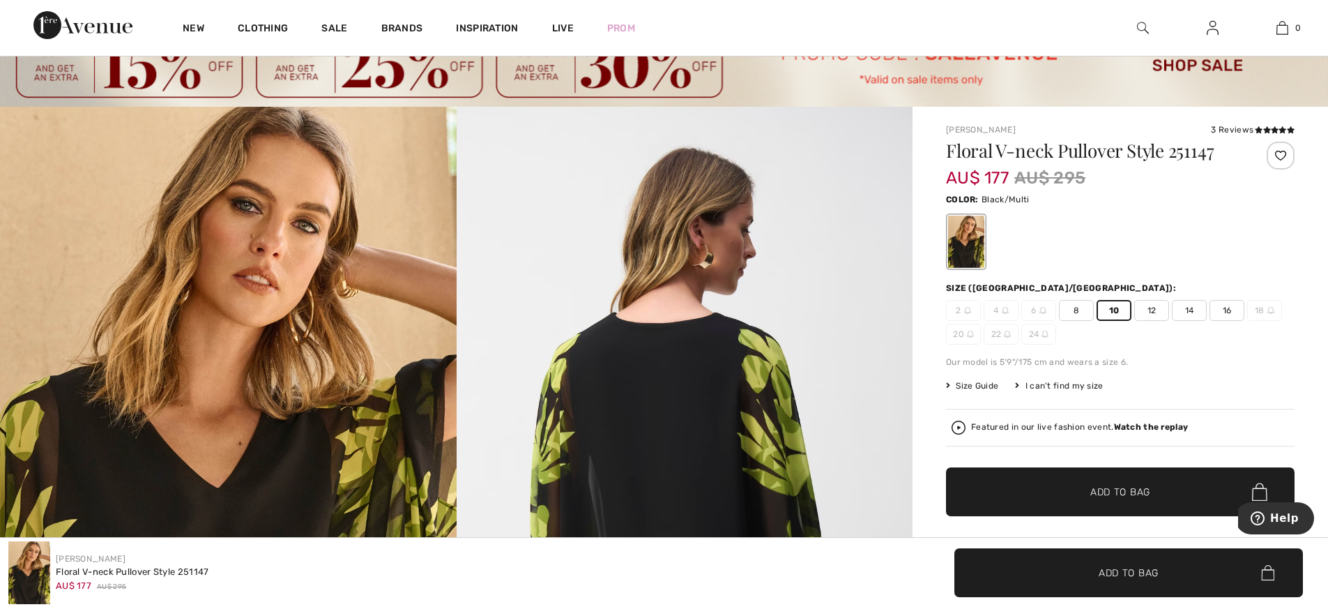
click at [1122, 478] on span "✔ Added to Bag Add to Bag" at bounding box center [1120, 491] width 349 height 49
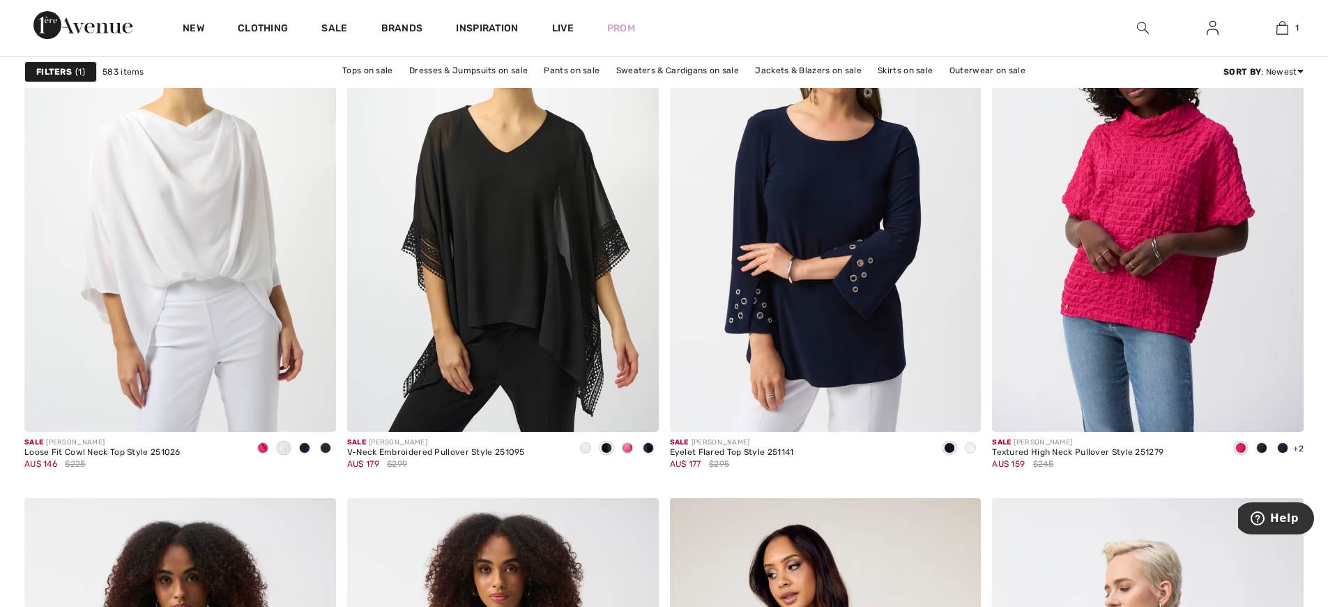
scroll to position [5508, 0]
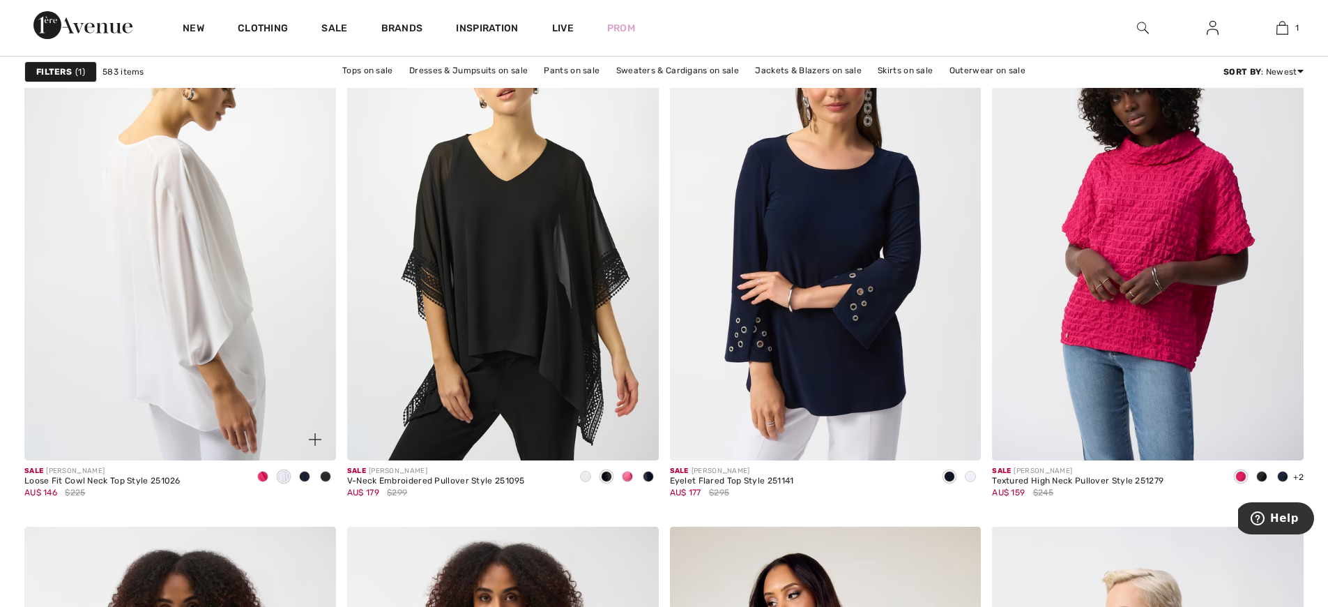
click at [252, 338] on img at bounding box center [180, 226] width 312 height 467
click at [253, 337] on img at bounding box center [180, 226] width 312 height 467
click at [200, 342] on img at bounding box center [180, 226] width 312 height 467
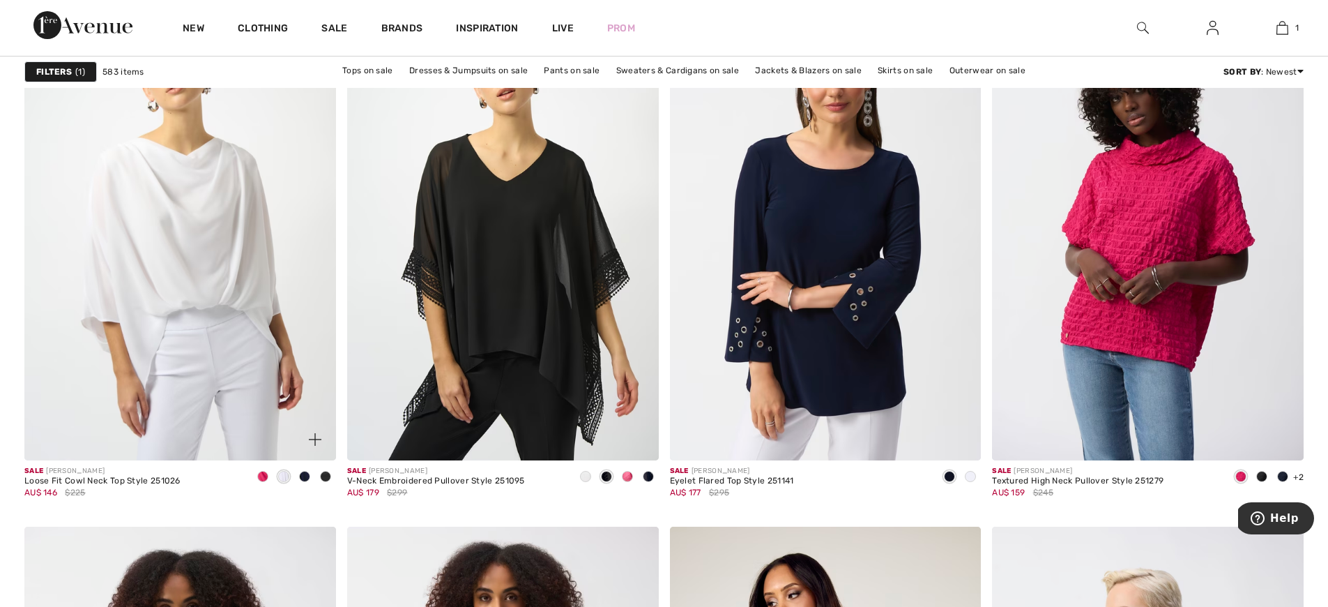
click at [303, 478] on span at bounding box center [304, 476] width 11 height 11
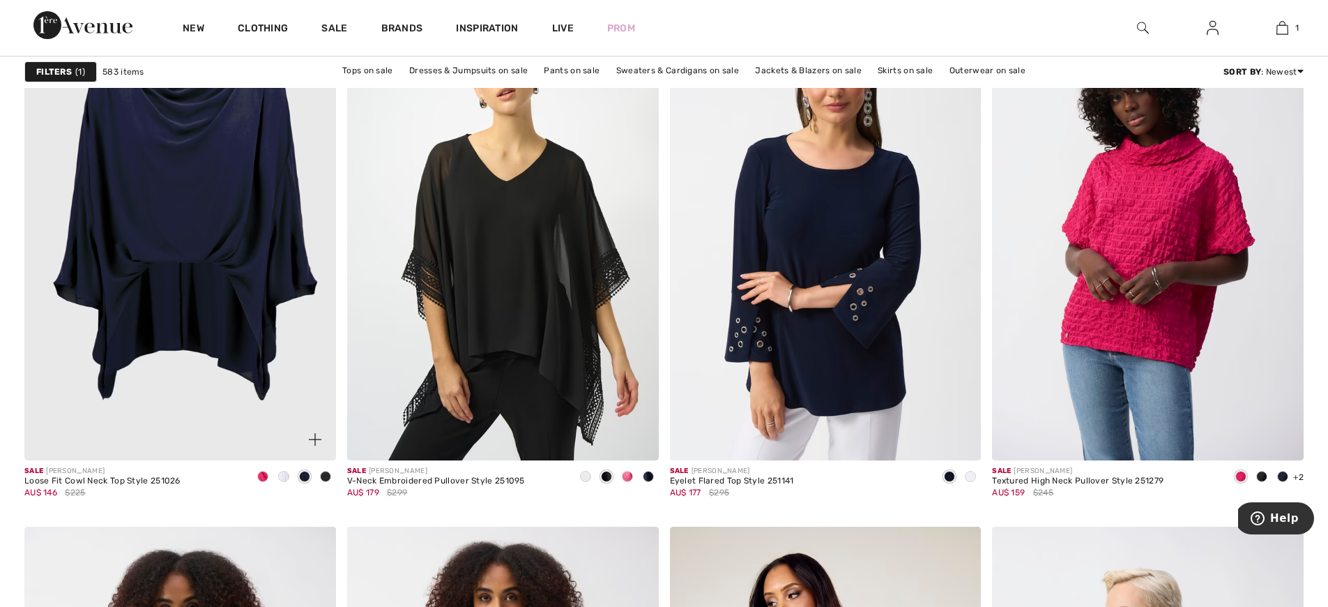
click at [190, 310] on img at bounding box center [180, 226] width 312 height 467
